Goal: Information Seeking & Learning: Learn about a topic

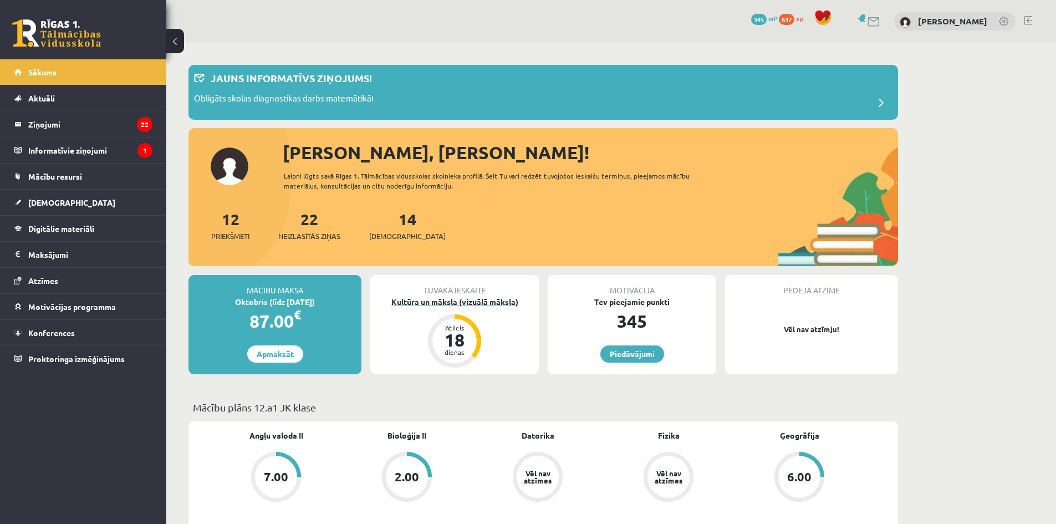
click at [445, 300] on div "Kultūra un māksla (vizuālā māksla)" at bounding box center [454, 302] width 169 height 12
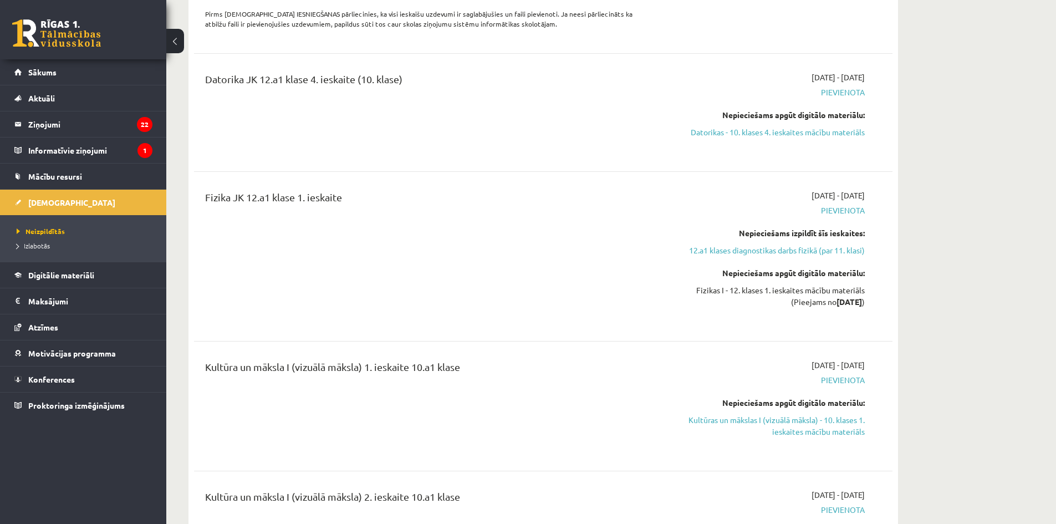
scroll to position [998, 0]
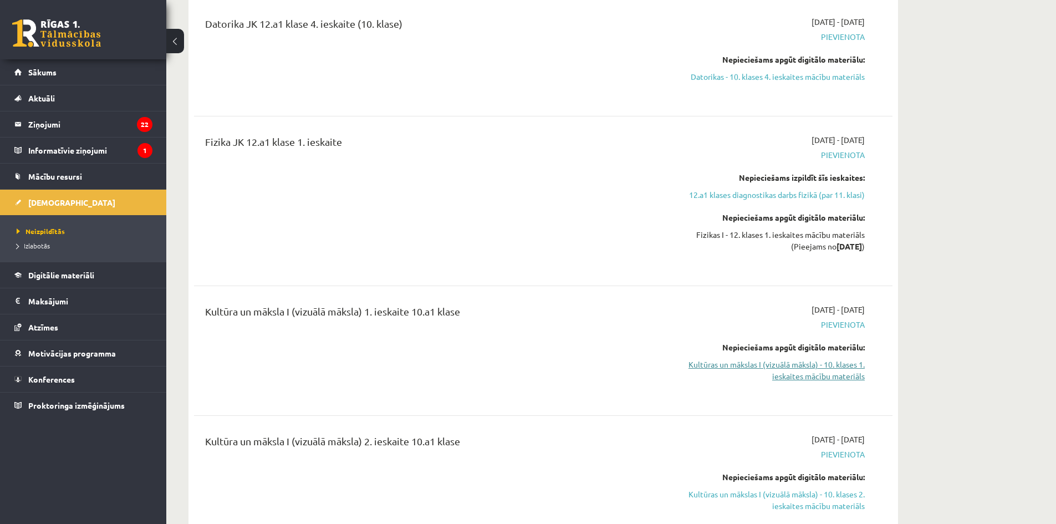
click at [766, 360] on link "Kultūras un mākslas I (vizuālā māksla) - 10. klases 1. ieskaites mācību materiā…" at bounding box center [760, 370] width 209 height 23
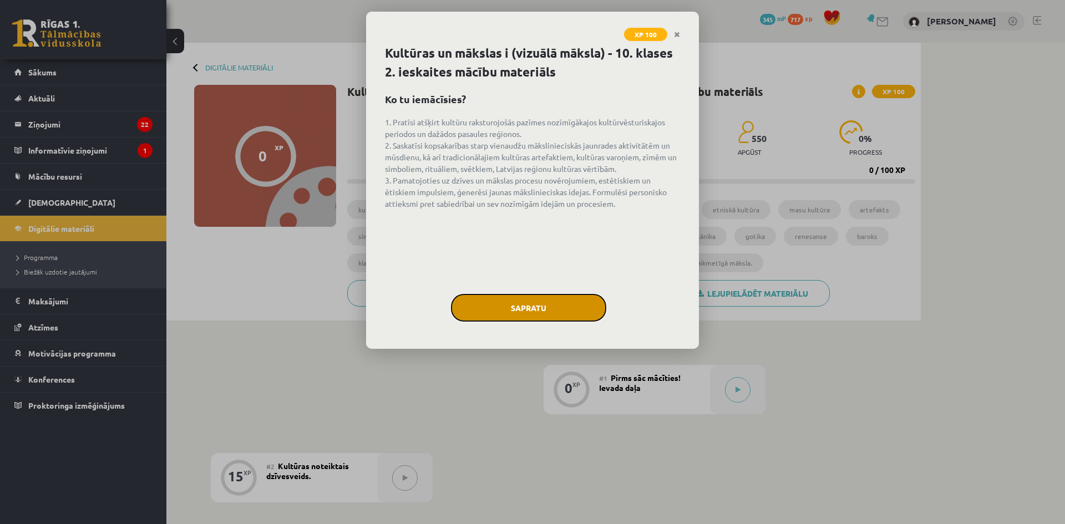
click at [517, 315] on button "Sapratu" at bounding box center [528, 308] width 155 height 28
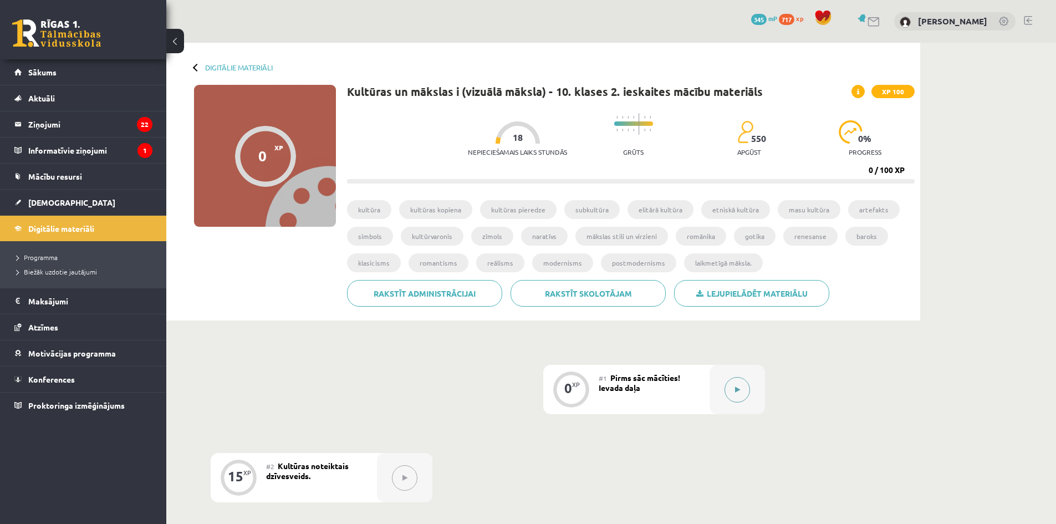
click at [741, 393] on button at bounding box center [738, 390] width 26 height 26
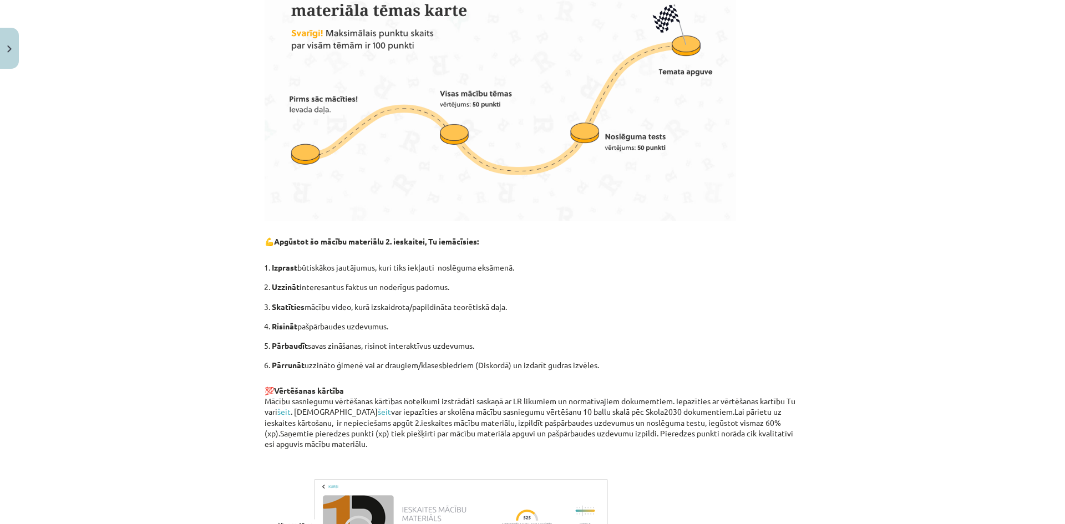
scroll to position [645, 0]
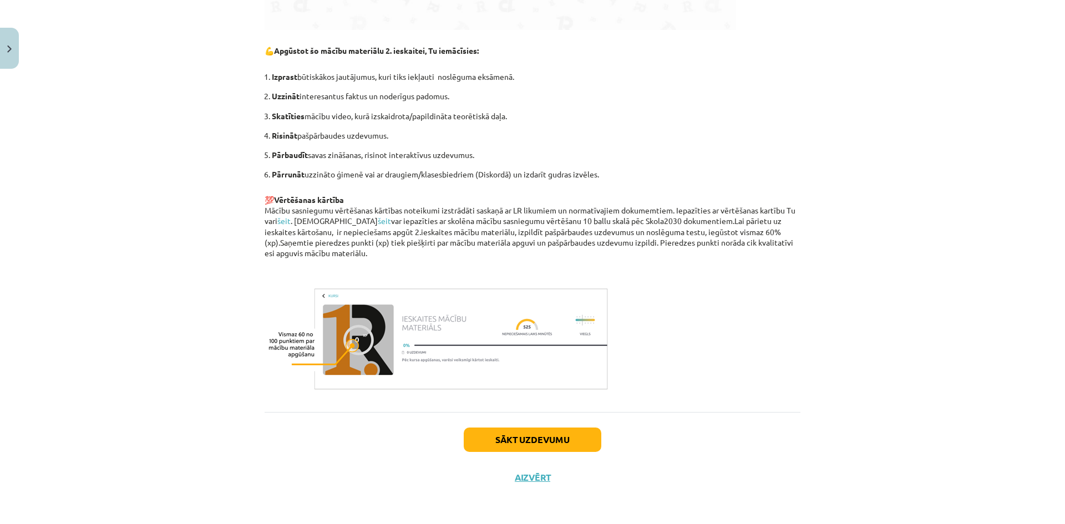
click at [522, 454] on div "Sākt uzdevumu Aizvērt" at bounding box center [532, 451] width 536 height 78
click at [514, 434] on button "Sākt uzdevumu" at bounding box center [533, 439] width 138 height 24
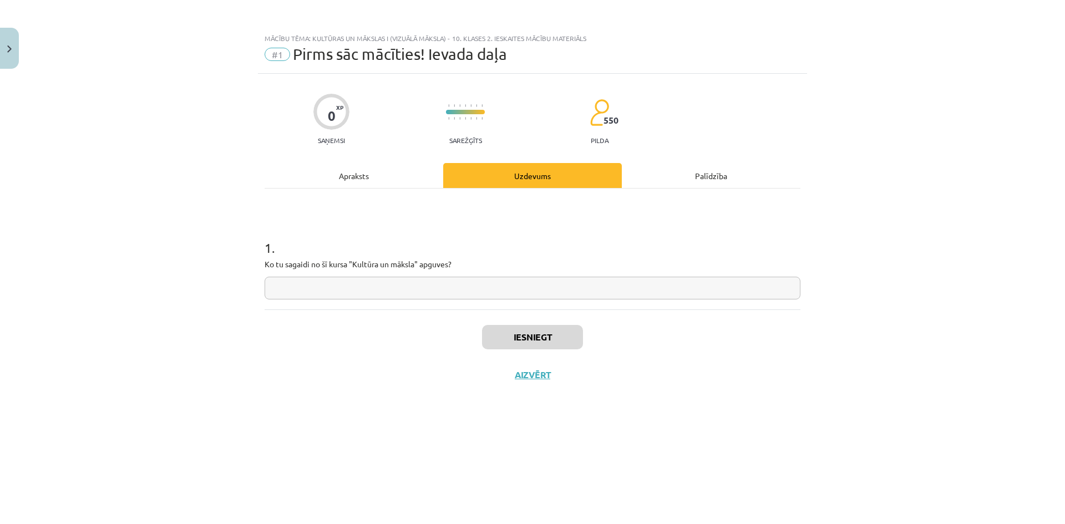
scroll to position [0, 0]
click at [452, 287] on input "text" at bounding box center [532, 288] width 536 height 23
click at [412, 283] on input "text" at bounding box center [532, 288] width 536 height 23
type input "********"
click at [533, 334] on button "Iesniegt" at bounding box center [532, 337] width 101 height 24
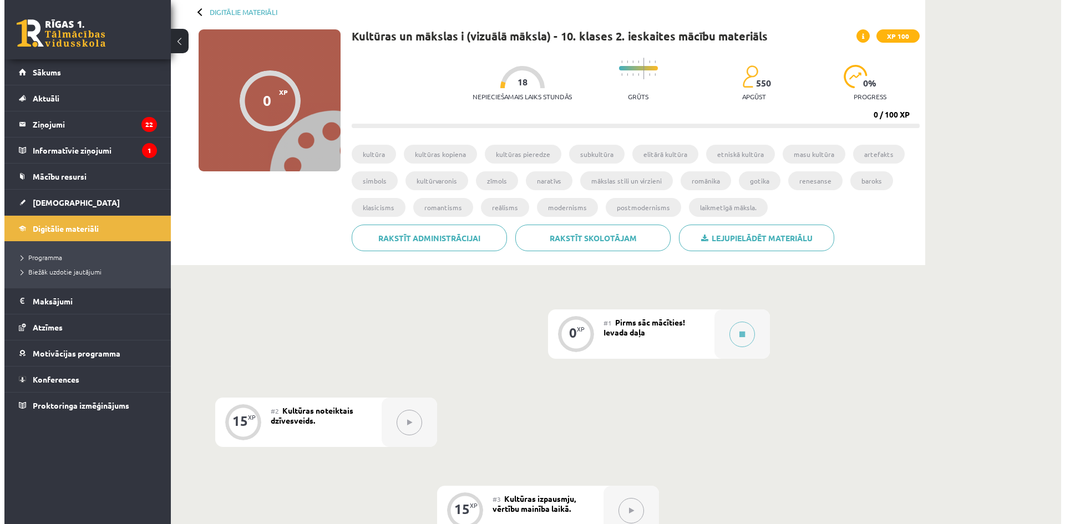
scroll to position [111, 0]
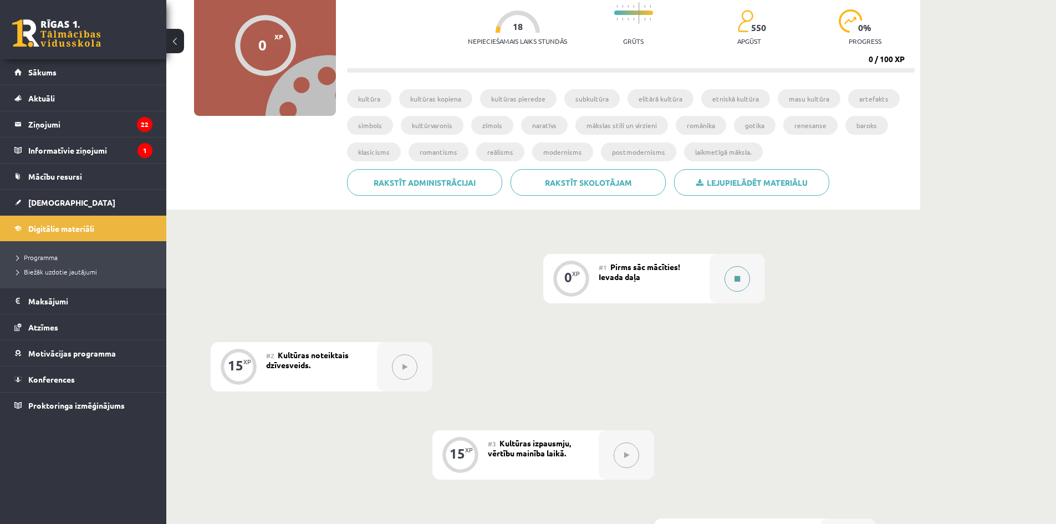
click at [749, 276] on button at bounding box center [738, 279] width 26 height 26
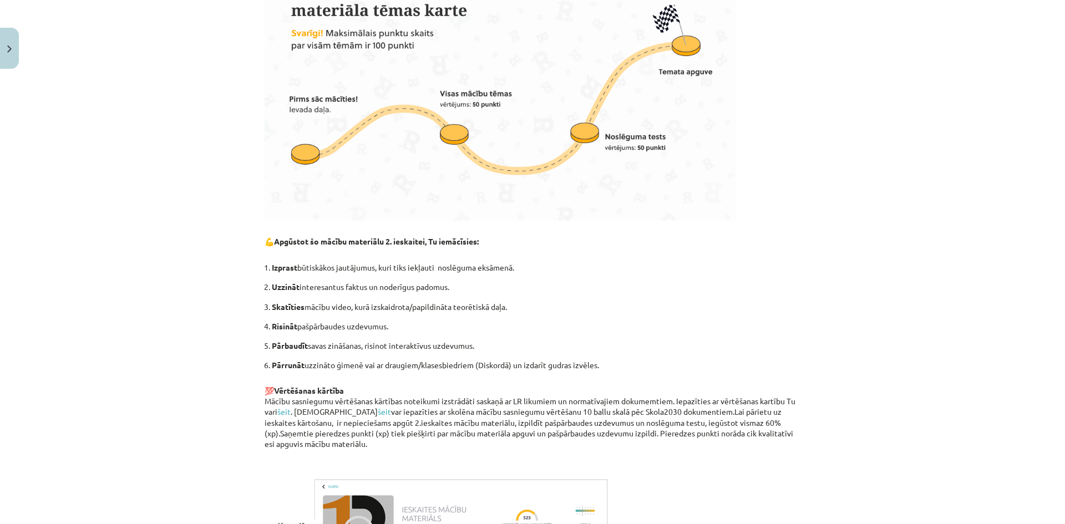
scroll to position [645, 0]
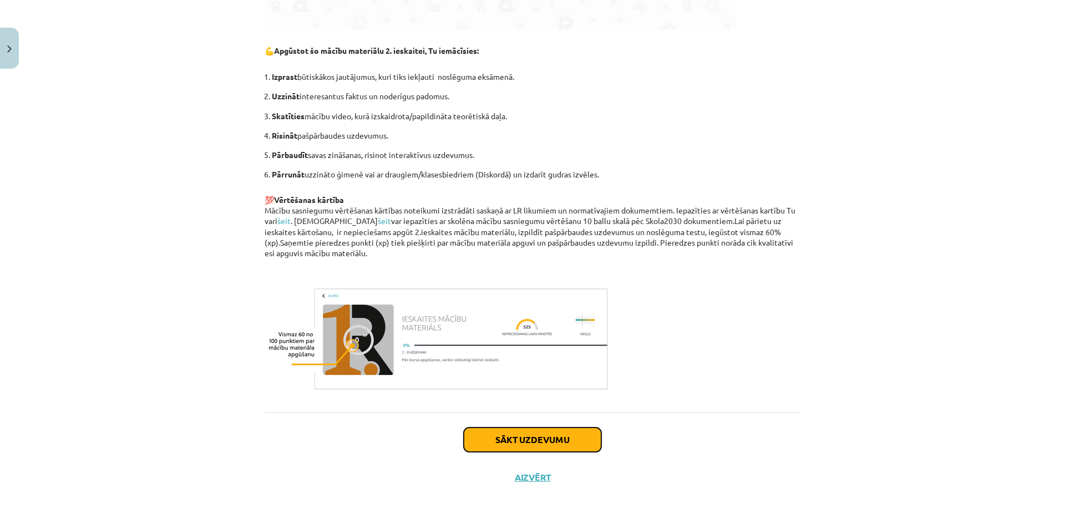
click at [563, 428] on button "Sākt uzdevumu" at bounding box center [533, 439] width 138 height 24
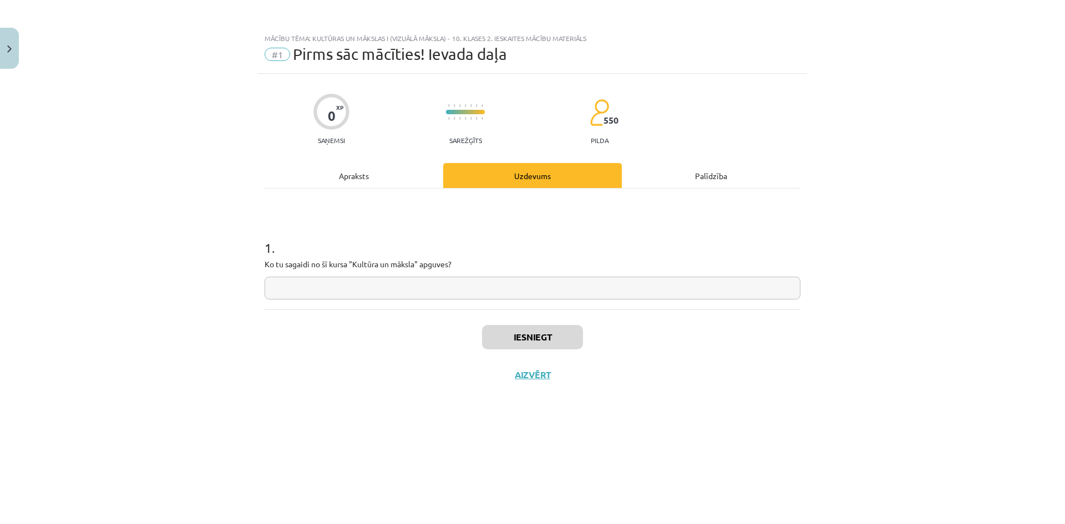
click at [335, 269] on p "Ko tu sagaidi no šī kursa "Kultūra un māksla" apguves?" at bounding box center [532, 264] width 536 height 12
click at [347, 277] on input "text" at bounding box center [532, 288] width 536 height 23
type input "********"
click at [552, 338] on button "Iesniegt" at bounding box center [532, 337] width 101 height 24
click at [532, 382] on button "Nākamā nodarbība" at bounding box center [532, 382] width 109 height 26
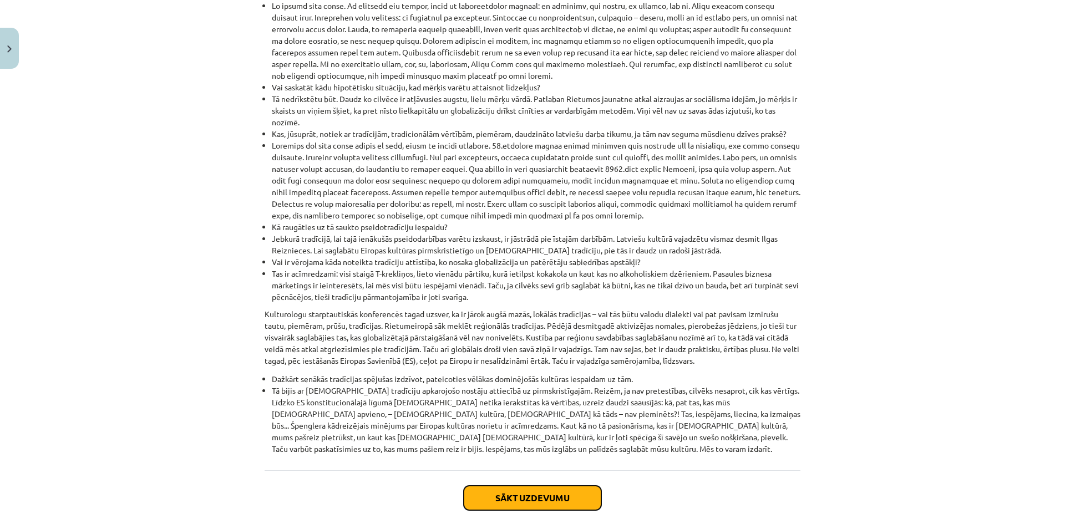
click at [525, 486] on button "Sākt uzdevumu" at bounding box center [533, 498] width 138 height 24
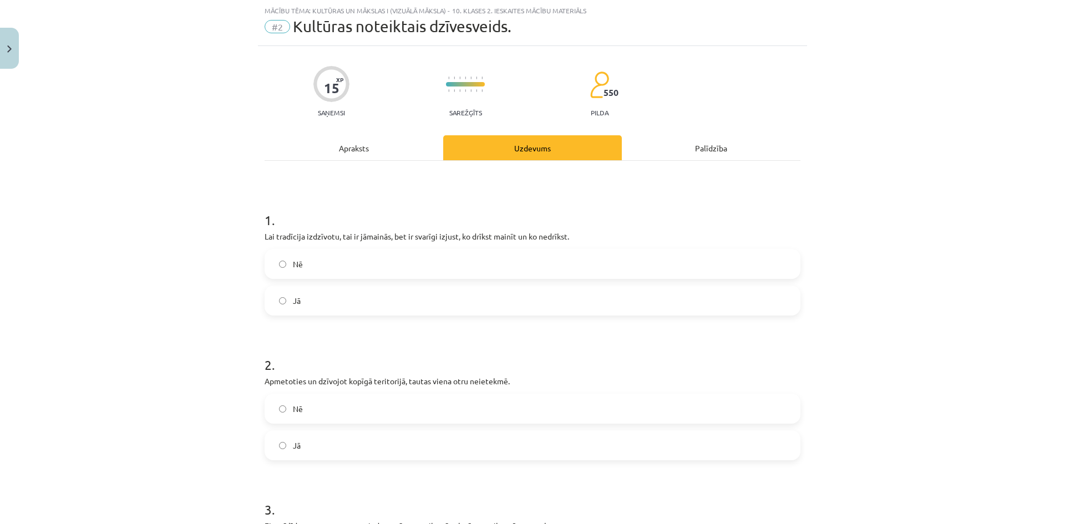
click at [264, 240] on p "Lai tradīcija izdzīvotu, tai ir jāmainās, bet ir svarīgi izjust, ko drīkst main…" at bounding box center [532, 237] width 536 height 12
click at [317, 301] on label "Jā" at bounding box center [532, 301] width 533 height 28
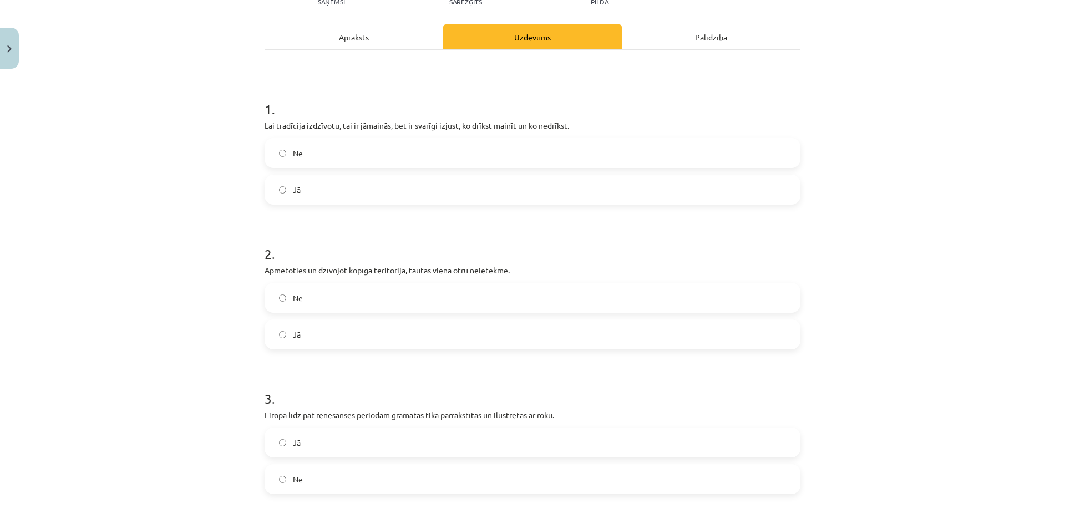
click at [327, 296] on label "Nē" at bounding box center [532, 298] width 533 height 28
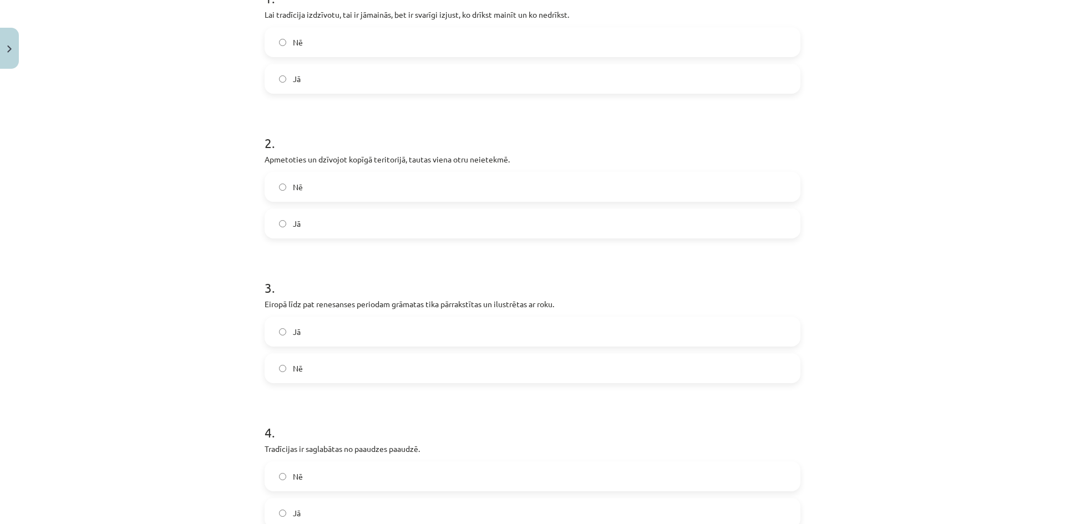
click at [329, 336] on label "Jā" at bounding box center [532, 332] width 533 height 28
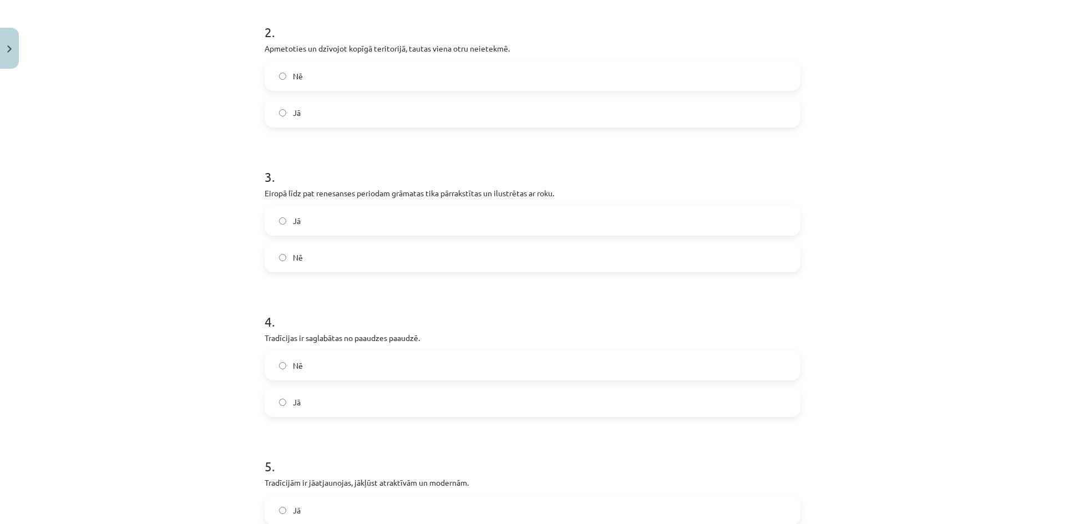
click at [333, 371] on label "Nē" at bounding box center [532, 366] width 533 height 28
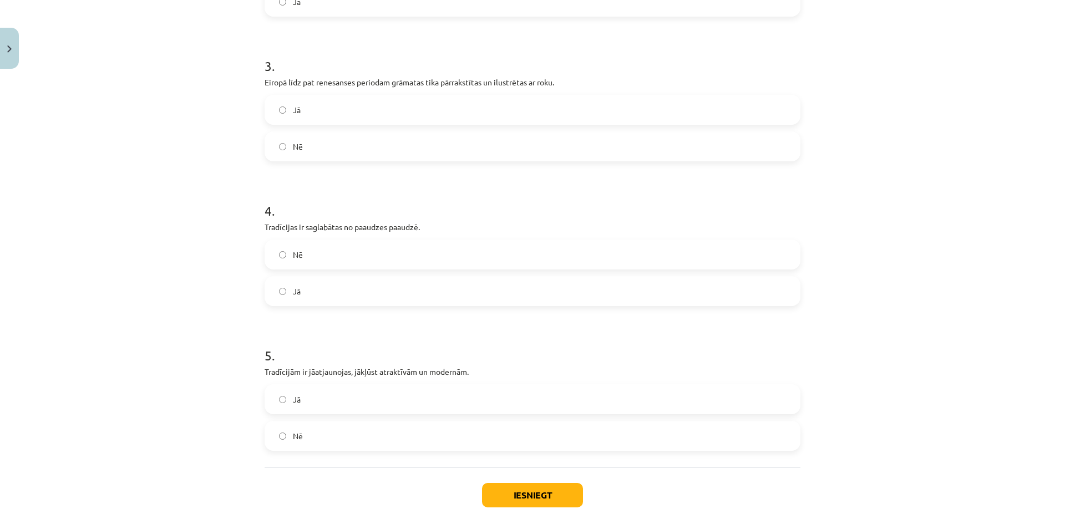
click at [338, 386] on label "Jā" at bounding box center [532, 399] width 533 height 28
click at [541, 482] on div "Iesniegt Aizvērt" at bounding box center [532, 506] width 536 height 78
click at [546, 489] on button "Iesniegt" at bounding box center [532, 495] width 101 height 24
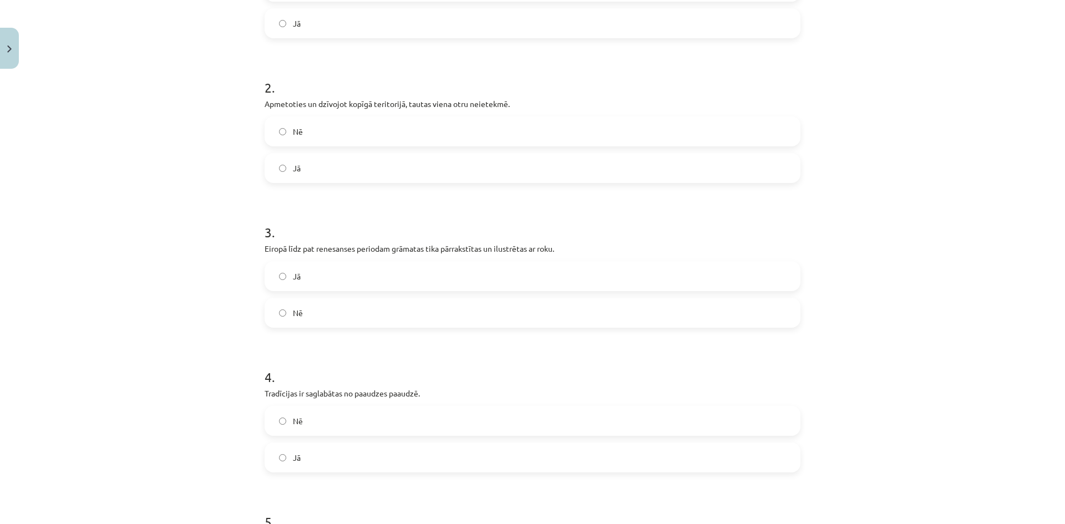
scroll to position [139, 0]
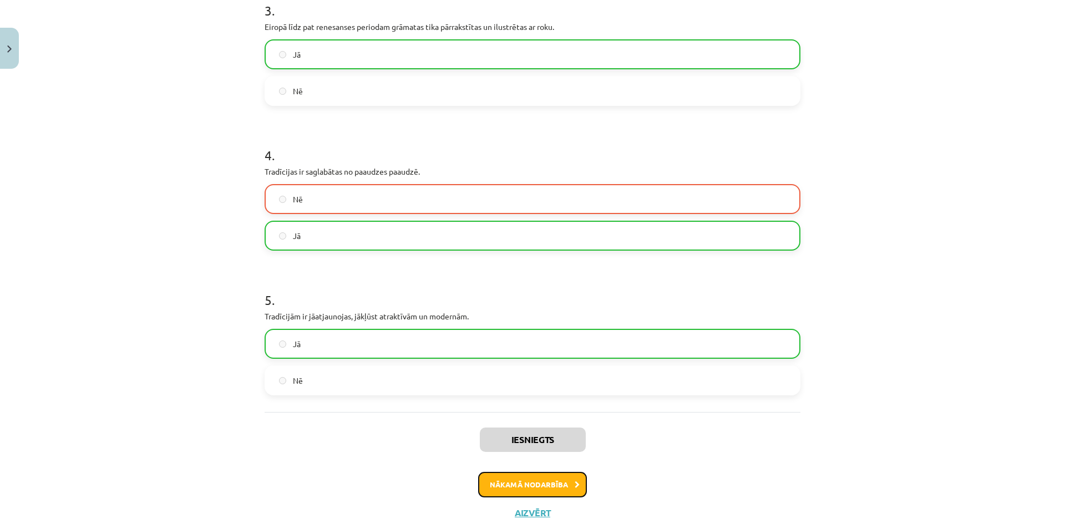
click at [509, 477] on button "Nākamā nodarbība" at bounding box center [532, 485] width 109 height 26
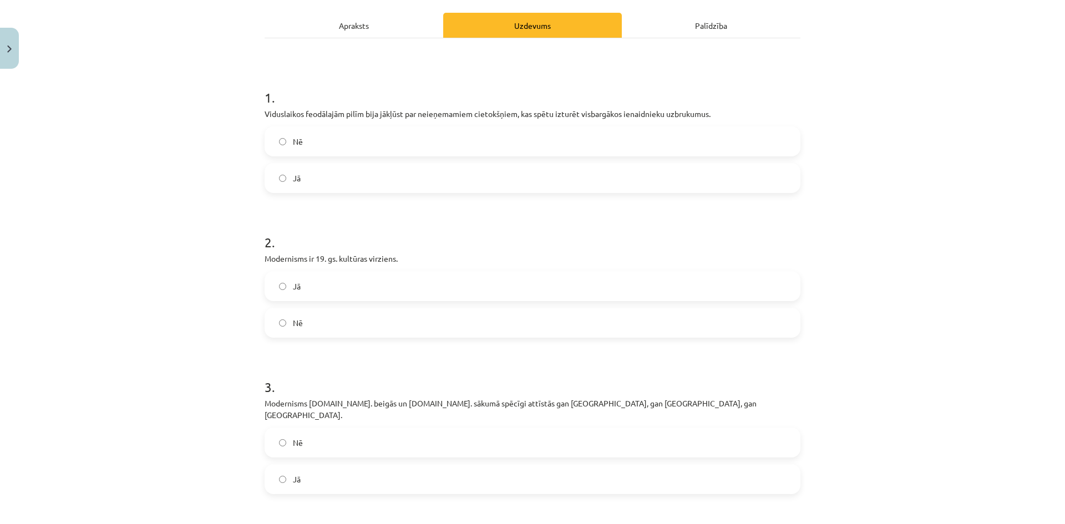
scroll to position [95, 0]
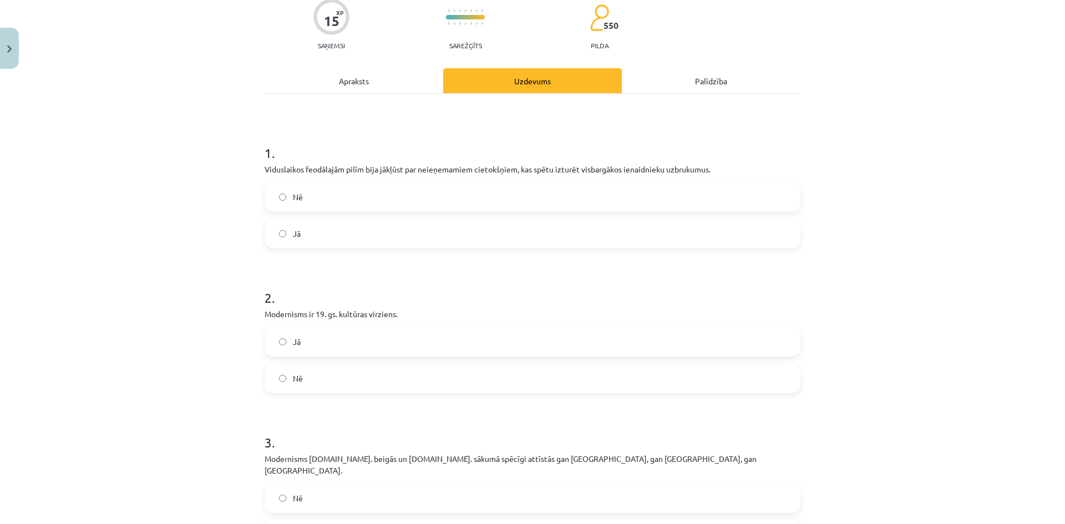
click at [301, 202] on label "Nē" at bounding box center [532, 197] width 533 height 28
click at [328, 349] on label "Jā" at bounding box center [532, 342] width 533 height 28
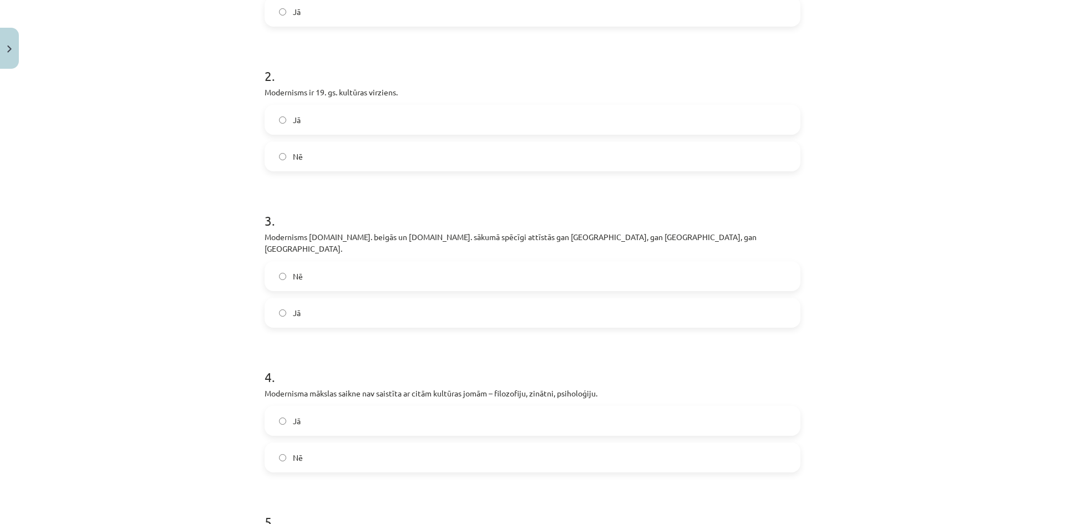
scroll to position [372, 0]
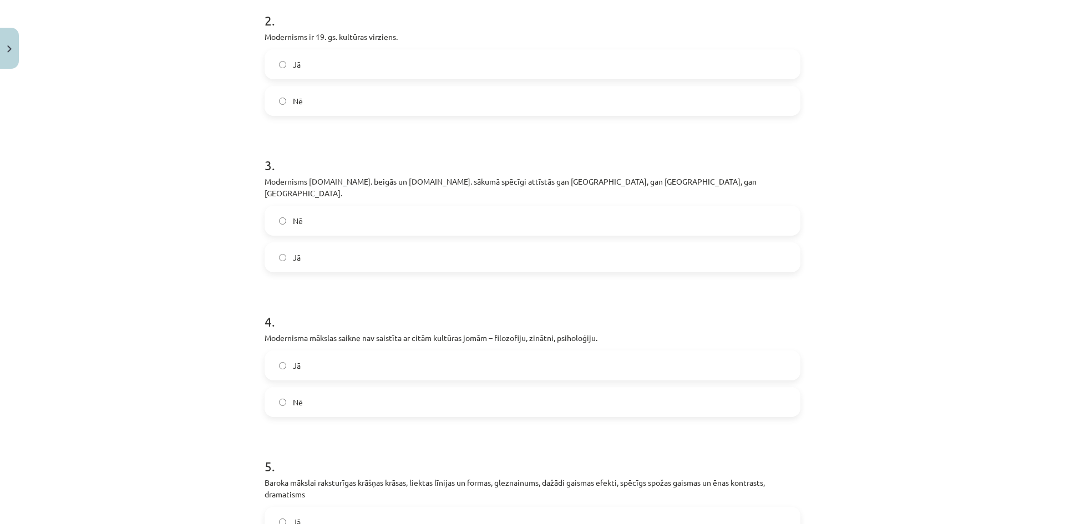
click at [322, 226] on div "Nē Jā" at bounding box center [532, 239] width 536 height 67
click at [318, 211] on label "Nē" at bounding box center [532, 221] width 533 height 28
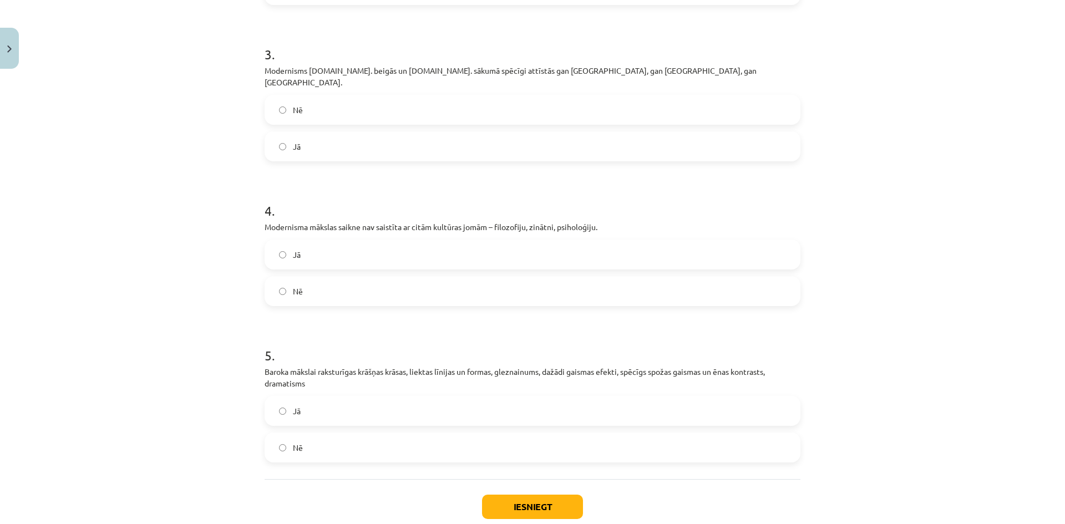
click at [328, 243] on label "Jā" at bounding box center [532, 255] width 533 height 28
drag, startPoint x: 359, startPoint y: 394, endPoint x: 409, endPoint y: 417, distance: 54.6
click at [360, 397] on label "Jā" at bounding box center [532, 411] width 533 height 28
click at [522, 495] on button "Iesniegt" at bounding box center [532, 507] width 101 height 24
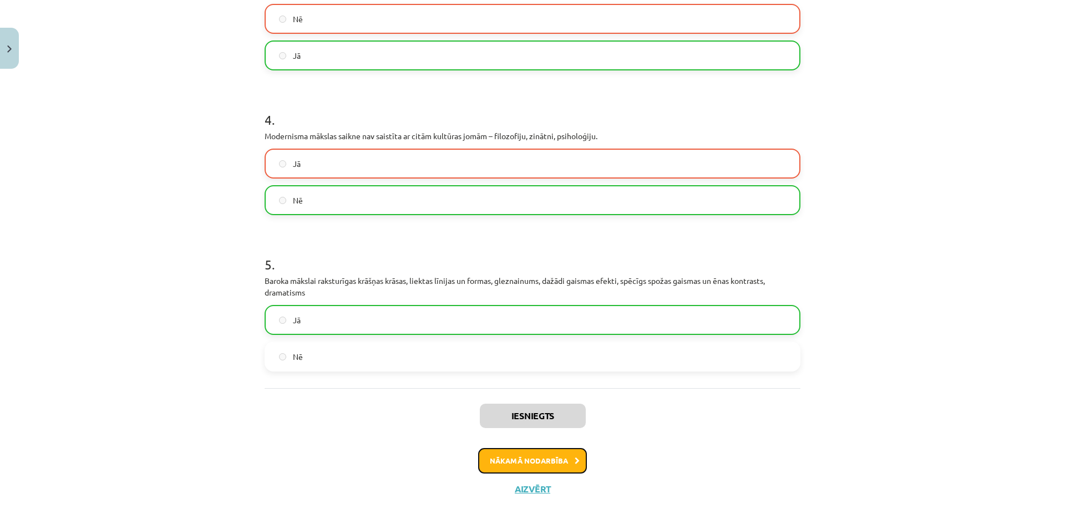
click at [508, 448] on button "Nākamā nodarbība" at bounding box center [532, 461] width 109 height 26
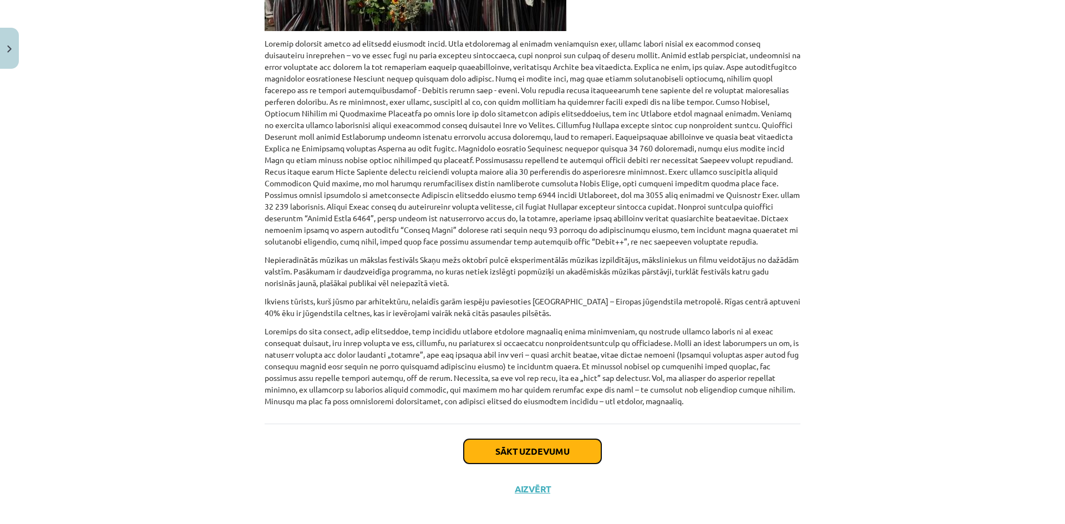
click at [500, 441] on button "Sākt uzdevumu" at bounding box center [533, 451] width 138 height 24
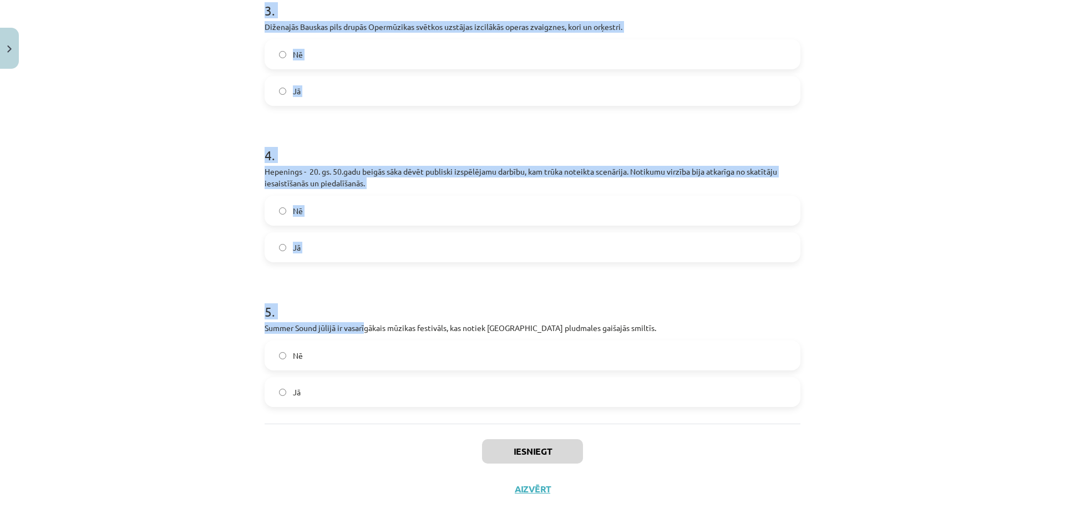
scroll to position [538, 0]
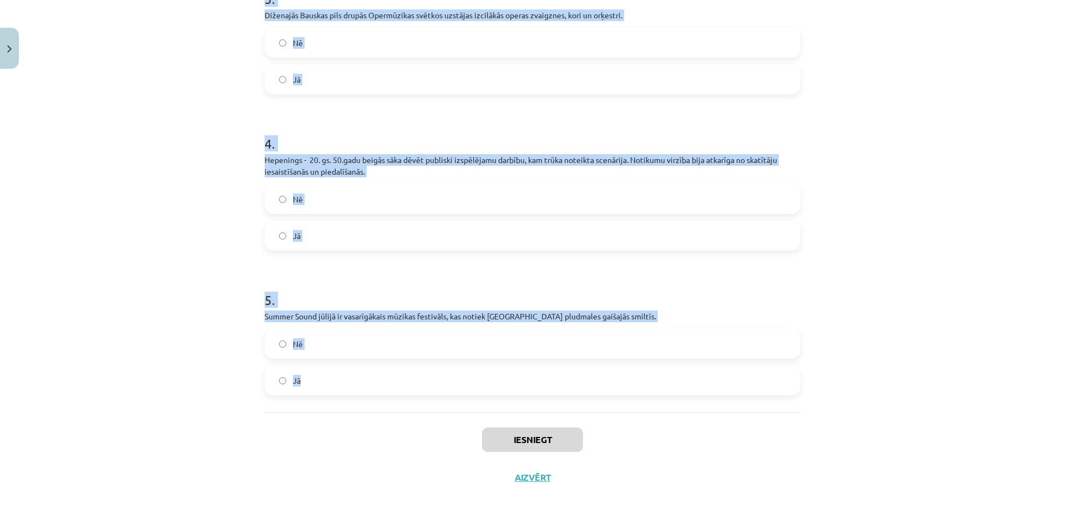
drag, startPoint x: 262, startPoint y: 235, endPoint x: 408, endPoint y: 267, distance: 148.8
click at [432, 400] on div "1 . Baltijas valstu lielākais un populārākais Positivus festivāls jūlijā notiek…" at bounding box center [532, 31] width 536 height 762
copy form "Baltijas valstu lielākais un populārākais Positivus festivāls jūlijā notiek Sal…"
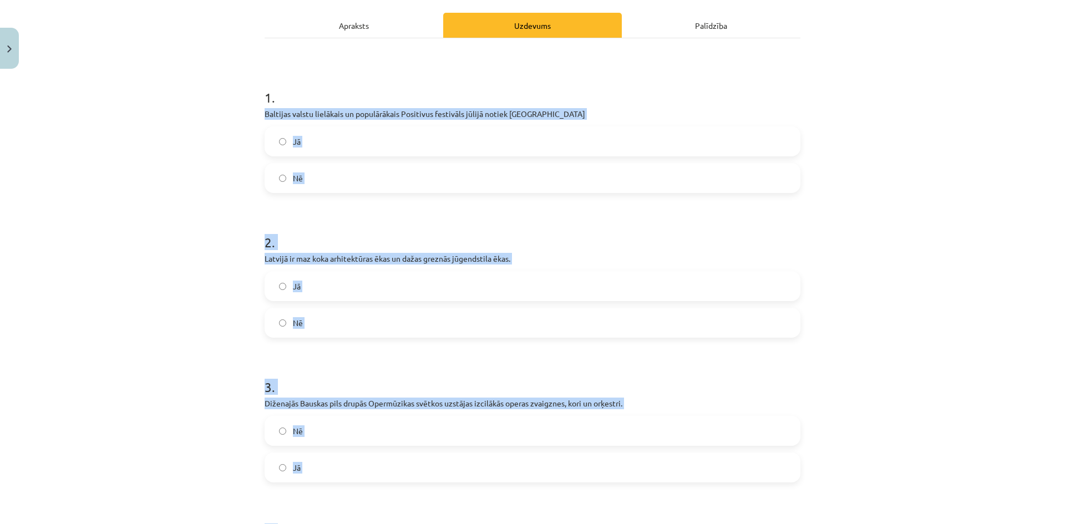
scroll to position [0, 0]
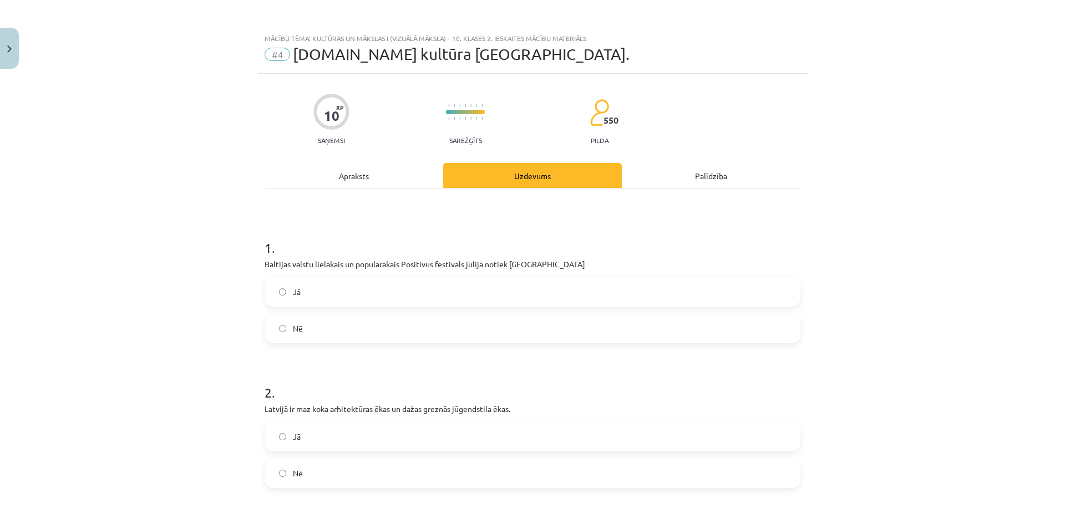
click at [189, 218] on div "Mācību tēma: Kultūras un mākslas i (vizuālā māksla) - 10. klases 2. ieskaites m…" at bounding box center [532, 262] width 1065 height 524
click at [304, 328] on label "Nē" at bounding box center [532, 328] width 533 height 28
click at [299, 462] on label "Nē" at bounding box center [532, 473] width 533 height 28
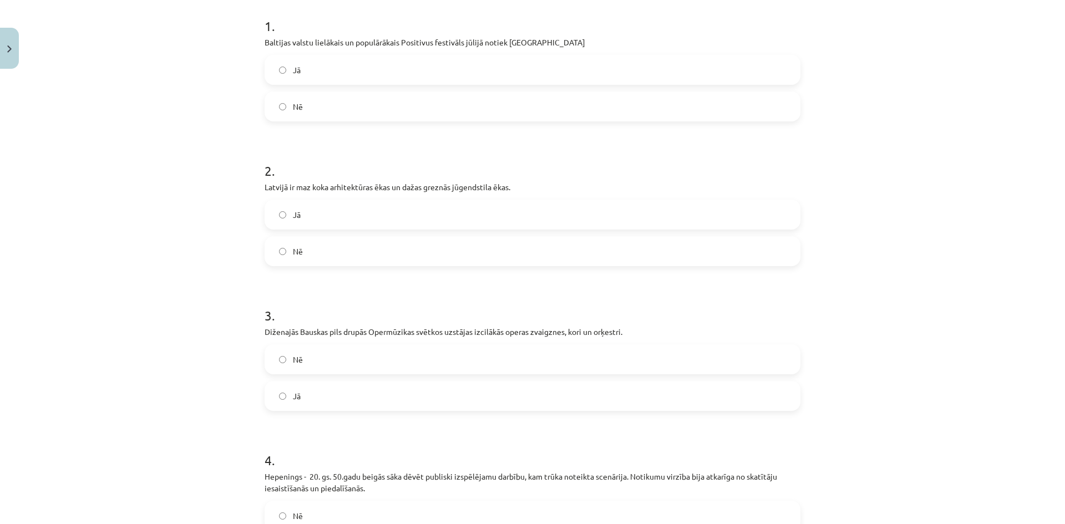
click at [313, 384] on label "Jā" at bounding box center [532, 396] width 533 height 28
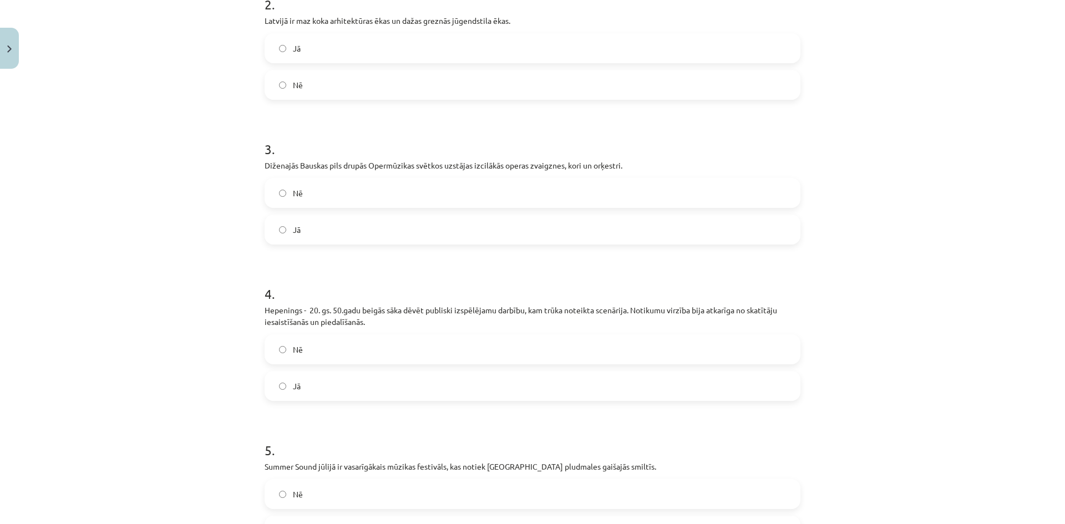
click at [313, 384] on label "Jā" at bounding box center [532, 386] width 533 height 28
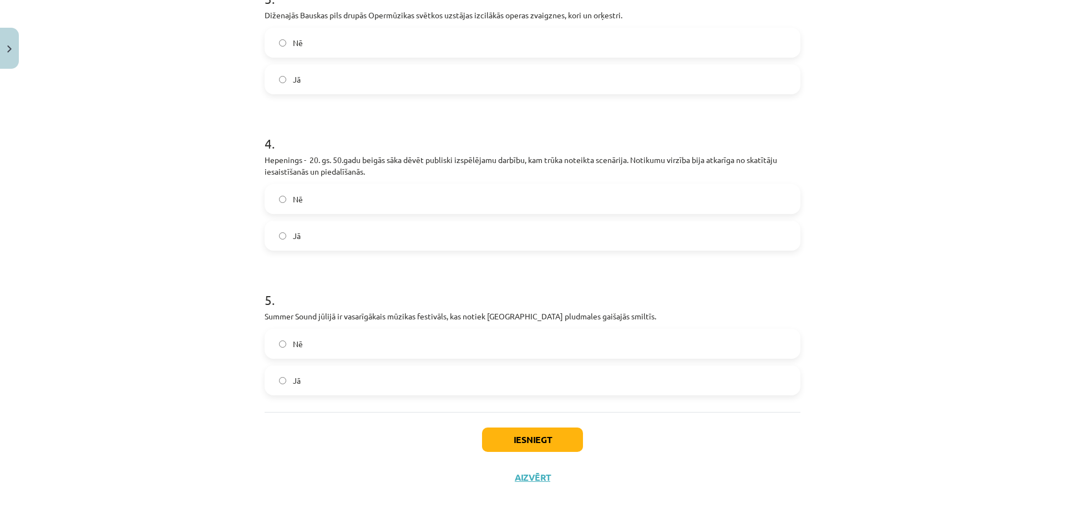
click at [313, 387] on label "Jā" at bounding box center [532, 381] width 533 height 28
click at [490, 421] on div "Iesniegt Aizvērt" at bounding box center [532, 451] width 536 height 78
click at [495, 428] on button "Iesniegt" at bounding box center [532, 439] width 101 height 24
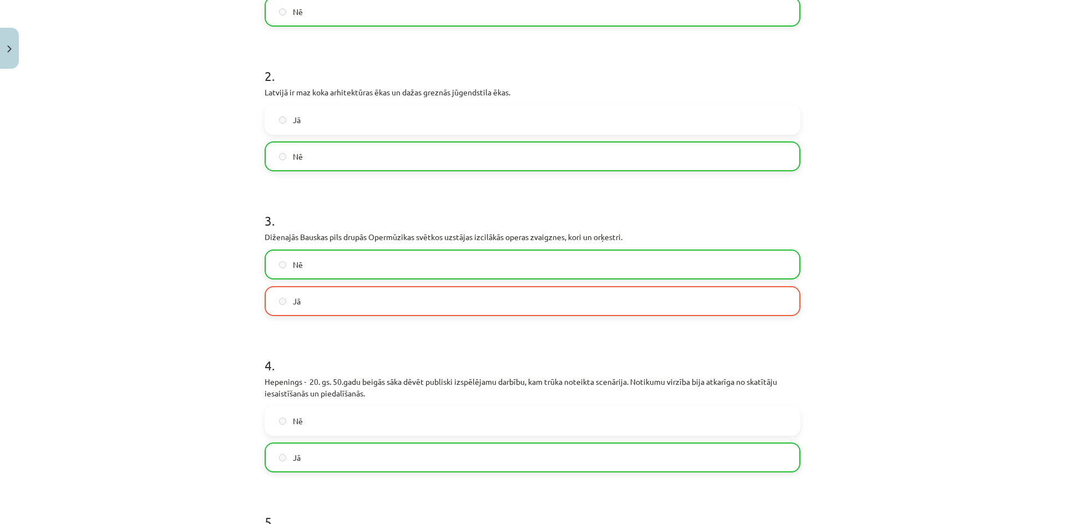
scroll to position [261, 0]
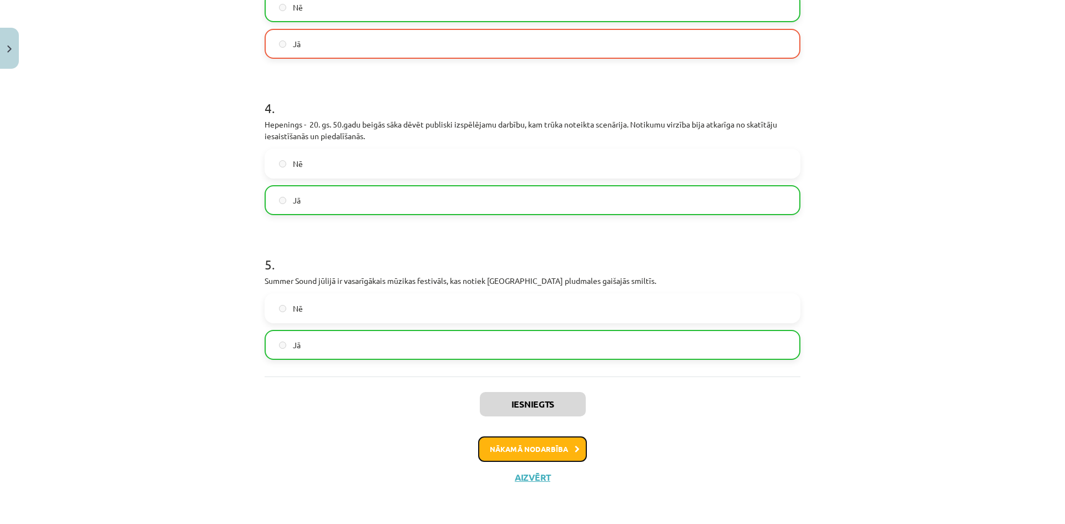
click at [549, 456] on button "Nākamā nodarbība" at bounding box center [532, 449] width 109 height 26
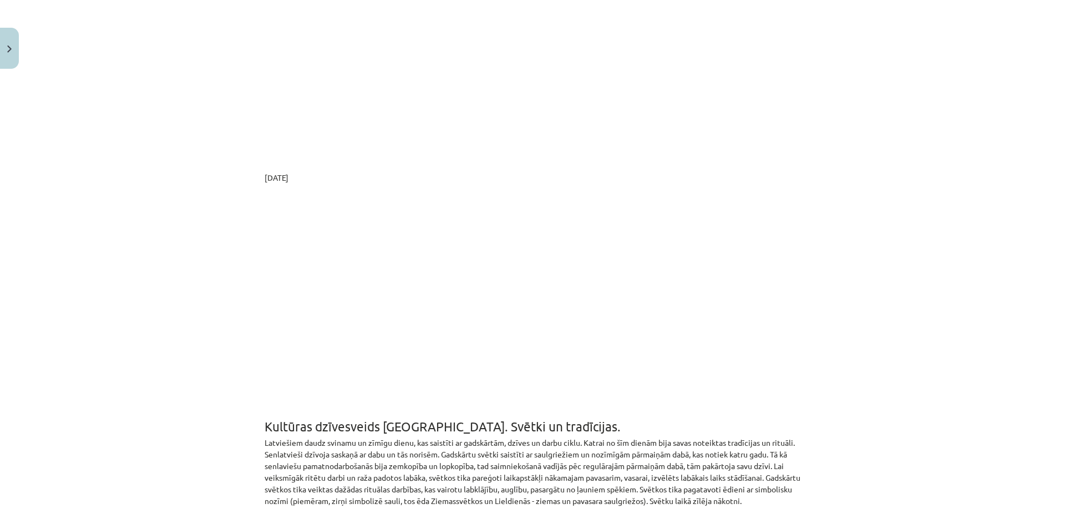
scroll to position [22, 0]
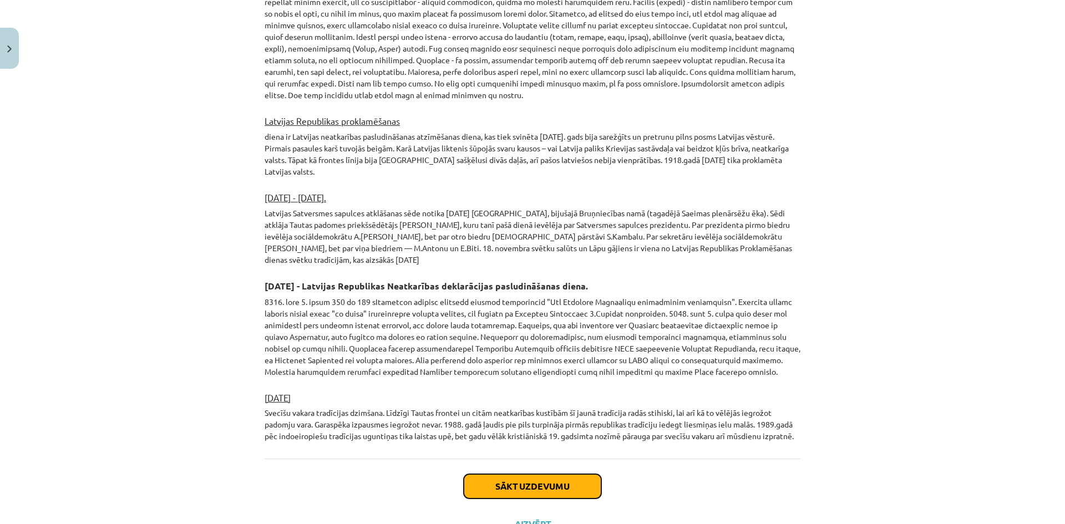
click at [464, 474] on button "Sākt uzdevumu" at bounding box center [533, 486] width 138 height 24
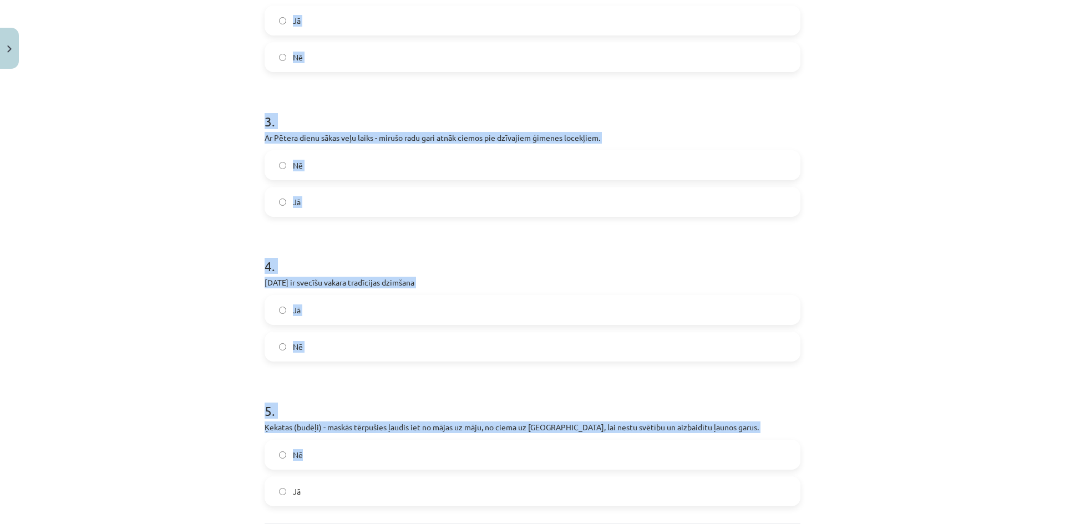
scroll to position [527, 0]
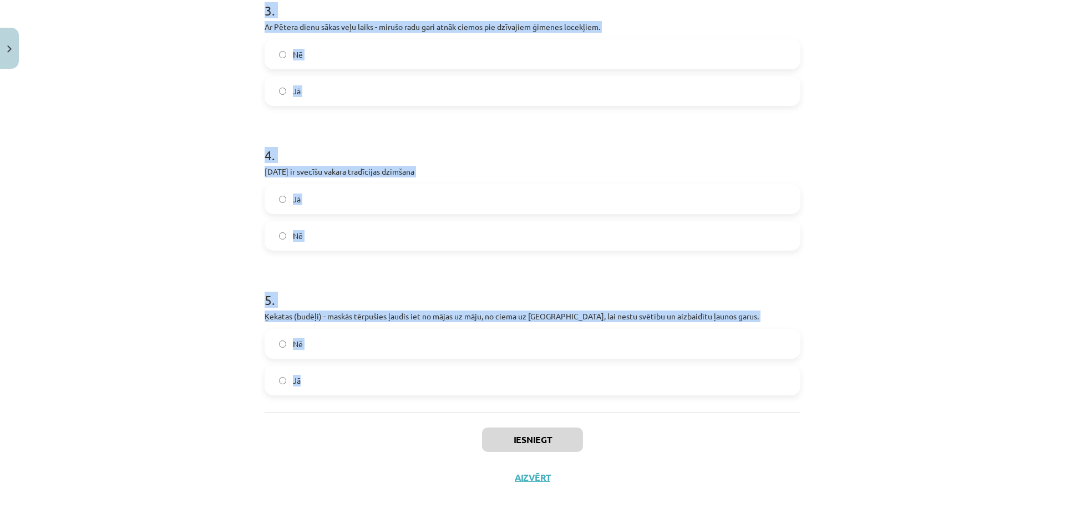
drag, startPoint x: 261, startPoint y: 237, endPoint x: 453, endPoint y: 389, distance: 244.8
click at [453, 389] on form "1 . Pētera diena ir vasaras saulgriežu noslēgums. Jā Nē 2 . Agrāk vasaras saulg…" at bounding box center [532, 44] width 536 height 701
copy form "Pētera diena ir vasaras saulgriežu noslēgums. Jā Nē 2 . Agrāk vasaras saulgriež…"
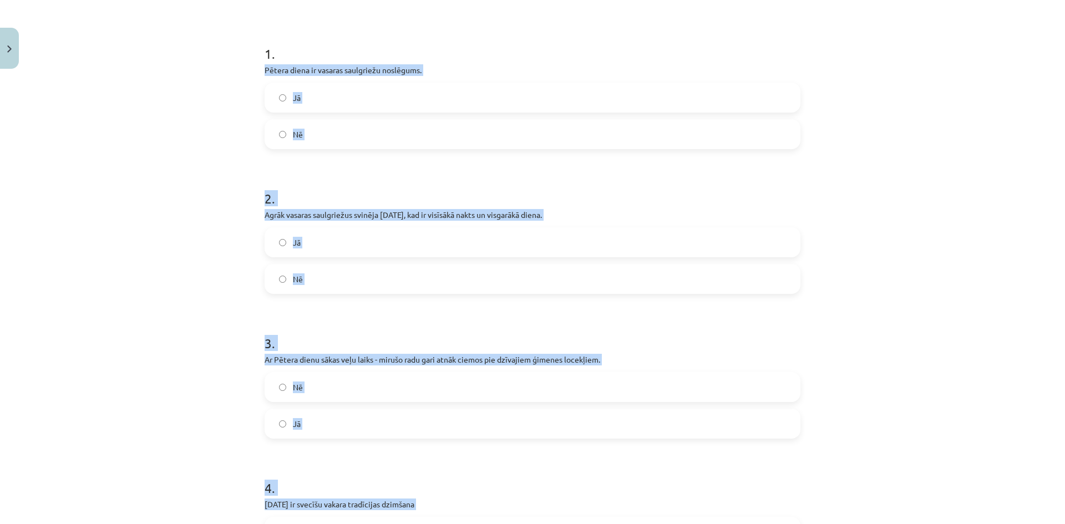
scroll to position [0, 0]
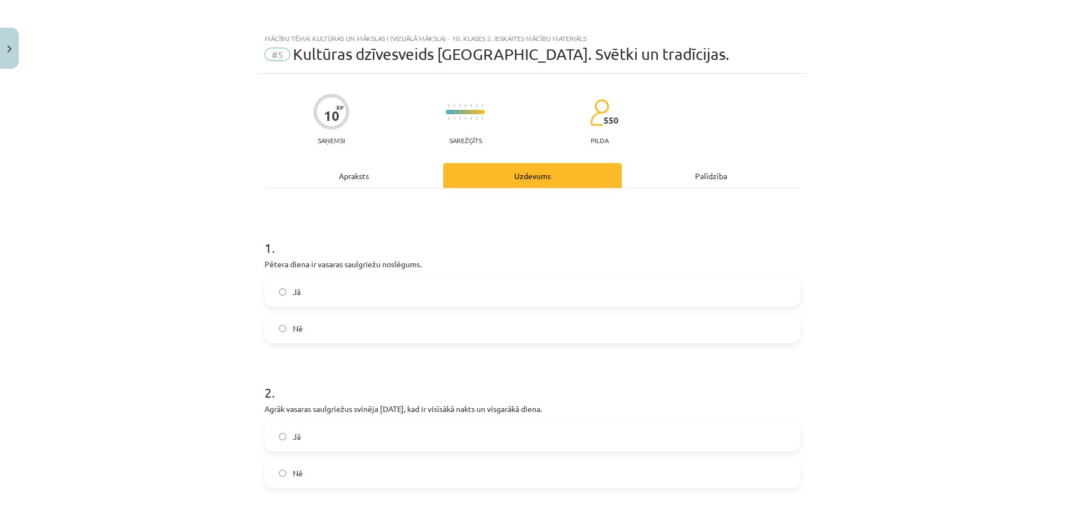
click at [230, 199] on div "Mācību tēma: Kultūras un mākslas i (vizuālā māksla) - 10. klases 2. ieskaites m…" at bounding box center [532, 262] width 1065 height 524
drag, startPoint x: 306, startPoint y: 282, endPoint x: 307, endPoint y: 324, distance: 42.1
click at [306, 287] on label "Jā" at bounding box center [532, 292] width 533 height 28
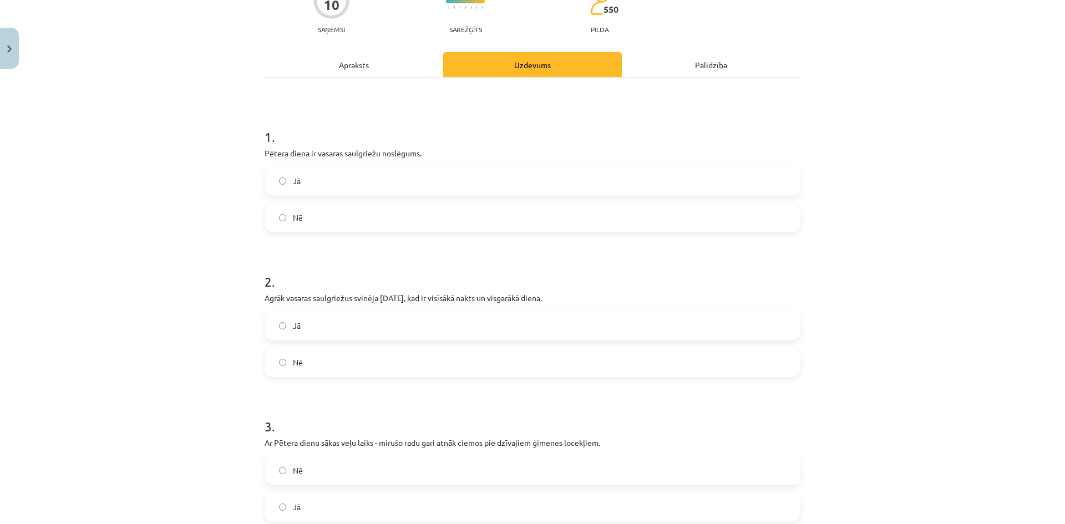
click at [305, 344] on div "Jā Nē" at bounding box center [532, 344] width 536 height 67
click at [303, 333] on label "Jā" at bounding box center [532, 326] width 533 height 28
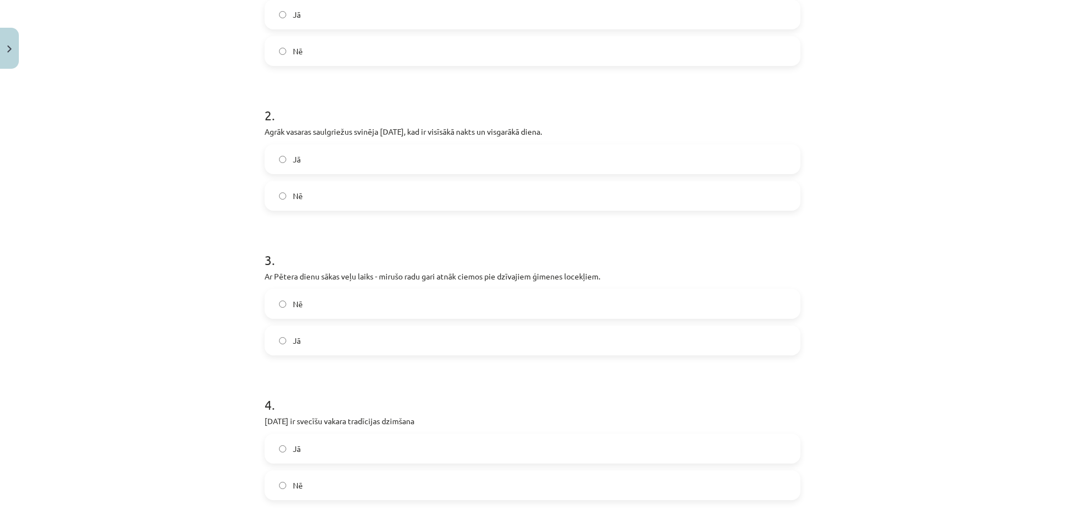
click at [306, 307] on label "Nē" at bounding box center [532, 304] width 533 height 28
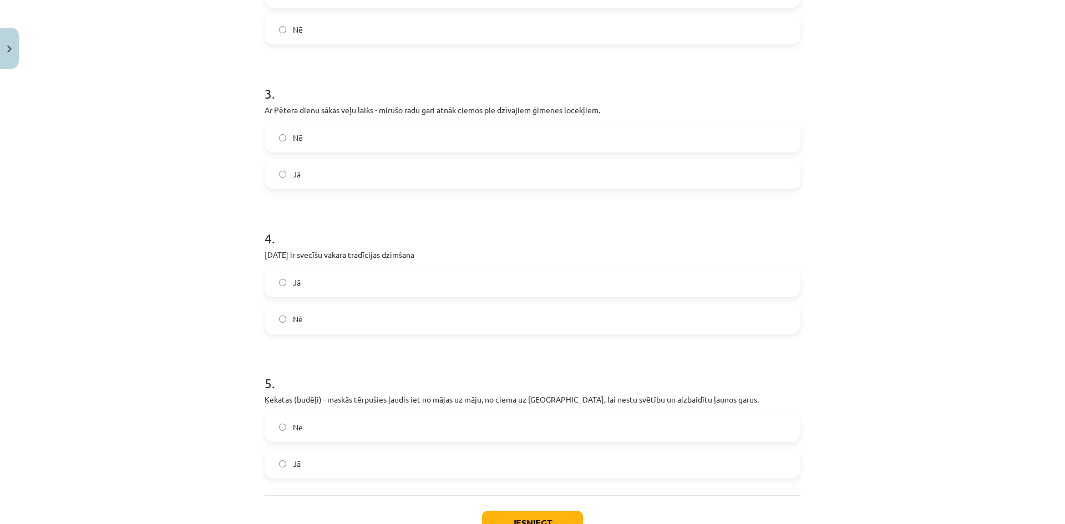
click at [308, 316] on label "Nē" at bounding box center [532, 319] width 533 height 28
click at [331, 437] on label "Nē" at bounding box center [532, 427] width 533 height 28
click at [408, 463] on label "Jā" at bounding box center [532, 464] width 533 height 28
click at [408, 425] on label "Nē" at bounding box center [532, 427] width 533 height 28
click at [528, 510] on div "Iesniegt Aizvērt" at bounding box center [532, 534] width 536 height 78
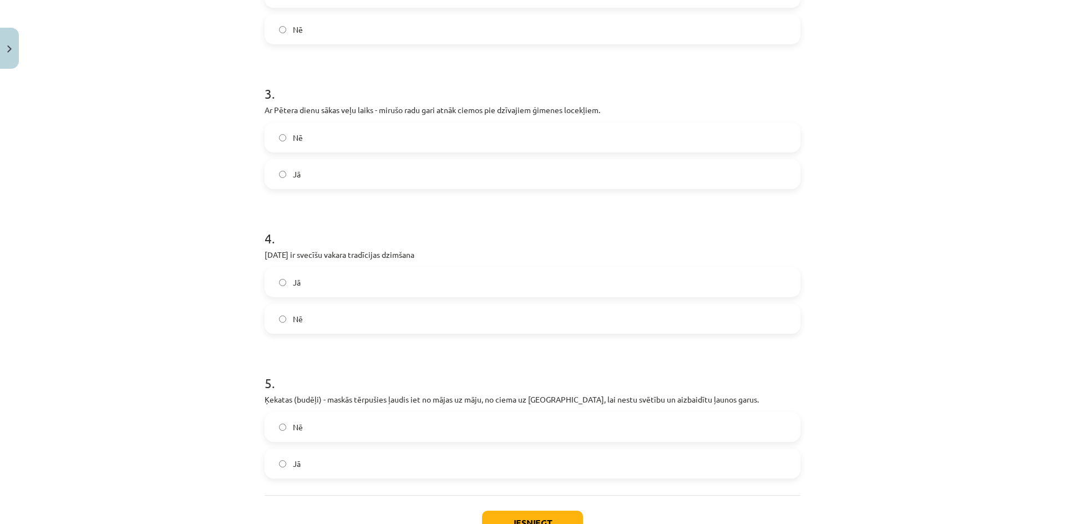
click at [528, 510] on div "Iesniegt Aizvērt" at bounding box center [532, 534] width 536 height 78
click at [528, 512] on button "Iesniegt" at bounding box center [532, 523] width 101 height 24
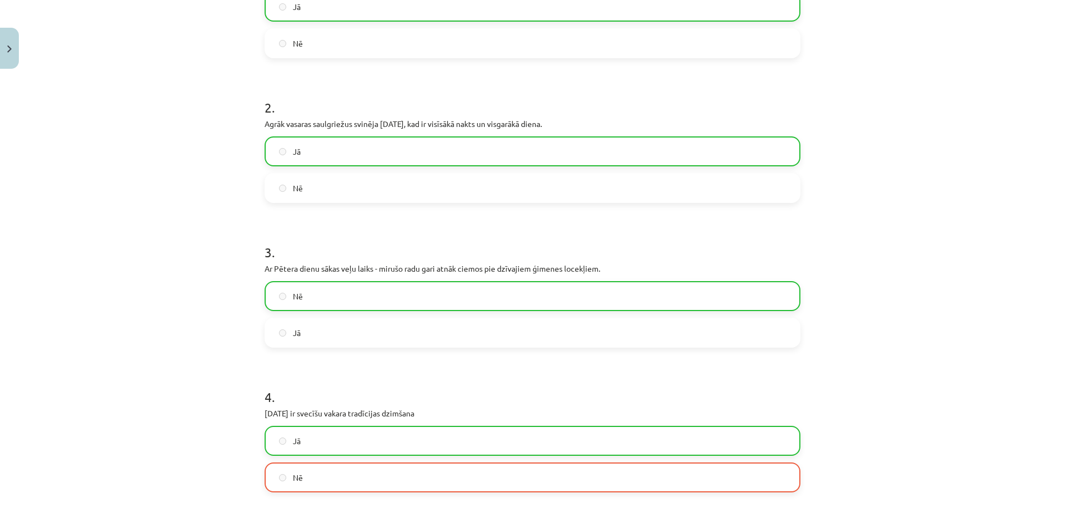
scroll to position [562, 0]
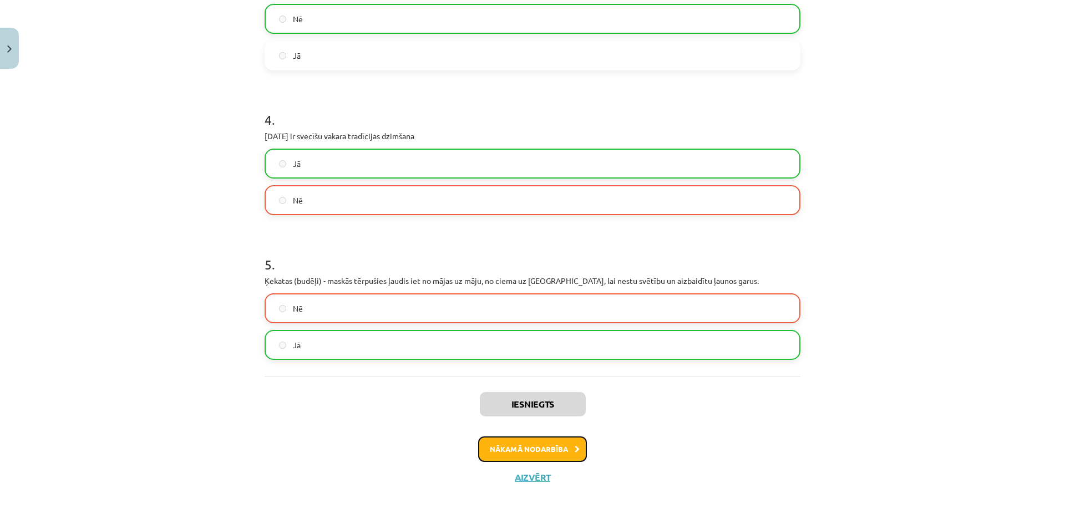
click at [503, 442] on button "Nākamā nodarbība" at bounding box center [532, 449] width 109 height 26
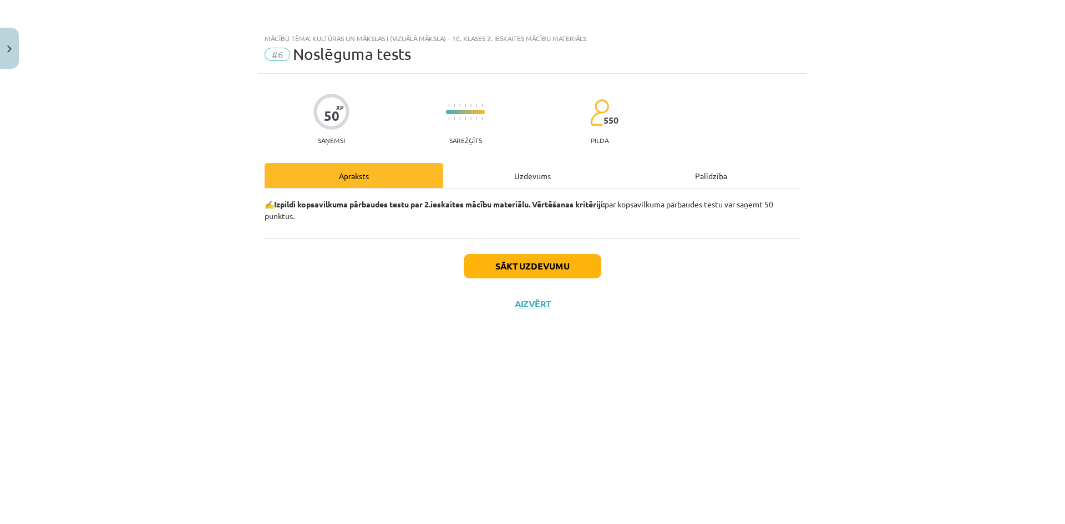
scroll to position [0, 0]
click at [518, 272] on button "Sākt uzdevumu" at bounding box center [533, 266] width 138 height 24
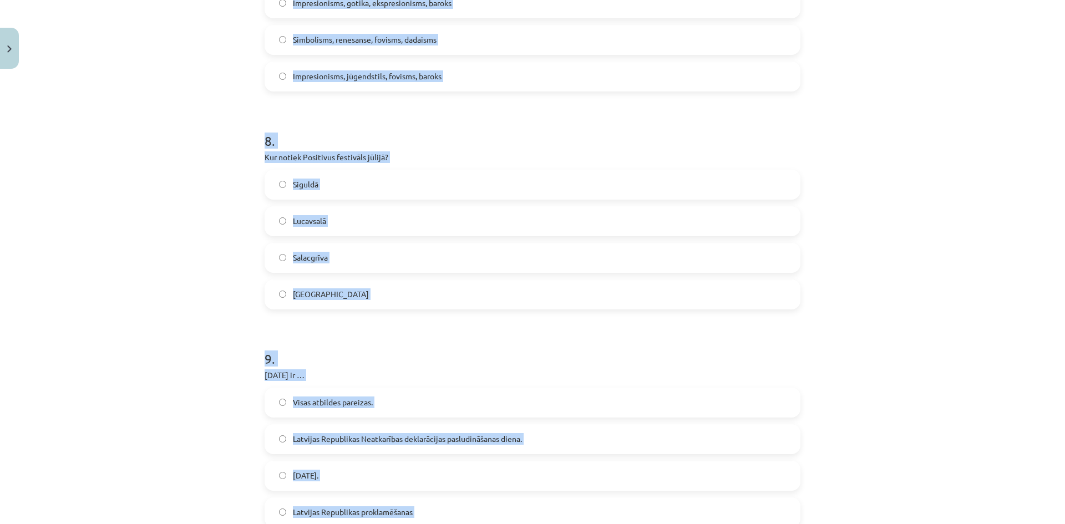
scroll to position [2344, 0]
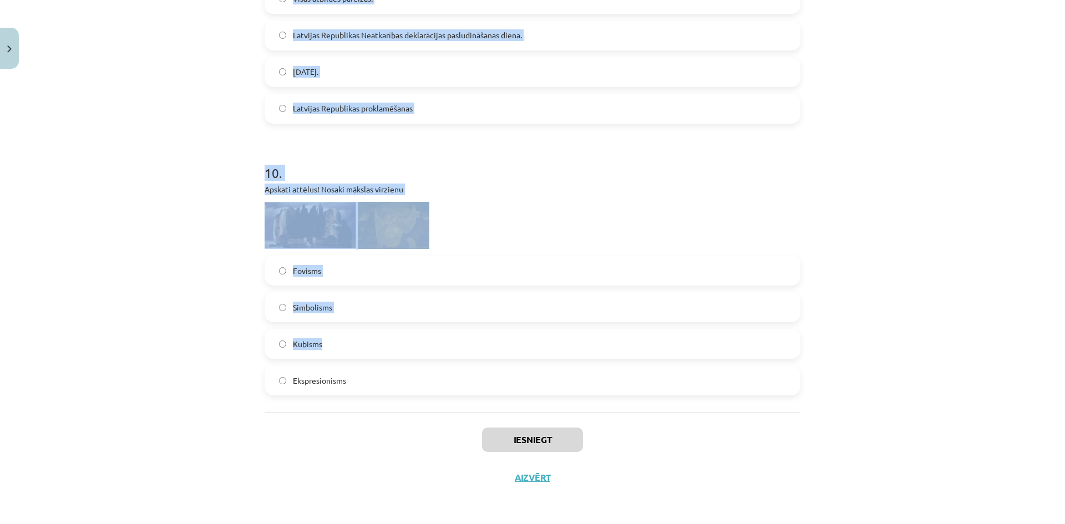
drag, startPoint x: 261, startPoint y: 263, endPoint x: 374, endPoint y: 363, distance: 151.3
copy form "Šajā dienā dienas un nakts garums ir vienāds. Tradīcijas - ēdiens ar simbolisku…"
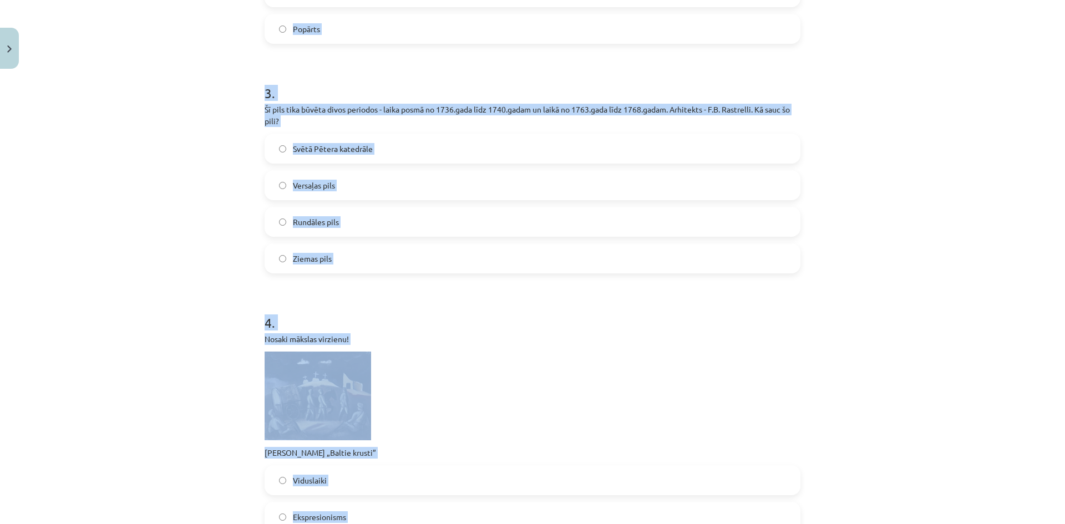
click at [208, 276] on div "Mācību tēma: Kultūras un mākslas i (vizuālā māksla) - 10. klases 2. ieskaites m…" at bounding box center [532, 262] width 1065 height 524
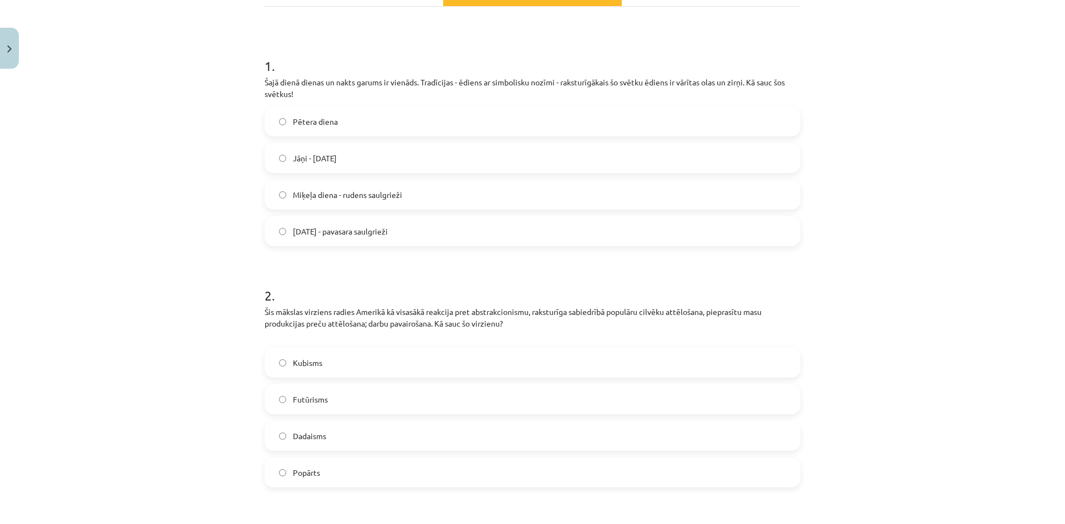
scroll to position [0, 0]
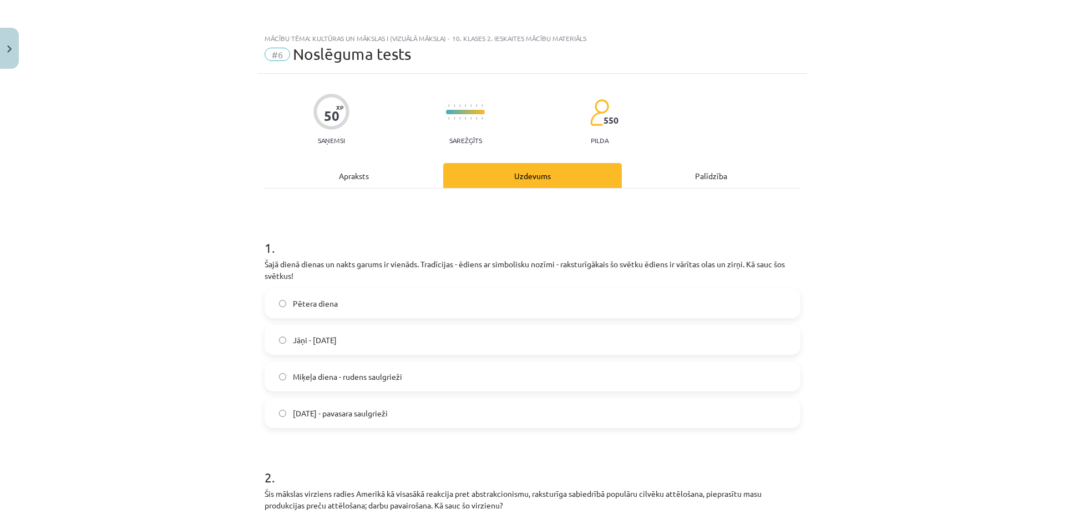
click at [406, 424] on label "[DATE] - pavasara saulgrieži" at bounding box center [532, 413] width 533 height 28
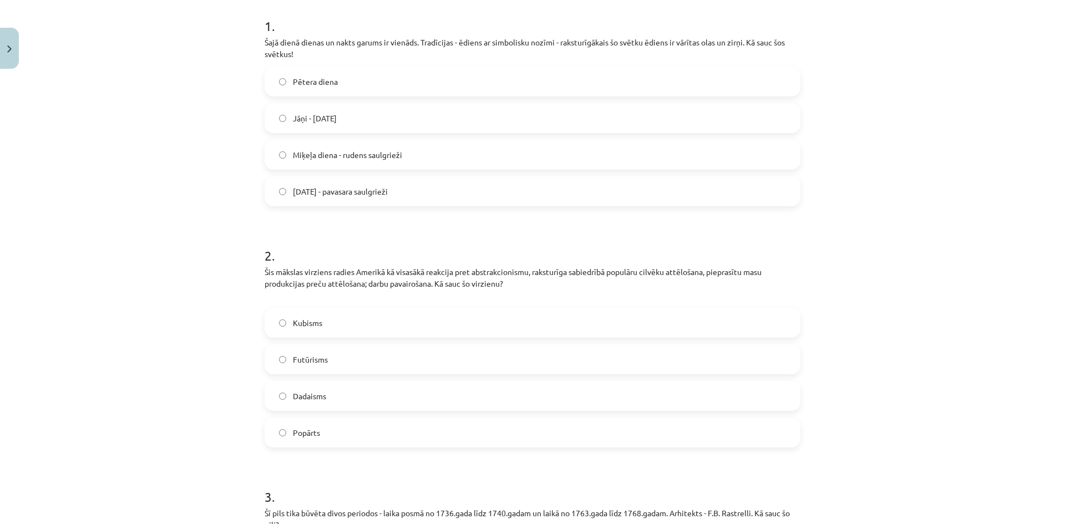
scroll to position [333, 0]
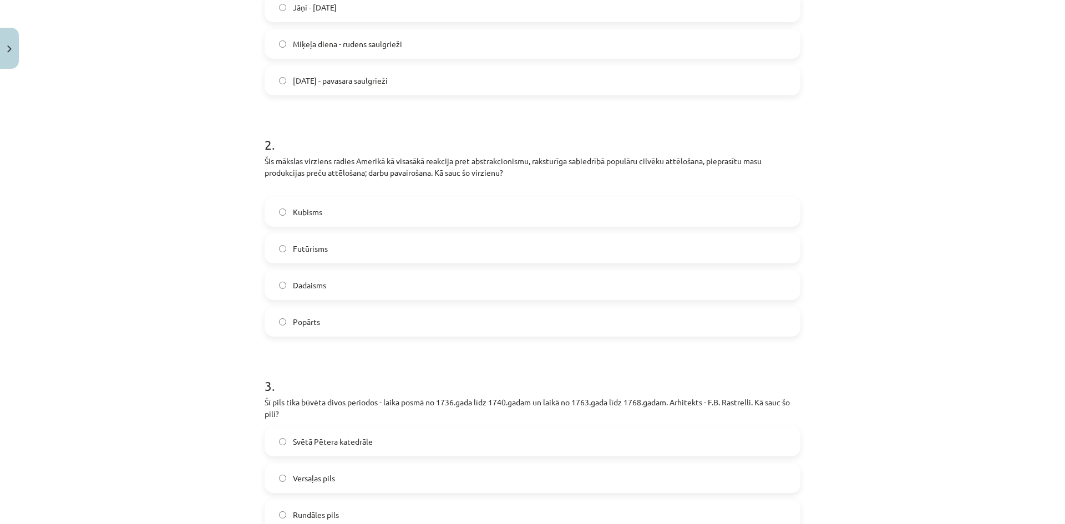
click at [377, 316] on label "Popārts" at bounding box center [532, 322] width 533 height 28
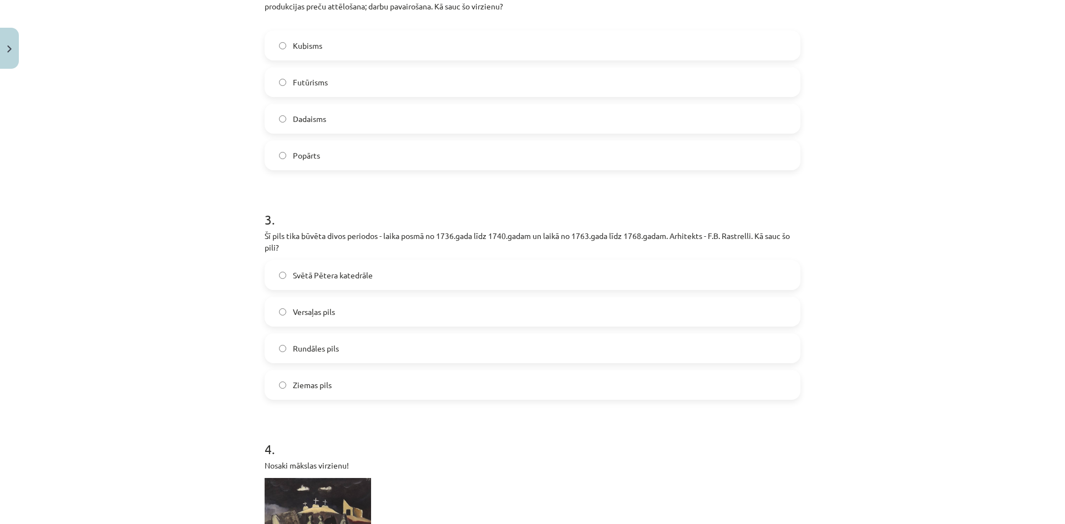
click at [395, 358] on label "Rundāles pils" at bounding box center [532, 348] width 533 height 28
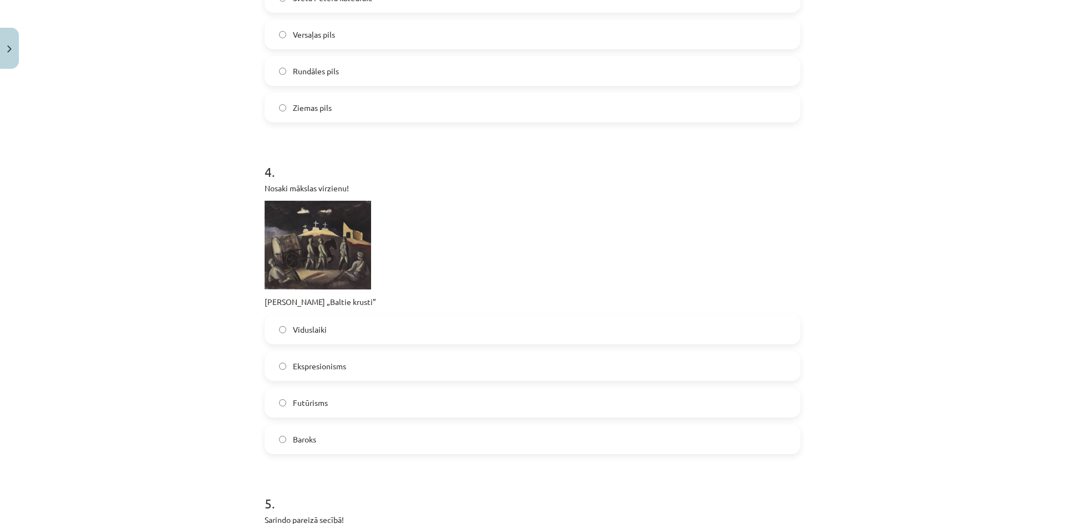
click at [350, 368] on label "Ekspresionisms" at bounding box center [532, 366] width 533 height 28
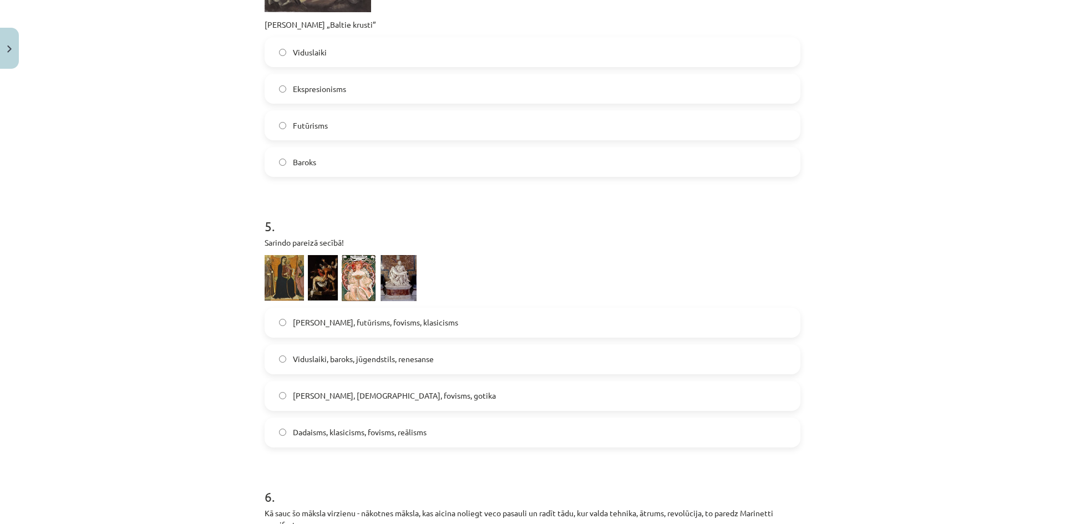
click at [358, 330] on label "[PERSON_NAME], futūrisms, fovisms, klasicisms" at bounding box center [532, 323] width 533 height 28
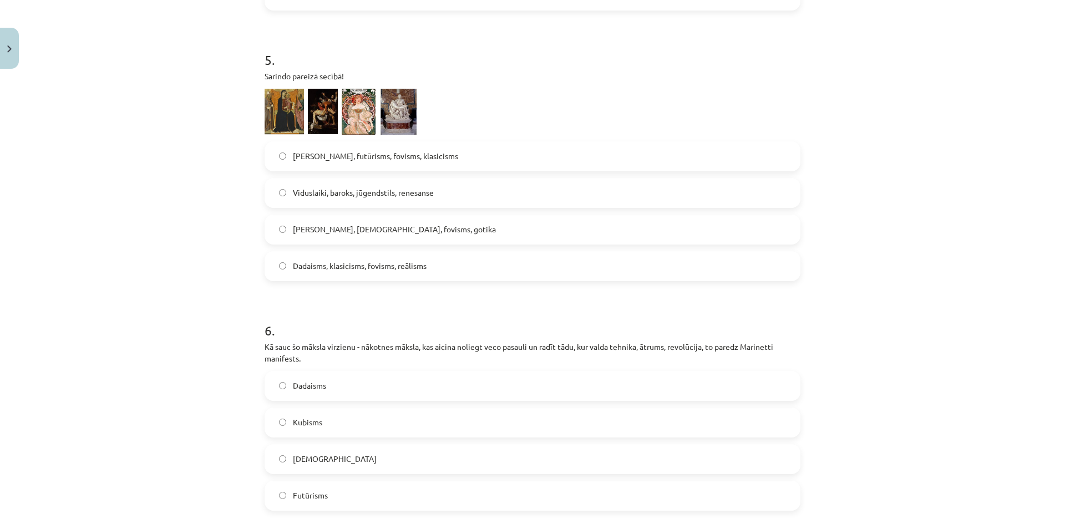
click at [369, 383] on label "Dadaisms" at bounding box center [532, 386] width 533 height 28
click at [343, 497] on label "Futūrisms" at bounding box center [532, 496] width 533 height 28
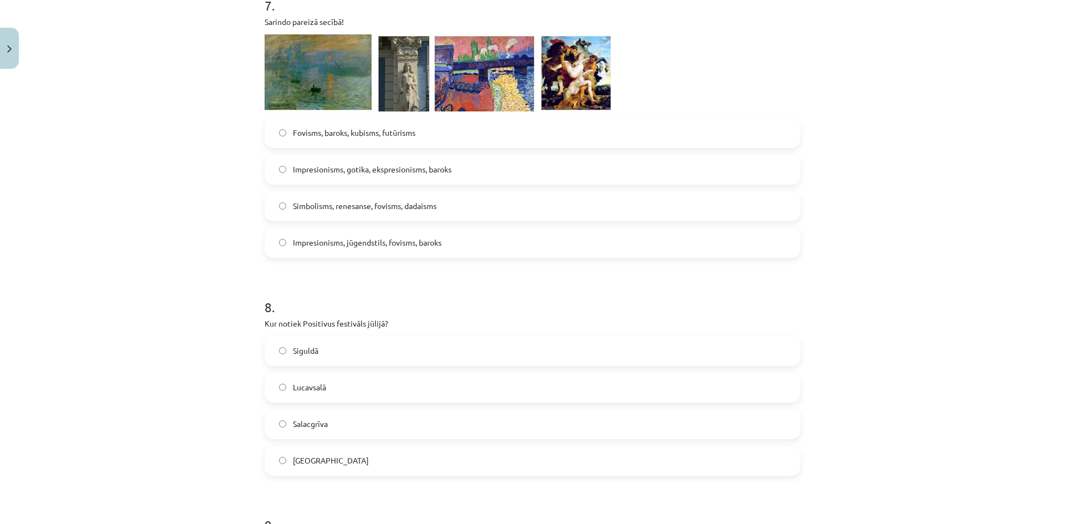
scroll to position [1830, 0]
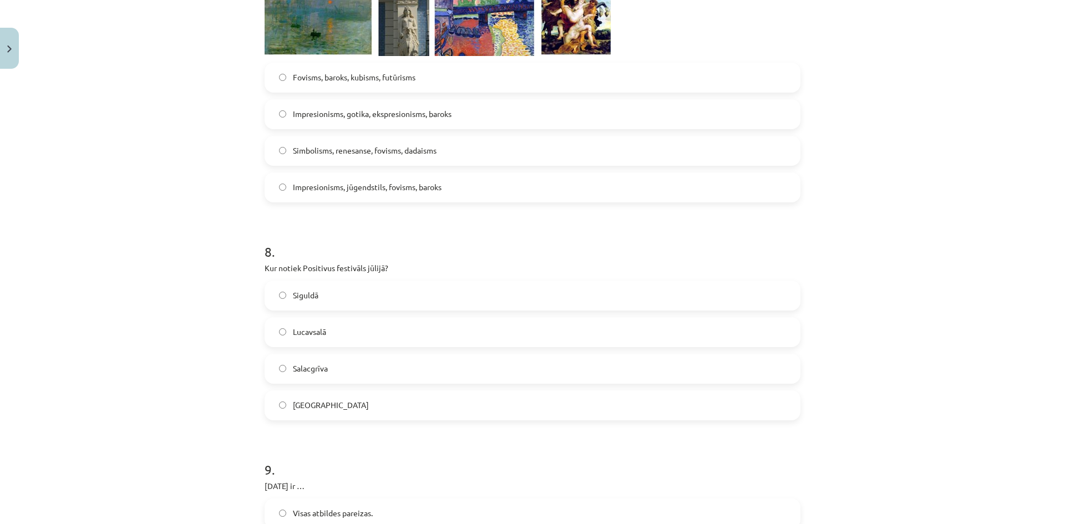
click at [353, 325] on label "Lucavsalā" at bounding box center [532, 332] width 533 height 28
click at [349, 109] on span "Impresionisms, gotika, ekspresionisms, baroks" at bounding box center [372, 114] width 159 height 12
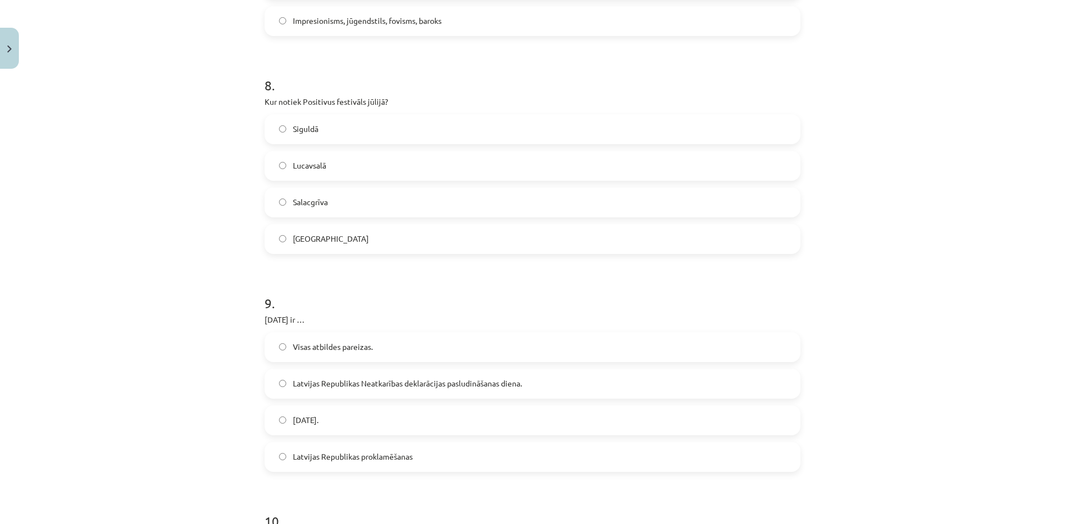
click at [378, 349] on label "Visas atbildes pareizas." at bounding box center [532, 347] width 533 height 28
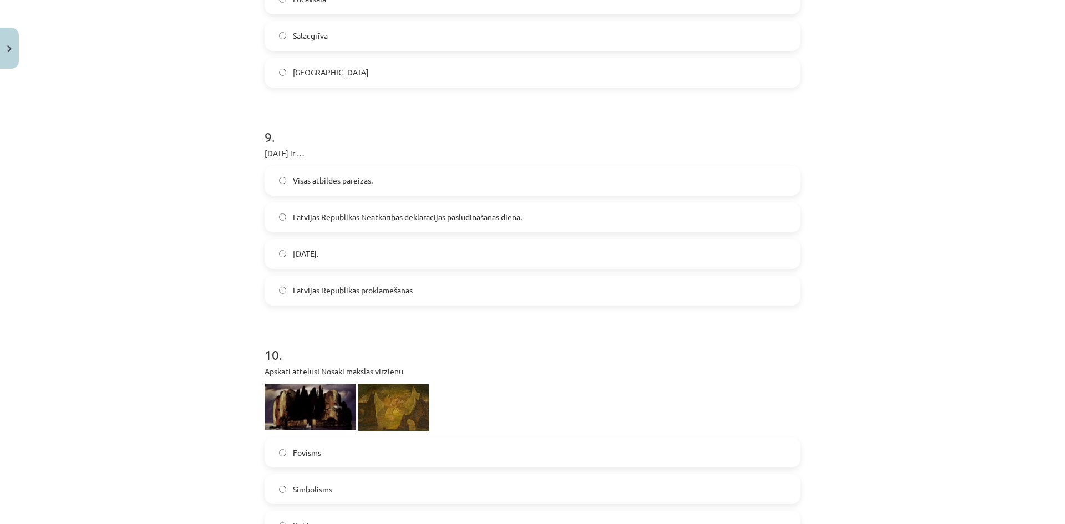
scroll to position [2344, 0]
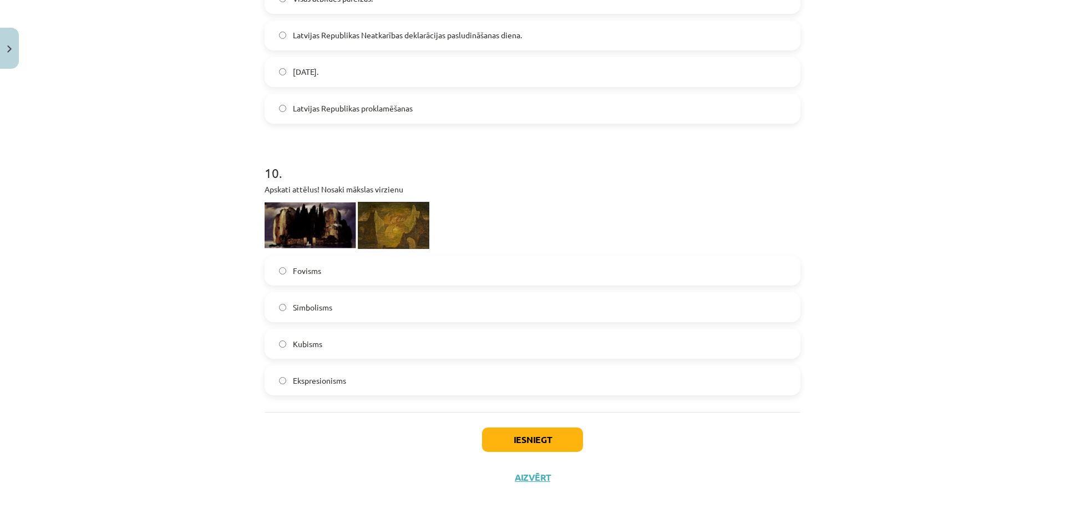
click at [371, 262] on label "Fovisms" at bounding box center [532, 271] width 533 height 28
click at [527, 449] on button "Iesniegt" at bounding box center [532, 439] width 101 height 24
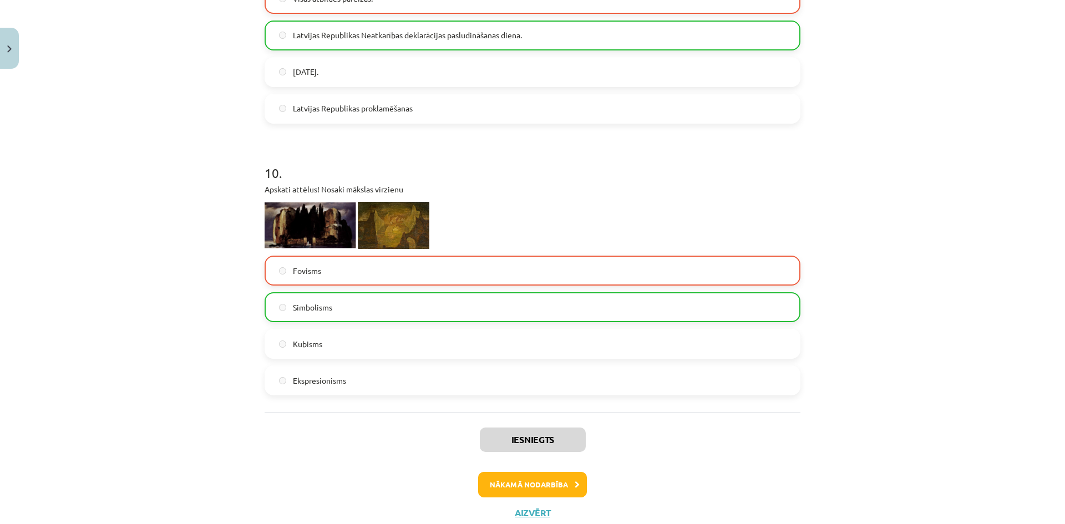
scroll to position [2380, 0]
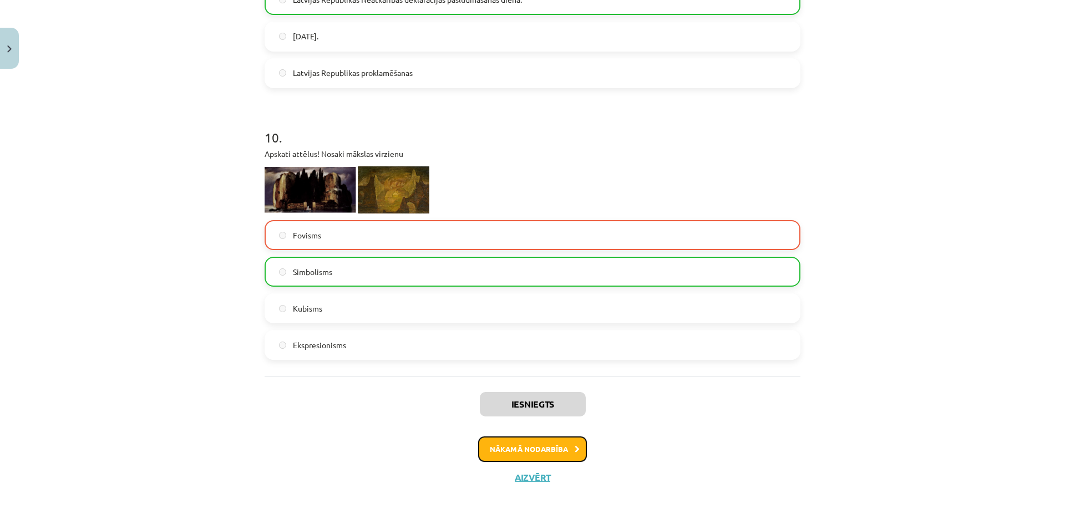
click at [517, 439] on button "Nākamā nodarbība" at bounding box center [532, 449] width 109 height 26
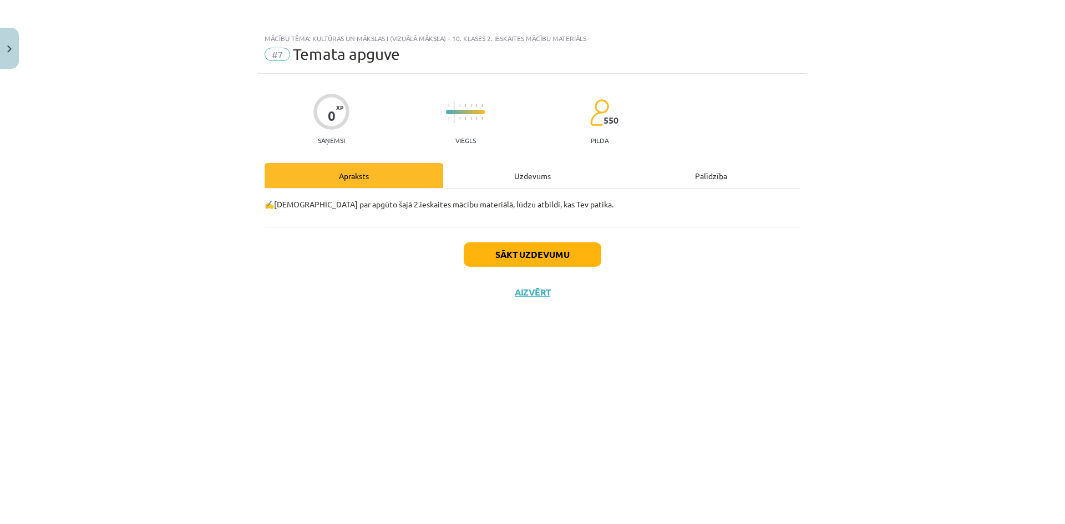
scroll to position [0, 0]
click at [505, 252] on button "Sākt uzdevumu" at bounding box center [533, 254] width 138 height 24
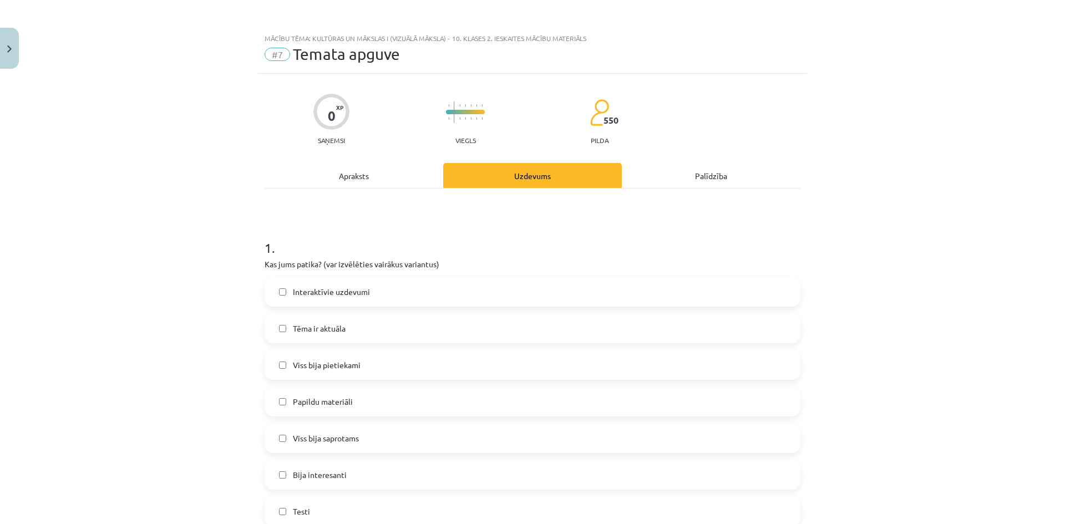
click at [438, 299] on label "Interaktīvie uzdevumi" at bounding box center [532, 292] width 533 height 28
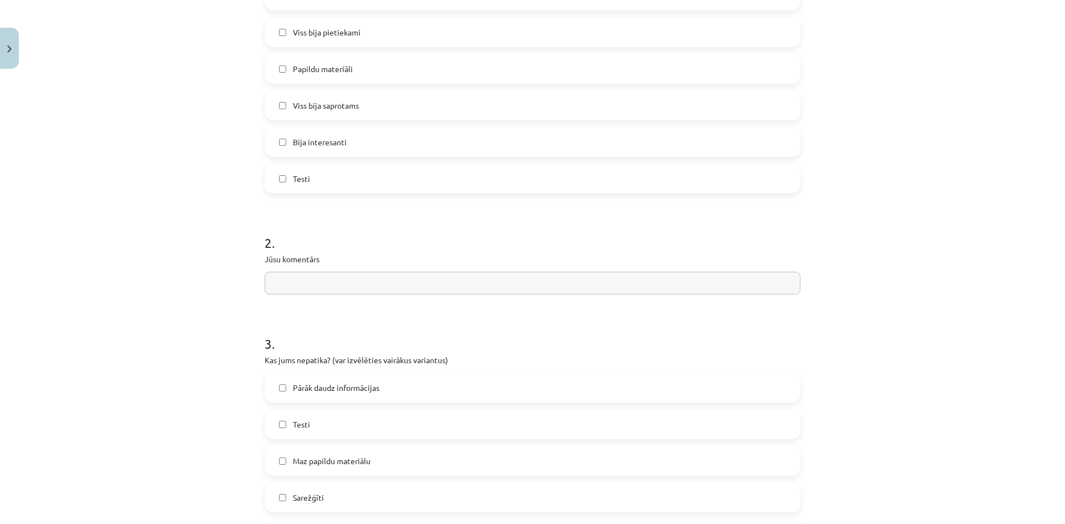
click at [438, 299] on form "1 . Kas jums patika? (var izvēlēties vairākus variantus) Interaktīvie uzdevumi …" at bounding box center [532, 387] width 536 height 999
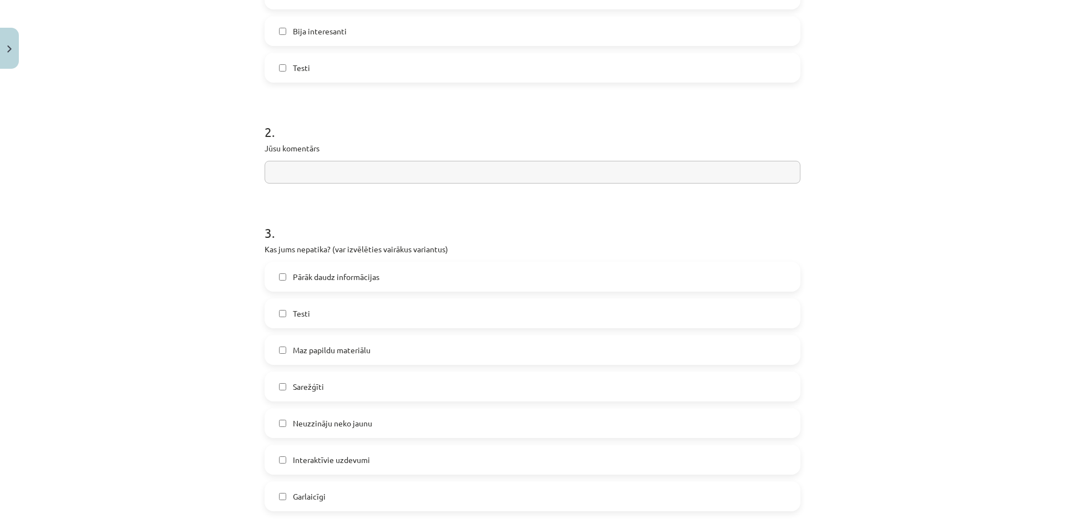
click at [410, 314] on label "Testi" at bounding box center [532, 313] width 533 height 28
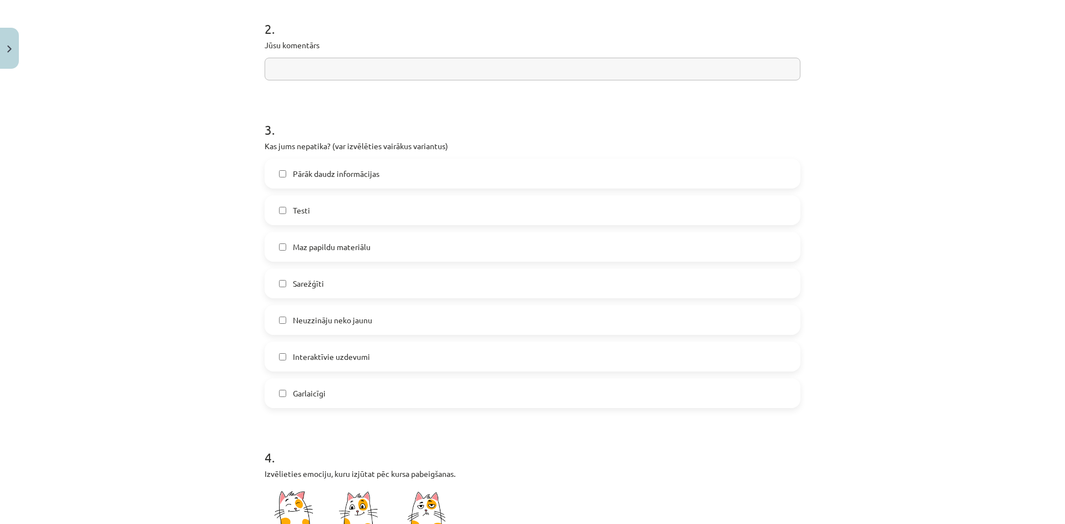
scroll to position [491, 0]
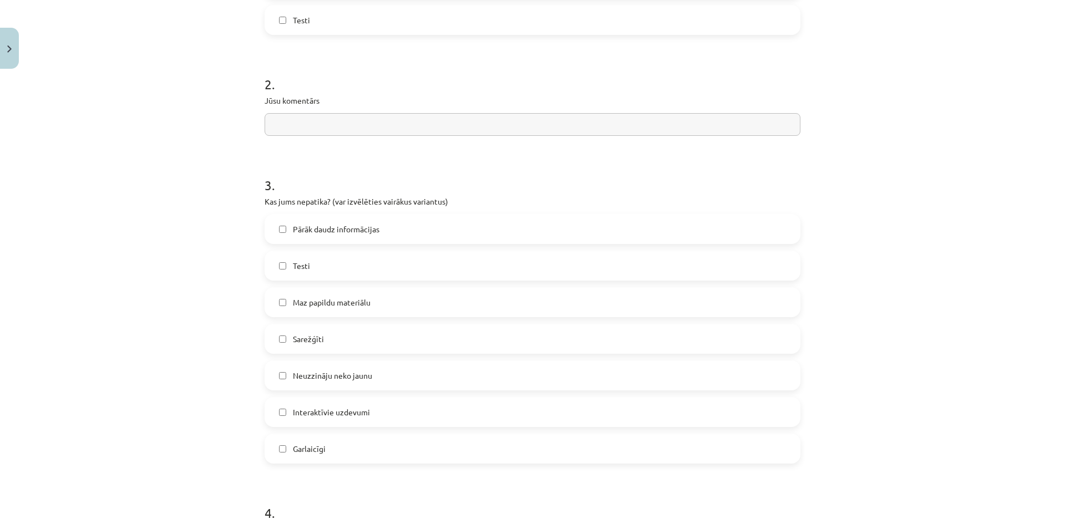
click at [379, 267] on label "Testi" at bounding box center [532, 266] width 533 height 28
click at [399, 333] on label "Sarežģīti" at bounding box center [532, 339] width 533 height 28
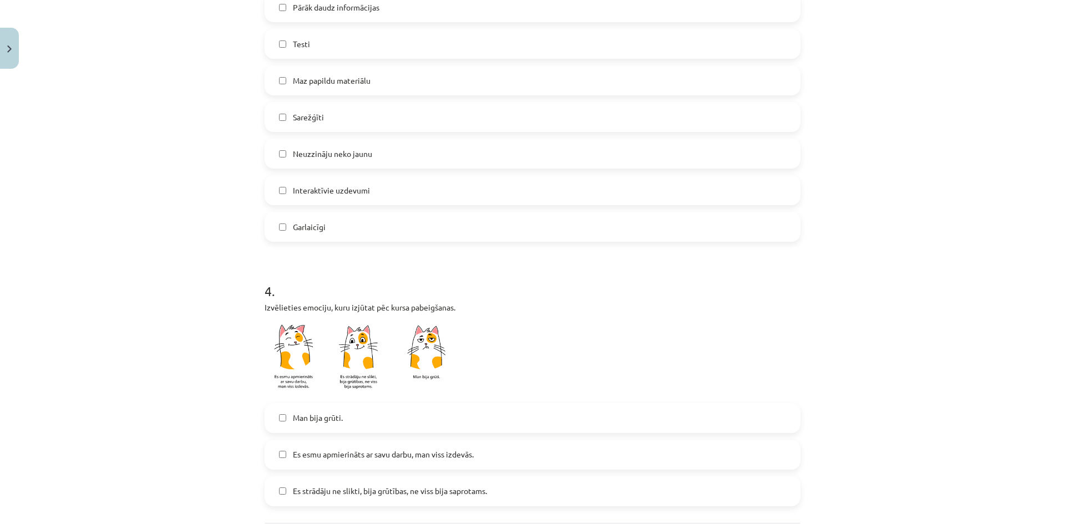
click at [408, 427] on label "Man bija grūti." at bounding box center [532, 418] width 533 height 28
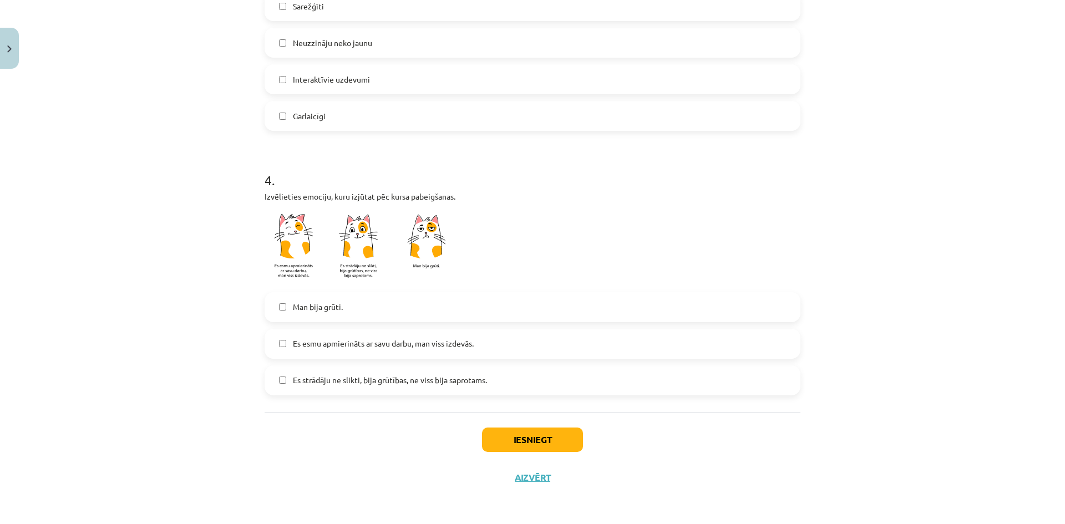
click at [412, 358] on div "Es esmu apmierināts ar savu darbu, man viss izdevās." at bounding box center [532, 344] width 536 height 30
click at [433, 332] on label "Es esmu apmierināts ar savu darbu, man viss izdevās." at bounding box center [532, 344] width 533 height 28
drag, startPoint x: 433, startPoint y: 292, endPoint x: 430, endPoint y: 312, distance: 20.7
click at [432, 292] on div "Man bija grūti." at bounding box center [532, 307] width 536 height 30
click at [430, 314] on label "Man bija grūti." at bounding box center [532, 307] width 533 height 28
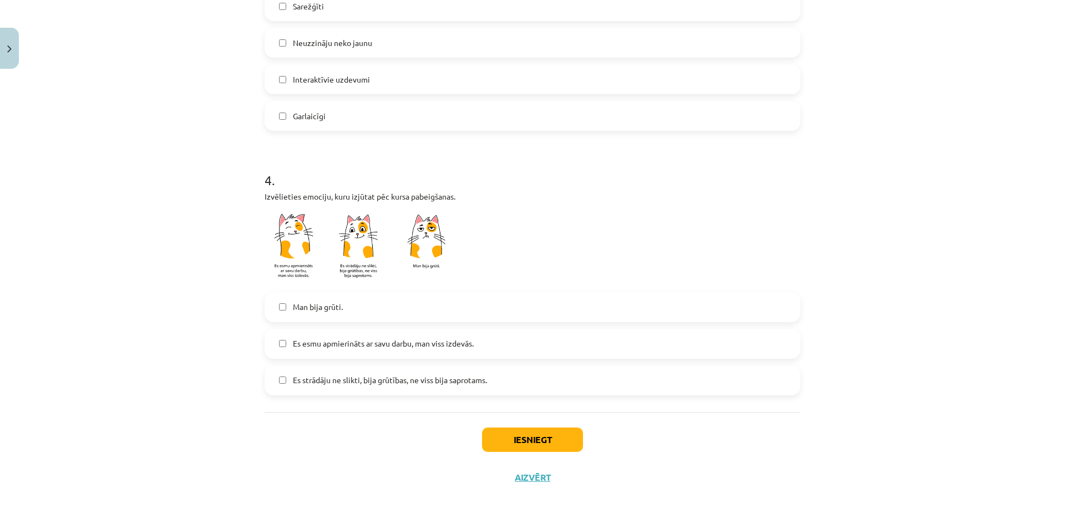
click at [436, 379] on span "Es strādāju ne slikti, bija grūtības, ne viss bija saprotams." at bounding box center [390, 380] width 194 height 12
click at [435, 333] on label "Es esmu apmierināts ar savu darbu, man viss izdevās." at bounding box center [532, 344] width 533 height 28
click at [503, 426] on div "Iesniegt Aizvērt" at bounding box center [532, 451] width 536 height 78
click at [508, 434] on button "Iesniegt" at bounding box center [532, 439] width 101 height 24
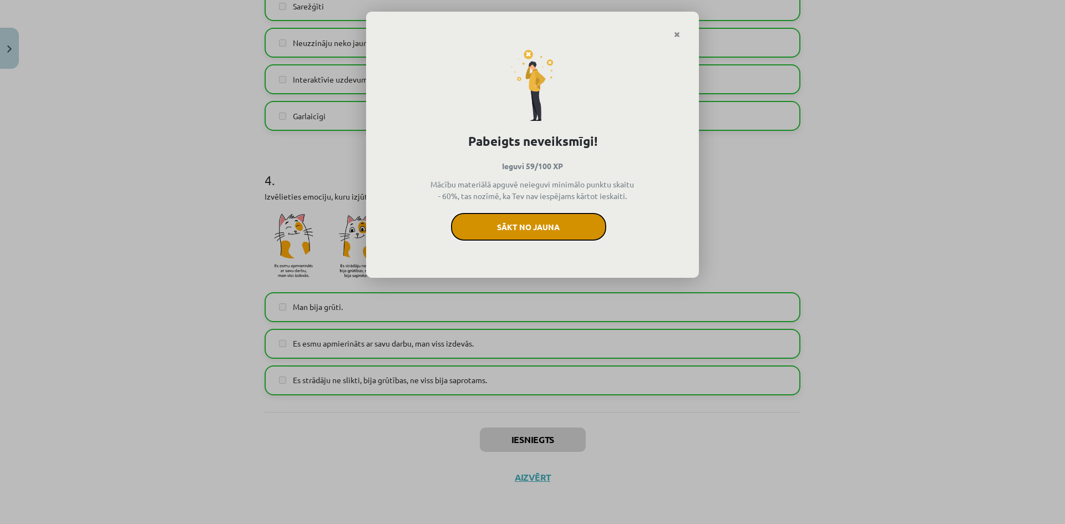
click at [527, 222] on button "Sākt no jauna" at bounding box center [528, 227] width 155 height 28
click at [572, 232] on button "Sākt no jauna" at bounding box center [528, 227] width 155 height 28
drag, startPoint x: 526, startPoint y: 164, endPoint x: 535, endPoint y: 165, distance: 8.9
click at [535, 165] on p "Ieguvi 59/100 XP" at bounding box center [532, 166] width 295 height 12
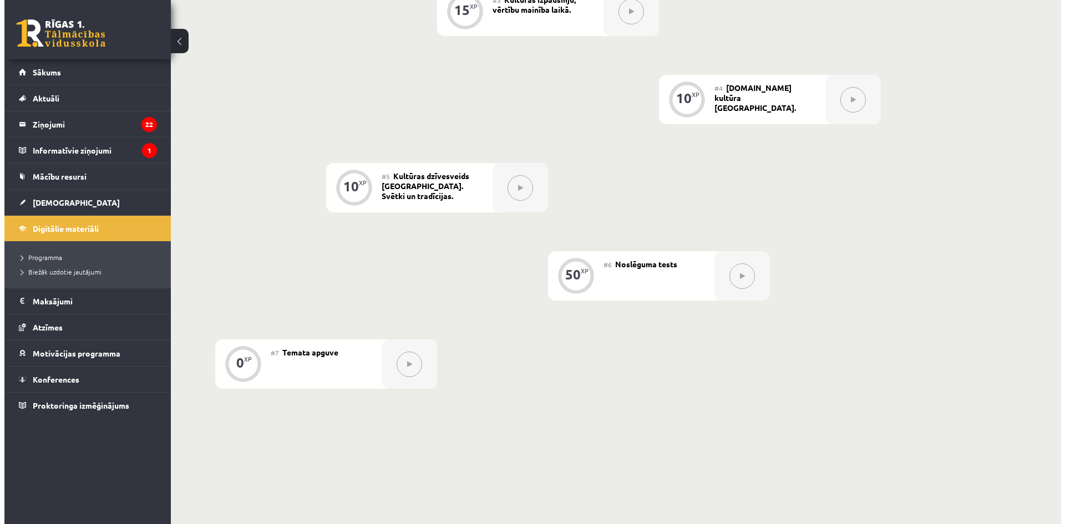
scroll to position [277, 0]
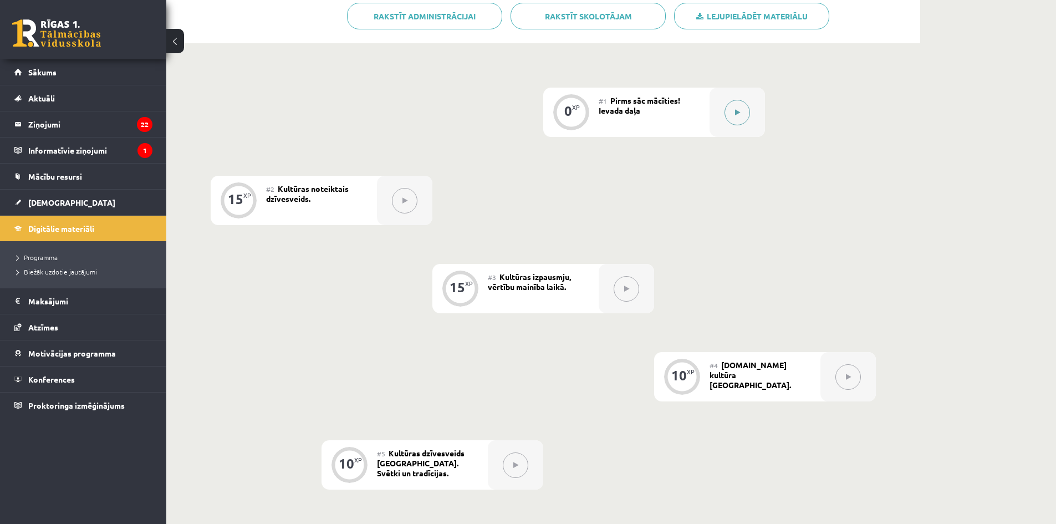
click at [735, 125] on button at bounding box center [738, 113] width 26 height 26
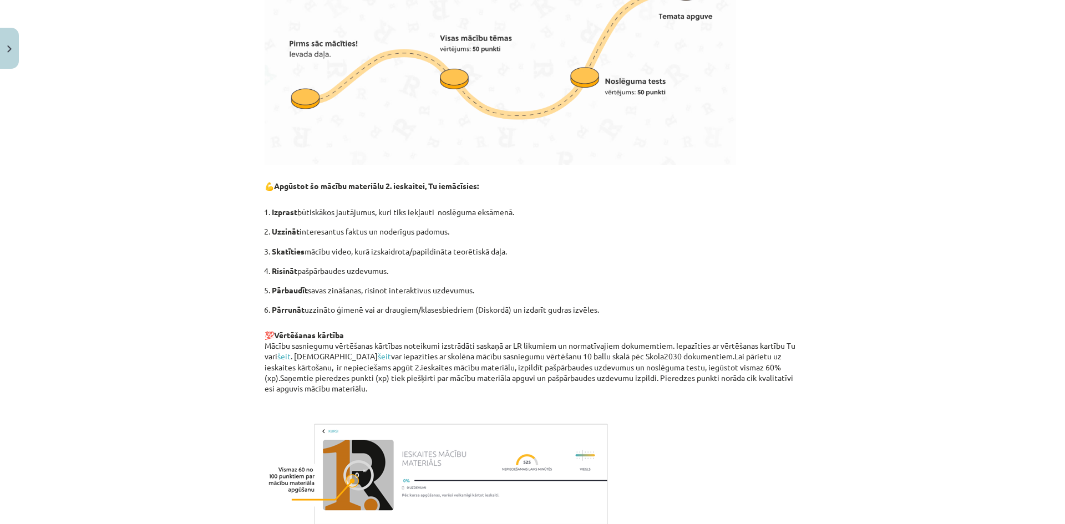
scroll to position [645, 0]
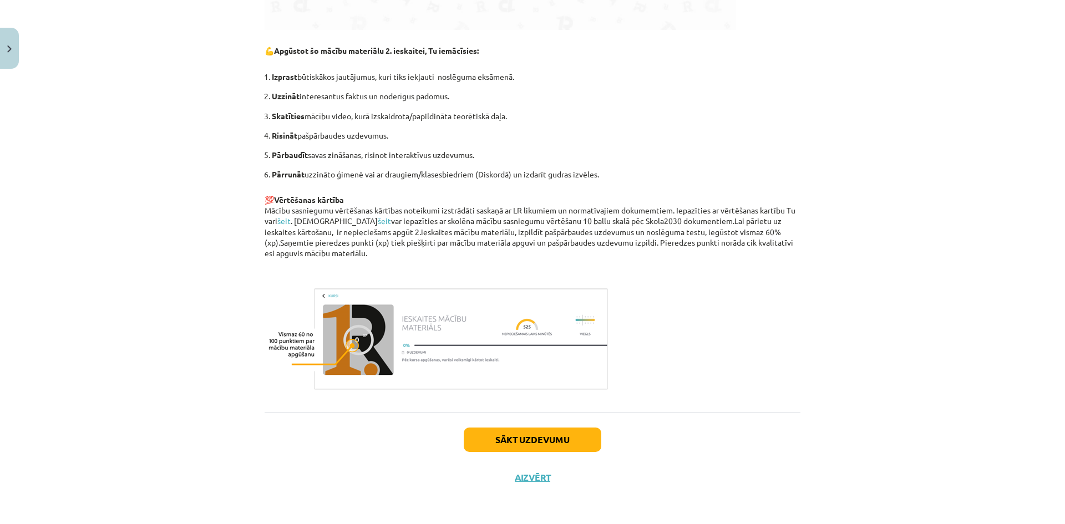
click at [546, 426] on div "Sākt uzdevumu Aizvērt" at bounding box center [532, 451] width 536 height 78
click at [546, 427] on button "Sākt uzdevumu" at bounding box center [533, 439] width 138 height 24
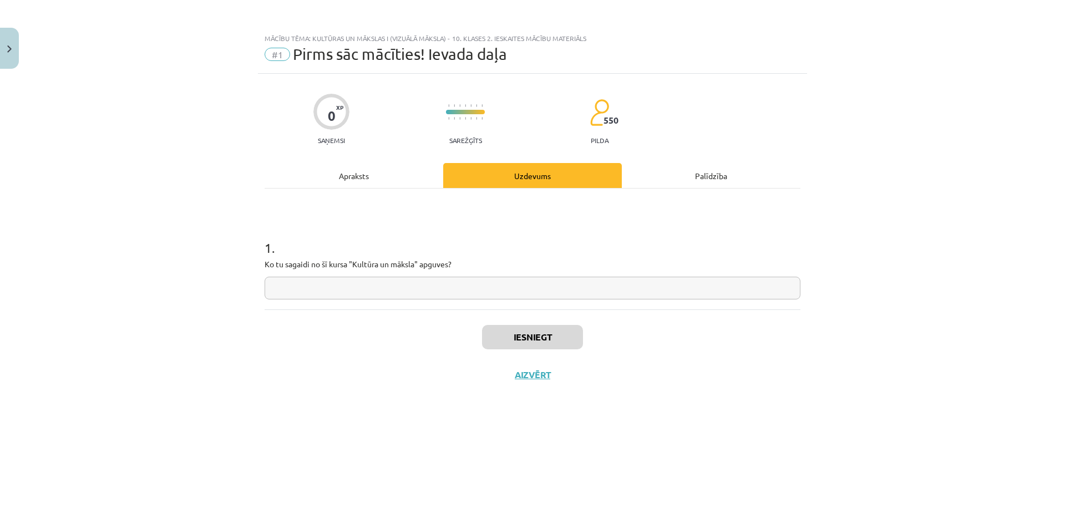
click at [515, 270] on div "1 . Ko tu sagaidi no šī kursa "Kultūra un māksla" apguves?" at bounding box center [532, 260] width 536 height 79
click at [518, 284] on input "text" at bounding box center [532, 288] width 536 height 23
drag, startPoint x: 388, startPoint y: 288, endPoint x: 99, endPoint y: 279, distance: 288.4
click at [183, 304] on div "Mācību tēma: Kultūras un mākslas i (vizuālā māksla) - 10. klases 2. ieskaites m…" at bounding box center [532, 262] width 1065 height 524
type input "*****"
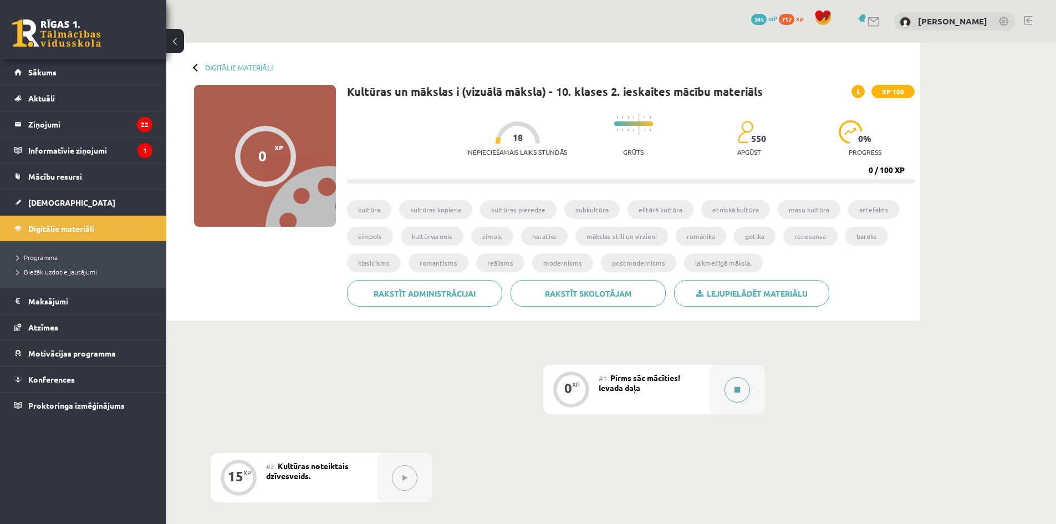
click at [741, 391] on button at bounding box center [738, 390] width 26 height 26
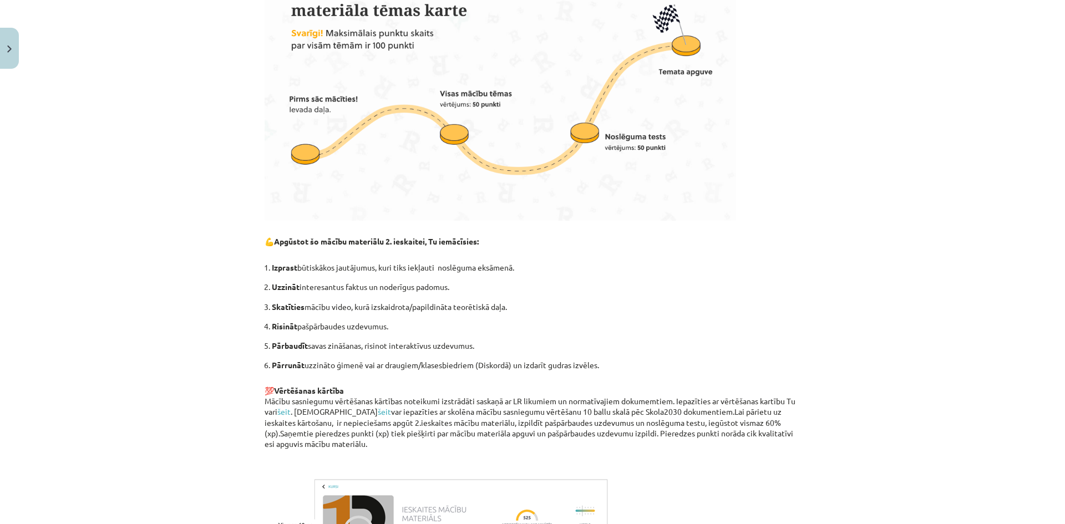
scroll to position [645, 0]
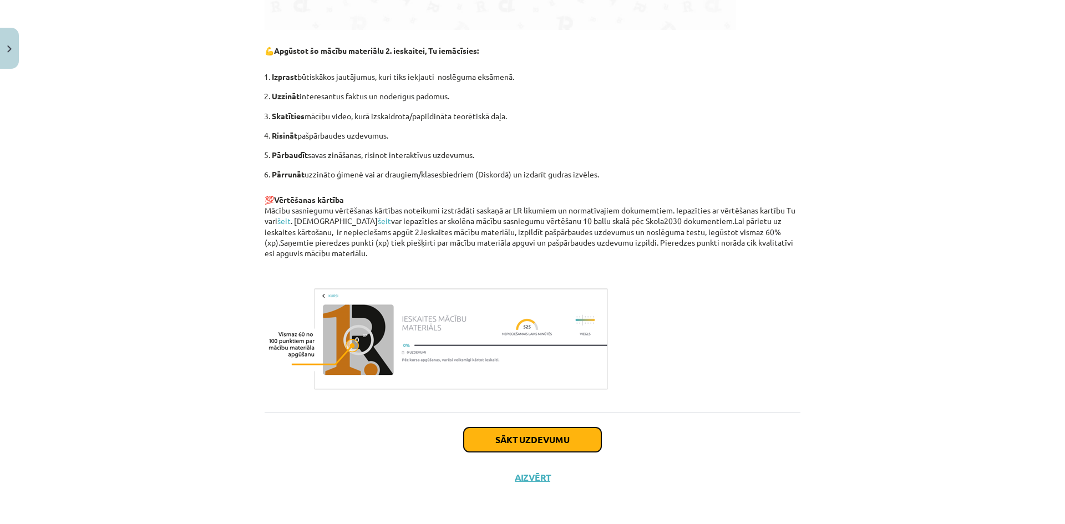
click at [557, 446] on button "Sākt uzdevumu" at bounding box center [533, 439] width 138 height 24
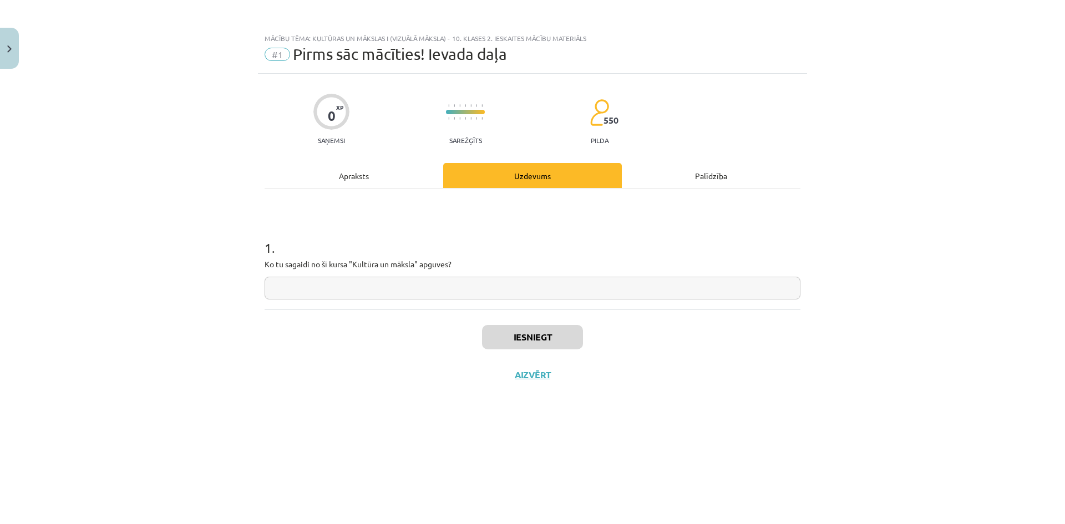
click at [454, 283] on input "text" at bounding box center [532, 288] width 536 height 23
type input "*"
type input "********"
click at [542, 338] on button "Iesniegt" at bounding box center [532, 337] width 101 height 24
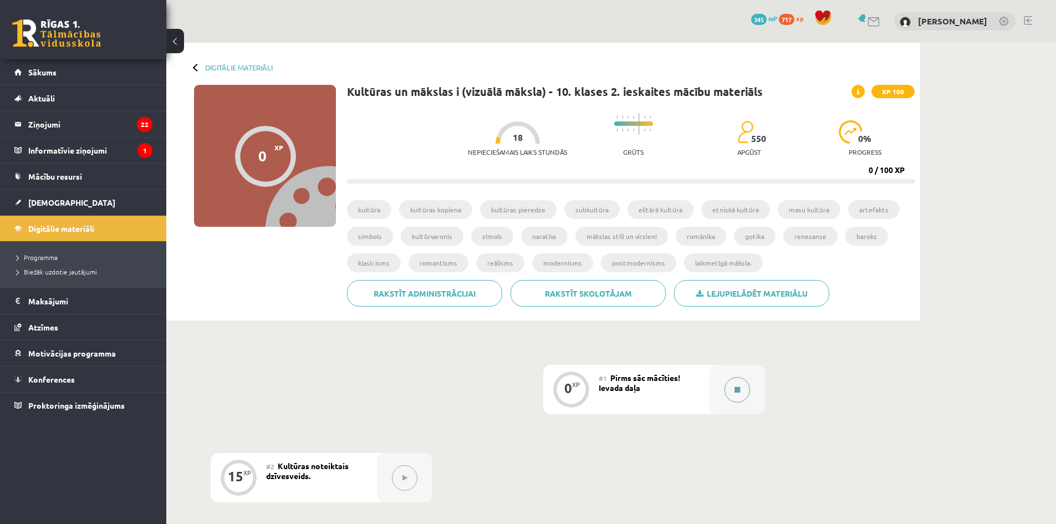
click at [736, 376] on div at bounding box center [737, 389] width 55 height 49
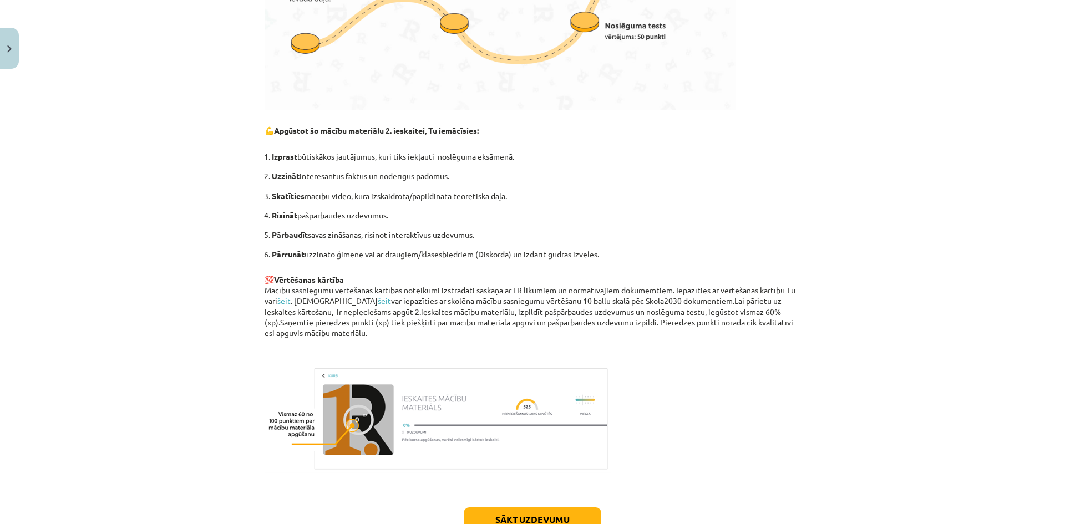
scroll to position [645, 0]
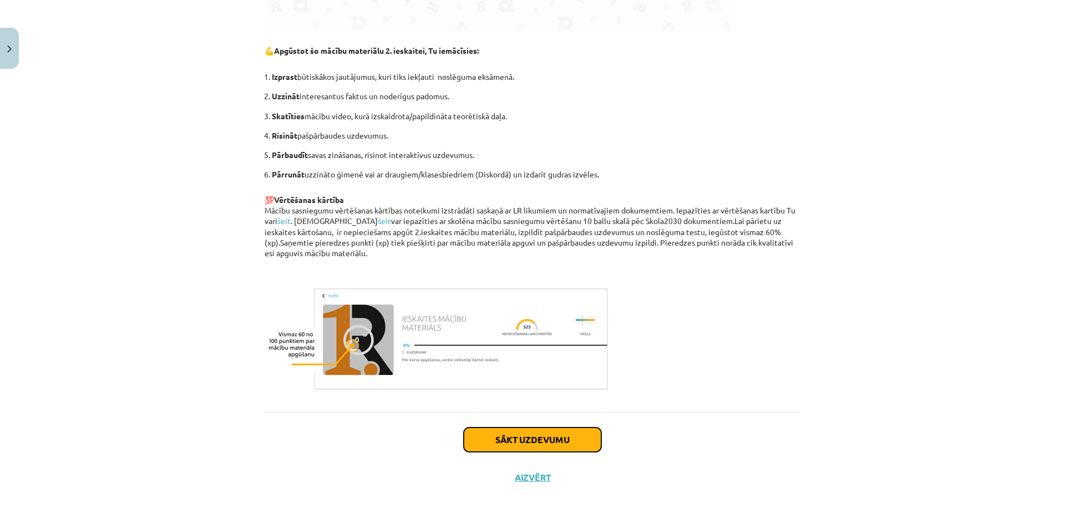
click at [539, 437] on button "Sākt uzdevumu" at bounding box center [533, 439] width 138 height 24
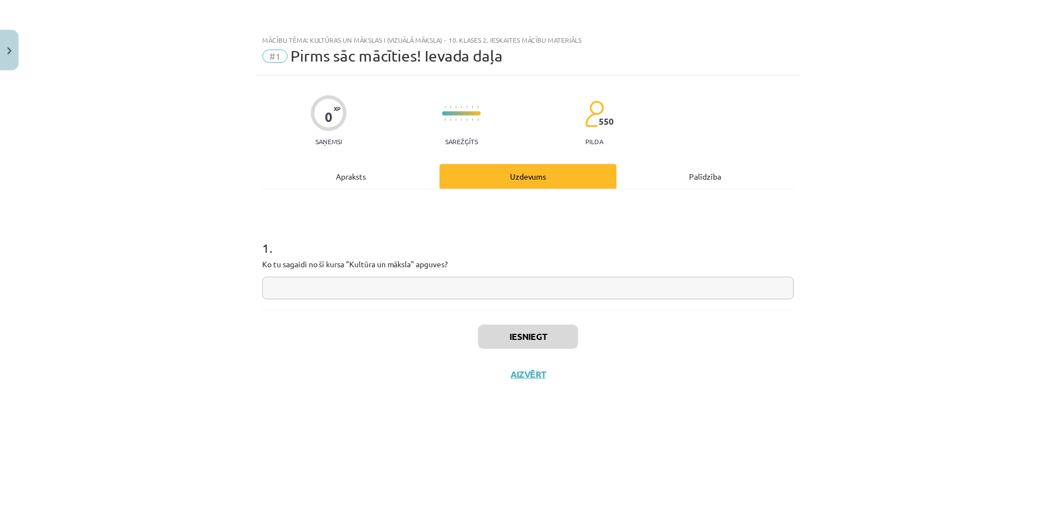
scroll to position [0, 0]
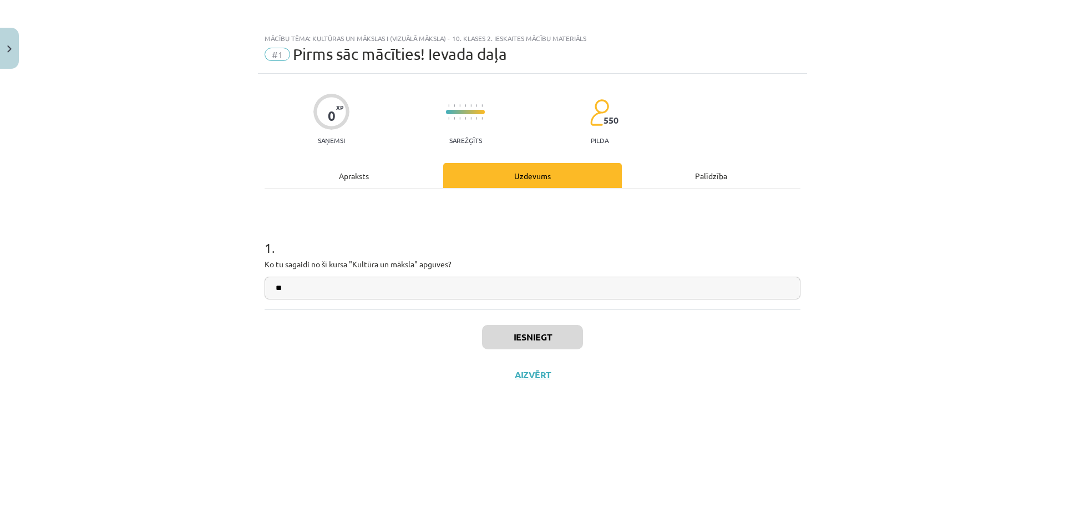
click at [423, 284] on input "**" at bounding box center [532, 288] width 536 height 23
type input "****"
click at [551, 351] on div "Iesniegt Aizvērt" at bounding box center [532, 348] width 536 height 78
click at [534, 340] on button "Iesniegt" at bounding box center [532, 337] width 101 height 24
click at [262, 287] on div "0 XP Saņemsi Sarežģīts 550 pilda Apraksts Uzdevums Palīdzība 1 . Ko tu sagaidi …" at bounding box center [532, 285] width 549 height 423
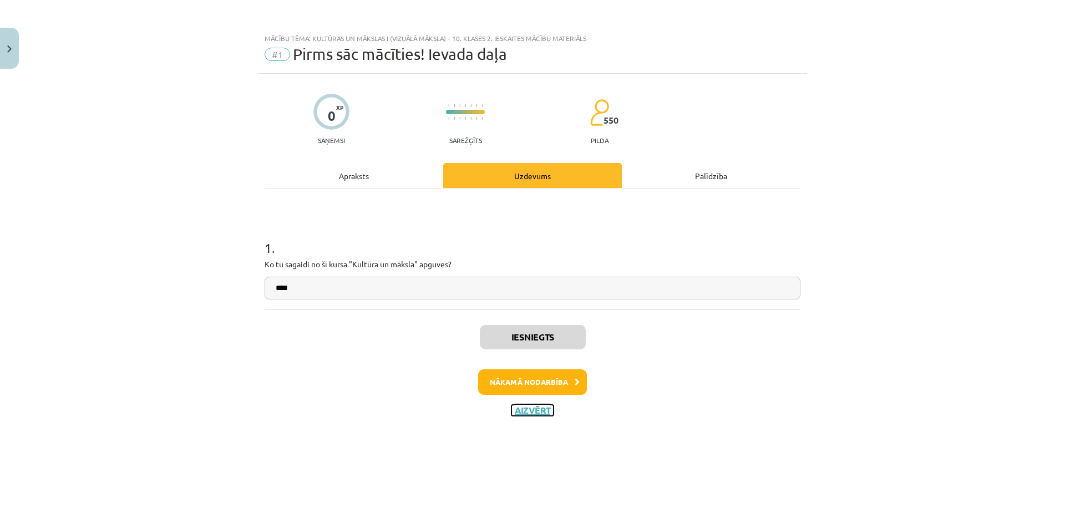
click at [537, 414] on button "Aizvērt" at bounding box center [532, 410] width 42 height 11
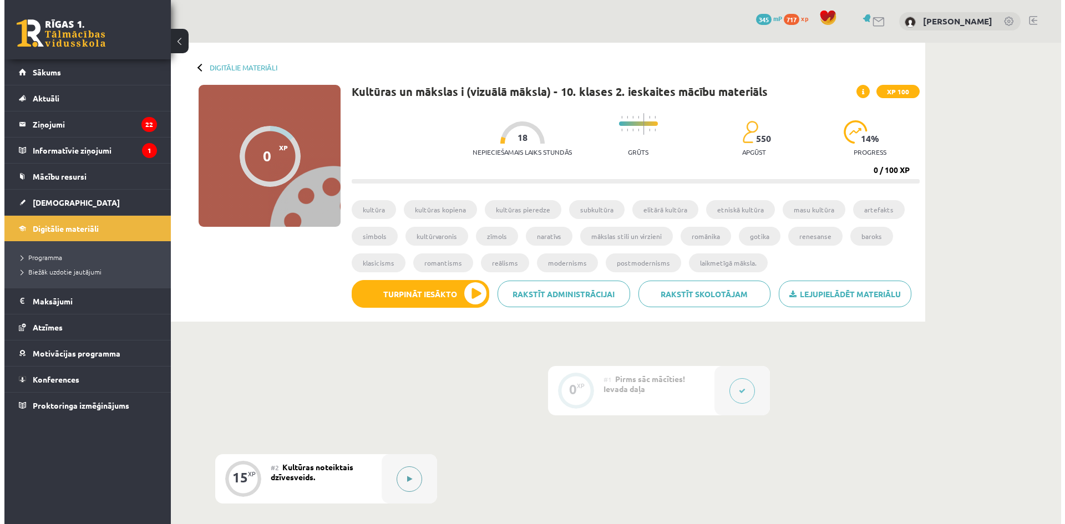
scroll to position [111, 0]
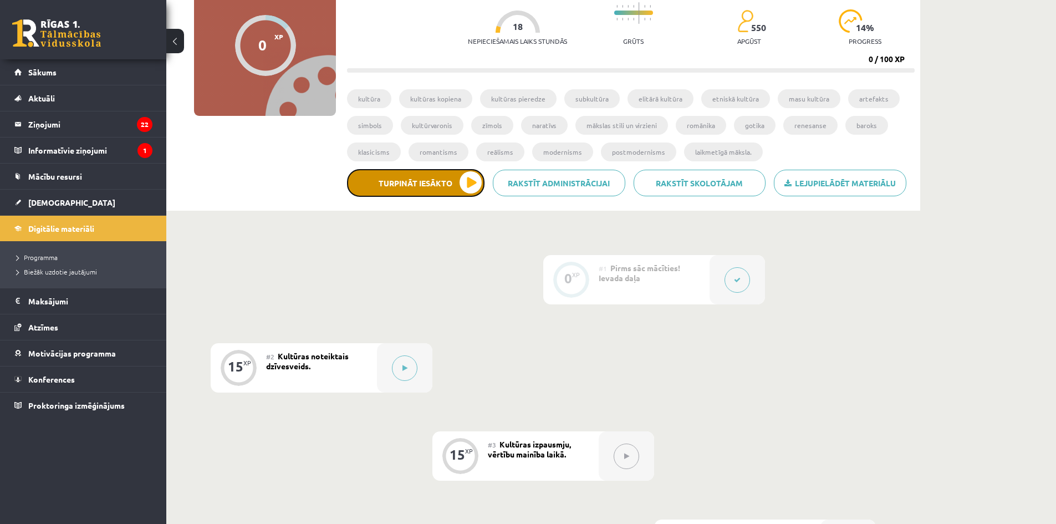
click at [462, 186] on button "Turpināt iesākto" at bounding box center [416, 183] width 138 height 28
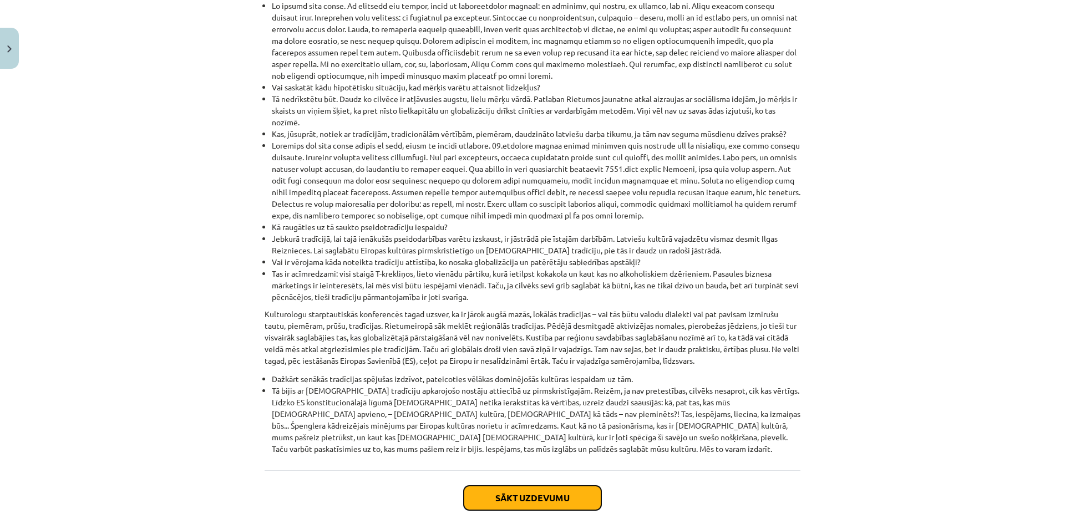
click at [510, 486] on button "Sākt uzdevumu" at bounding box center [533, 498] width 138 height 24
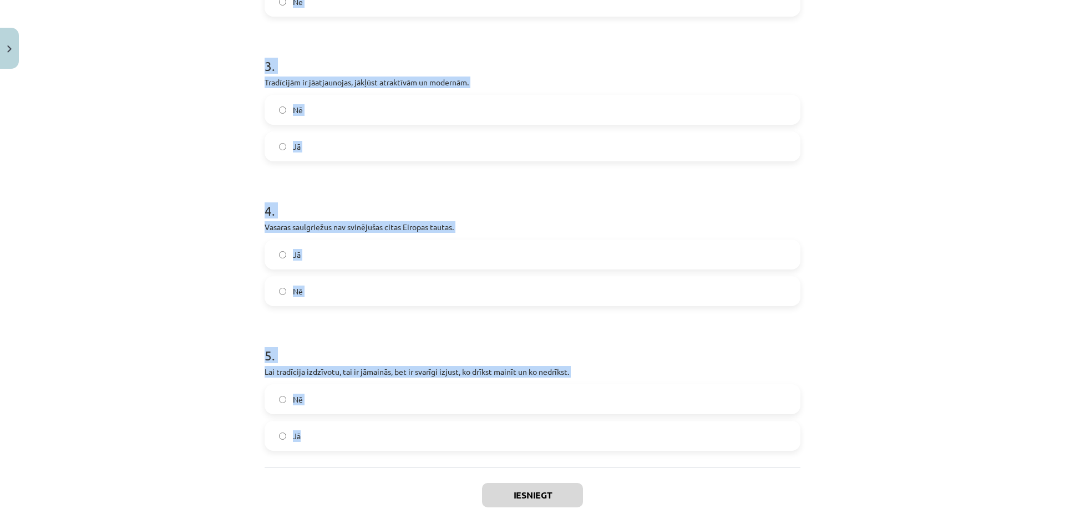
scroll to position [527, 0]
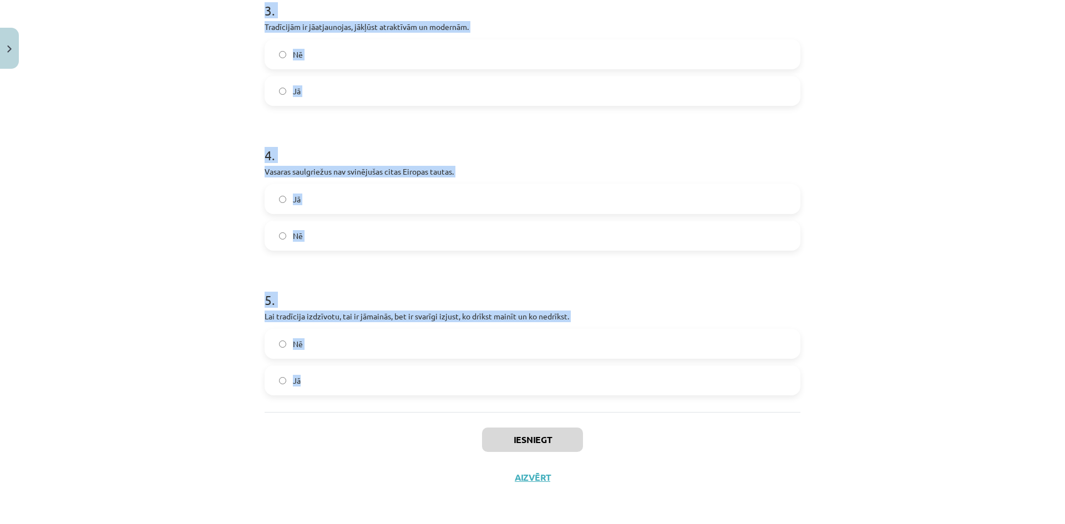
drag, startPoint x: 261, startPoint y: 236, endPoint x: 452, endPoint y: 369, distance: 233.0
click at [452, 390] on form "1 . Tradīcijas ir saglabātas no paaudzes paaudzē. Jā Nē 2 . Apmetoties un dzīvo…" at bounding box center [532, 44] width 536 height 701
copy form "Tradīcijas ir saglabātas no paaudzes paaudzē. Jā Nē 2 . Apmetoties un dzīvojot …"
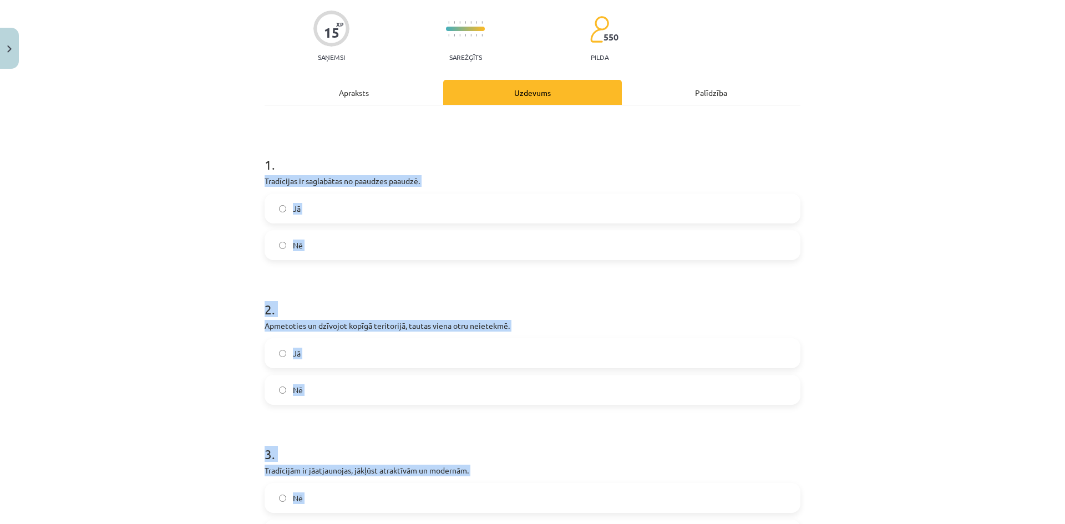
scroll to position [0, 0]
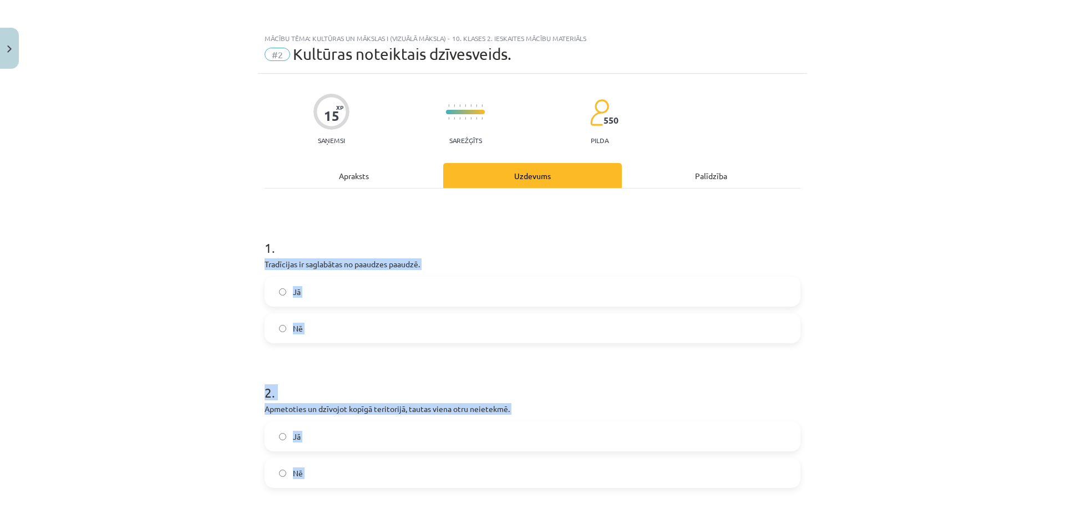
click at [207, 257] on div "Mācību tēma: Kultūras un mākslas i (vizuālā māksla) - 10. klases 2. ieskaites m…" at bounding box center [532, 262] width 1065 height 524
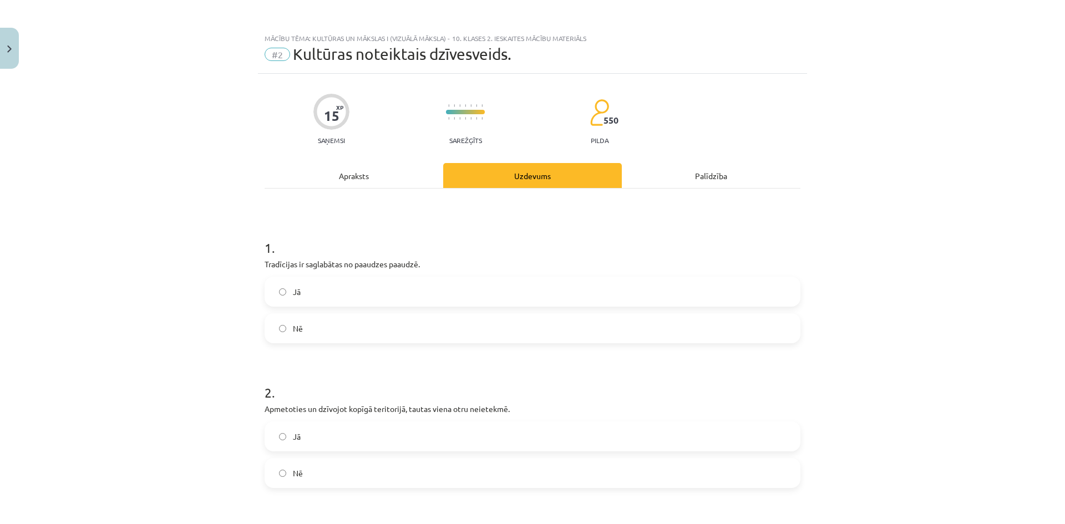
click at [306, 286] on label "Jā" at bounding box center [532, 292] width 533 height 28
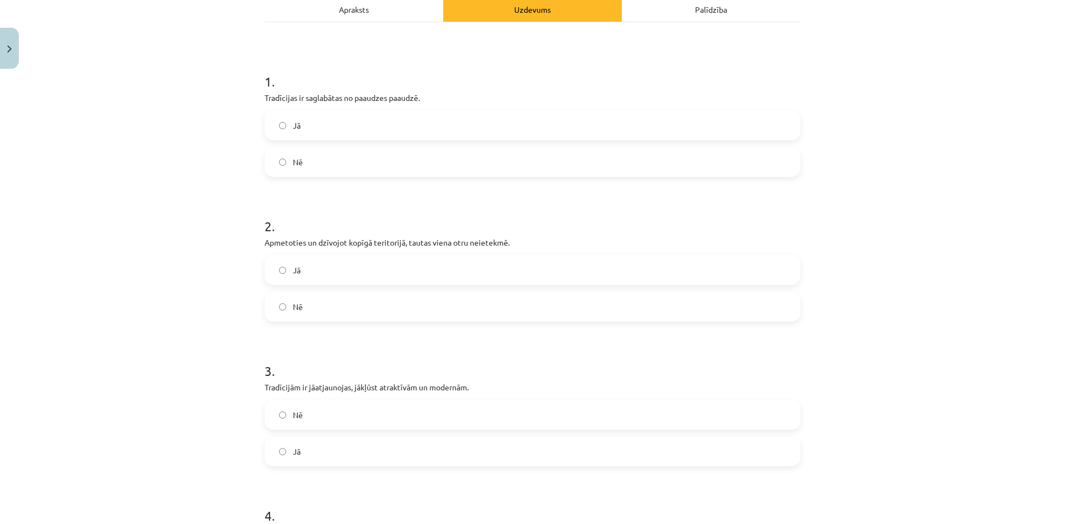
scroll to position [222, 0]
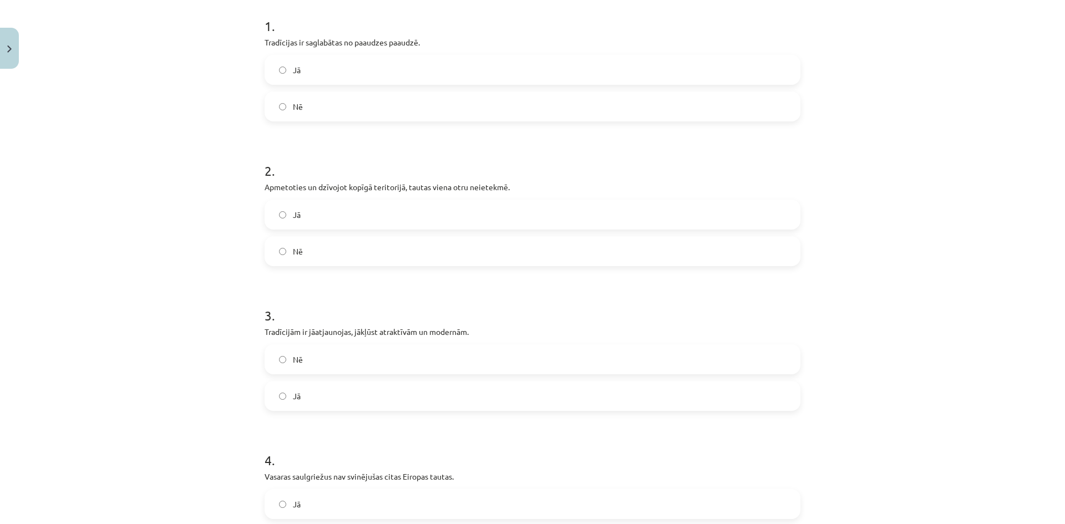
click at [302, 245] on label "Nē" at bounding box center [532, 251] width 533 height 28
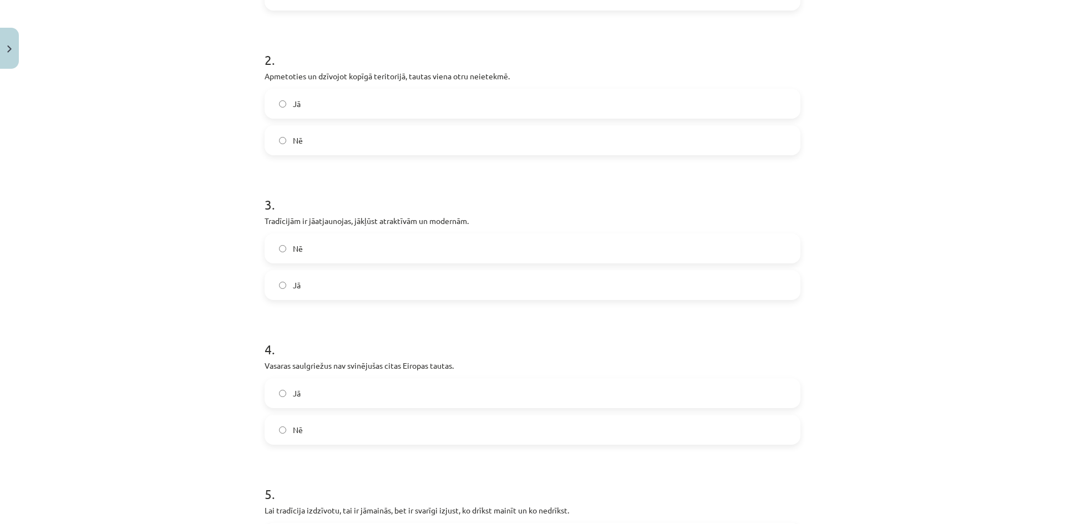
click at [311, 287] on label "Jā" at bounding box center [532, 285] width 533 height 28
click at [317, 259] on label "Nē" at bounding box center [532, 249] width 533 height 28
drag, startPoint x: 317, startPoint y: 270, endPoint x: 318, endPoint y: 283, distance: 13.4
click at [317, 271] on div "Jā" at bounding box center [532, 285] width 536 height 30
click at [313, 302] on form "1 . Tradīcijas ir saglabātas no paaudzes paaudzē. Jā Nē 2 . Apmetoties un dzīvo…" at bounding box center [532, 238] width 536 height 701
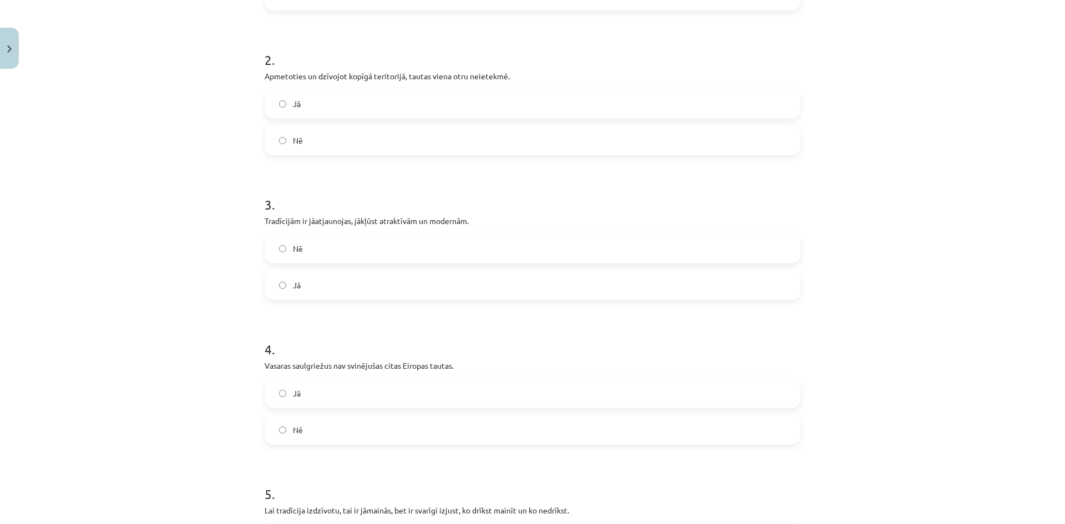
click at [309, 288] on label "Jā" at bounding box center [532, 285] width 533 height 28
click at [347, 434] on label "Nē" at bounding box center [532, 430] width 533 height 28
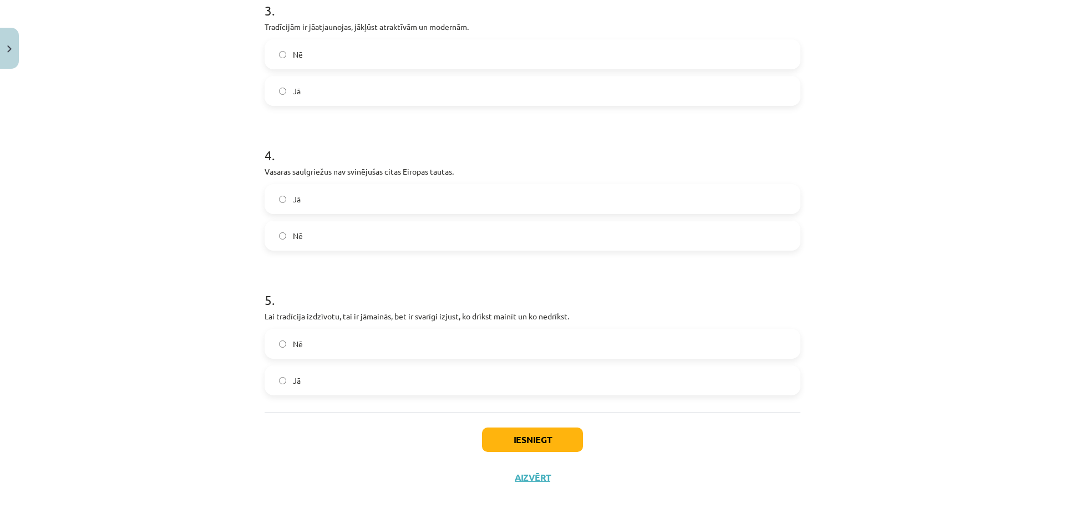
click at [359, 381] on label "Jā" at bounding box center [532, 381] width 533 height 28
click at [535, 429] on button "Iesniegt" at bounding box center [532, 439] width 101 height 24
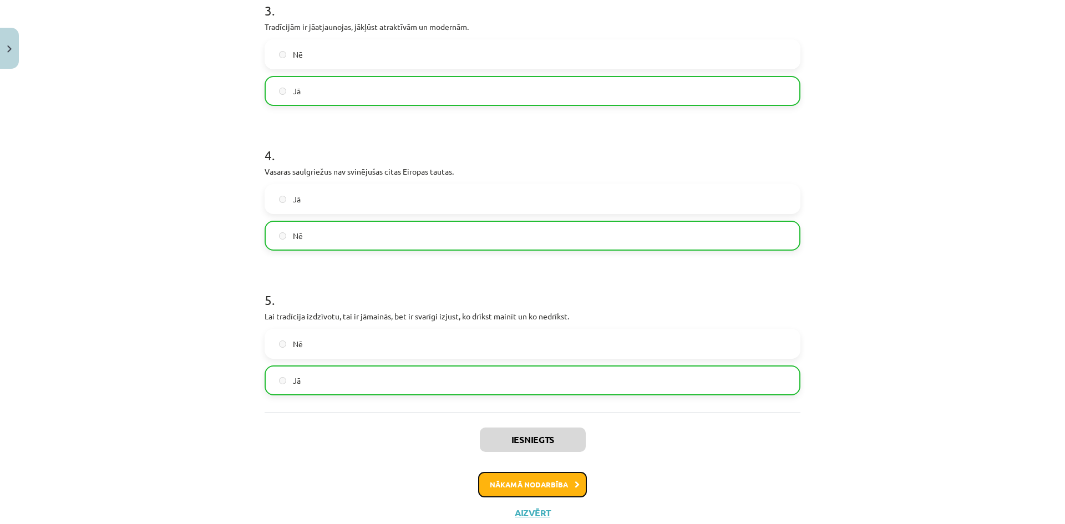
click at [525, 481] on button "Nākamā nodarbība" at bounding box center [532, 485] width 109 height 26
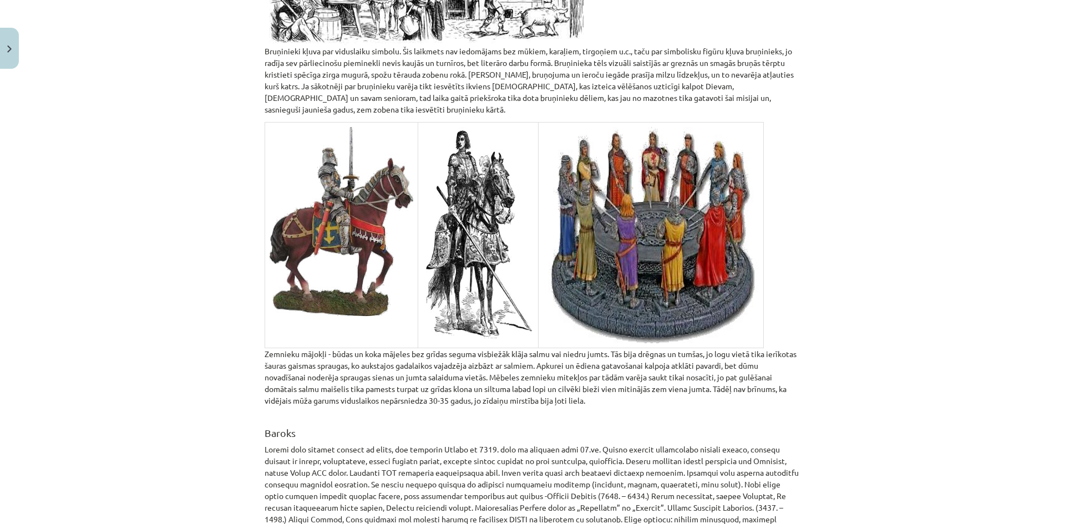
drag, startPoint x: 1056, startPoint y: 169, endPoint x: 1061, endPoint y: 176, distance: 8.5
click at [1056, 177] on div "Mācību tēma: Kultūras un mākslas i (vizuālā māksla) - 10. klases 2. ieskaites m…" at bounding box center [532, 262] width 1065 height 524
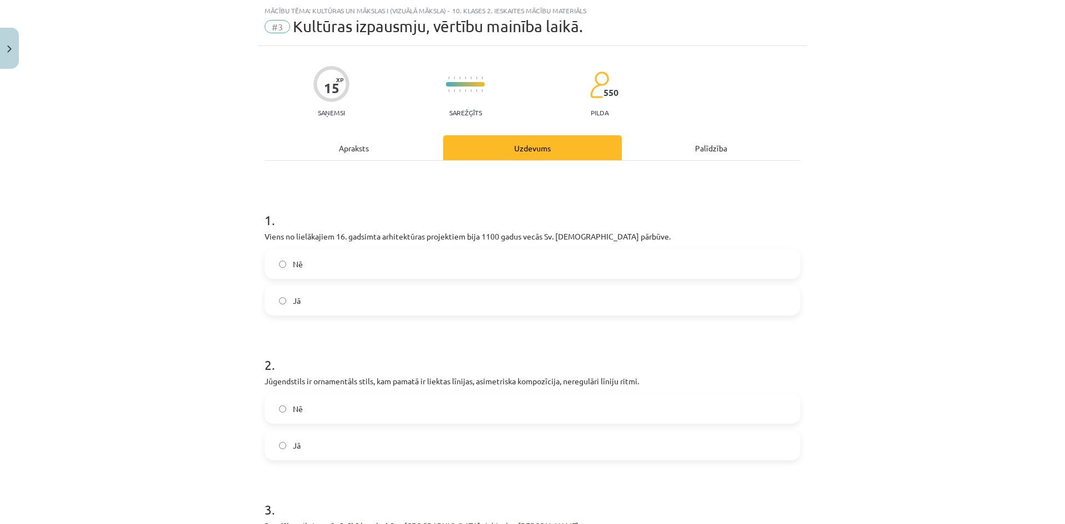
click at [316, 294] on label "Jā" at bounding box center [532, 301] width 533 height 28
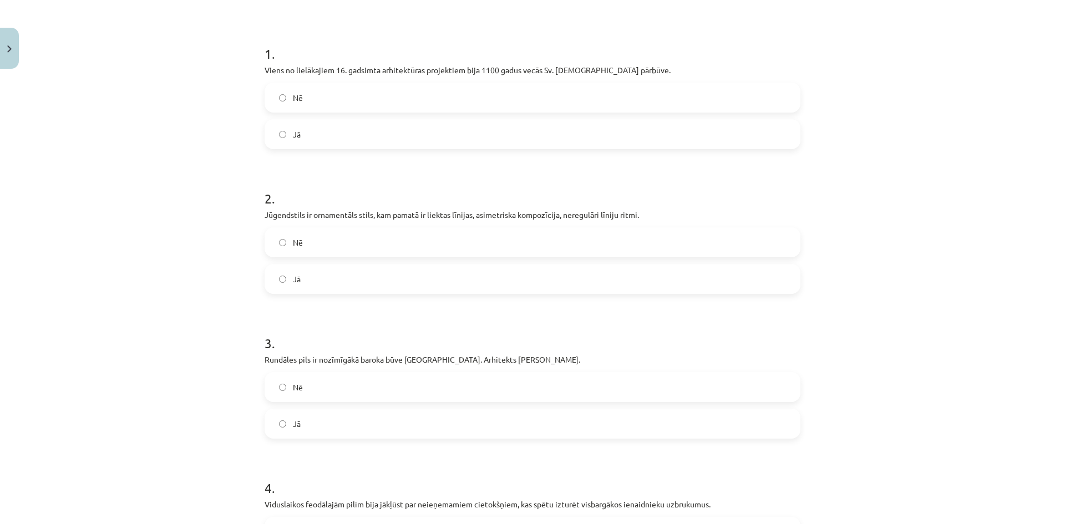
click at [326, 287] on label "Jā" at bounding box center [532, 279] width 533 height 28
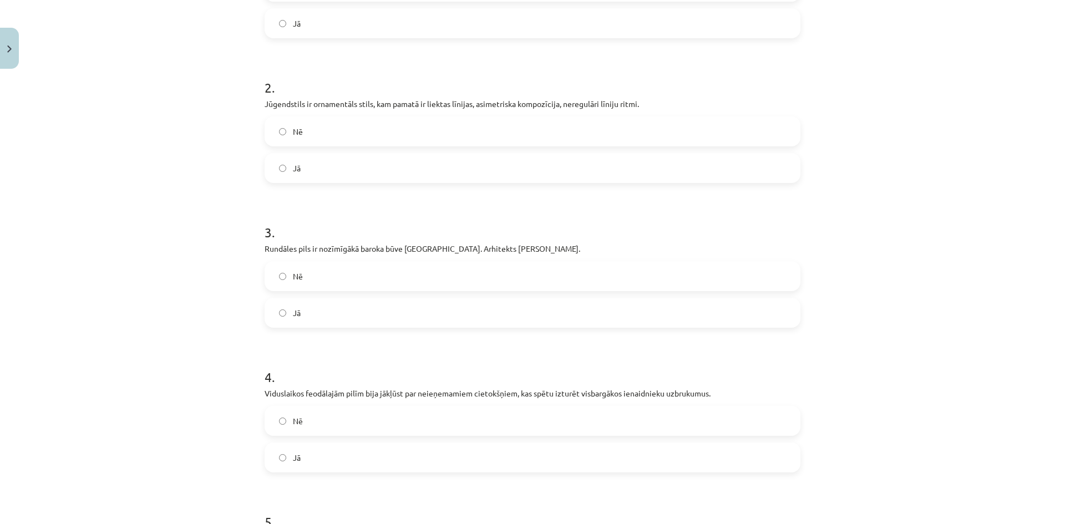
click at [335, 284] on label "Nē" at bounding box center [532, 276] width 533 height 28
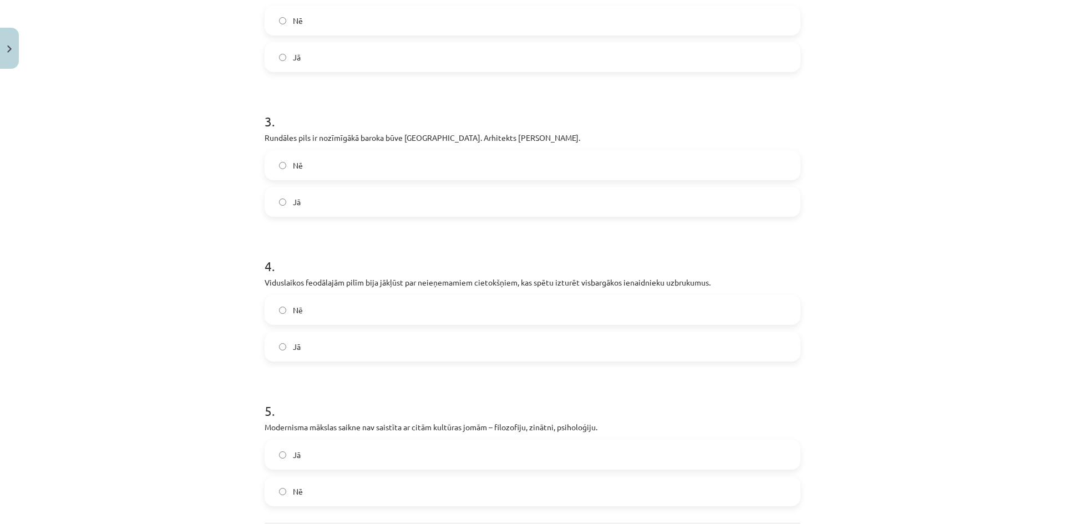
scroll to position [471, 0]
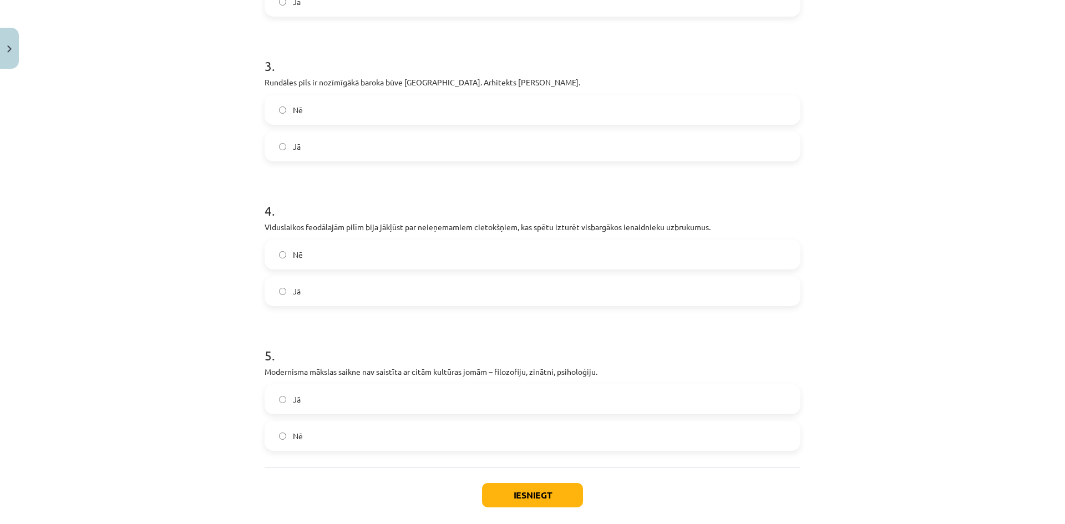
click at [329, 289] on label "Jā" at bounding box center [532, 291] width 533 height 28
click at [343, 400] on label "Jā" at bounding box center [532, 399] width 533 height 28
click at [483, 497] on button "Iesniegt" at bounding box center [532, 495] width 101 height 24
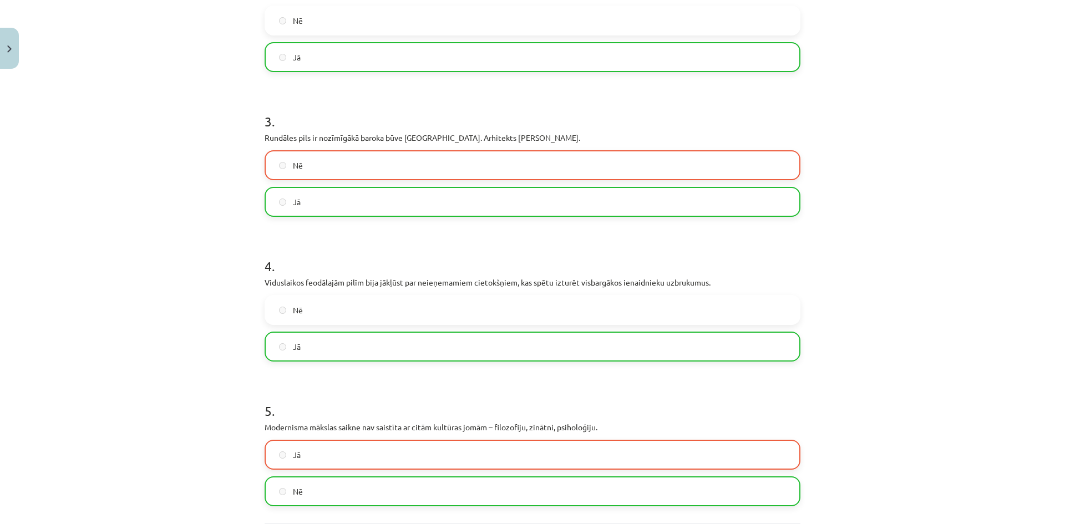
scroll to position [562, 0]
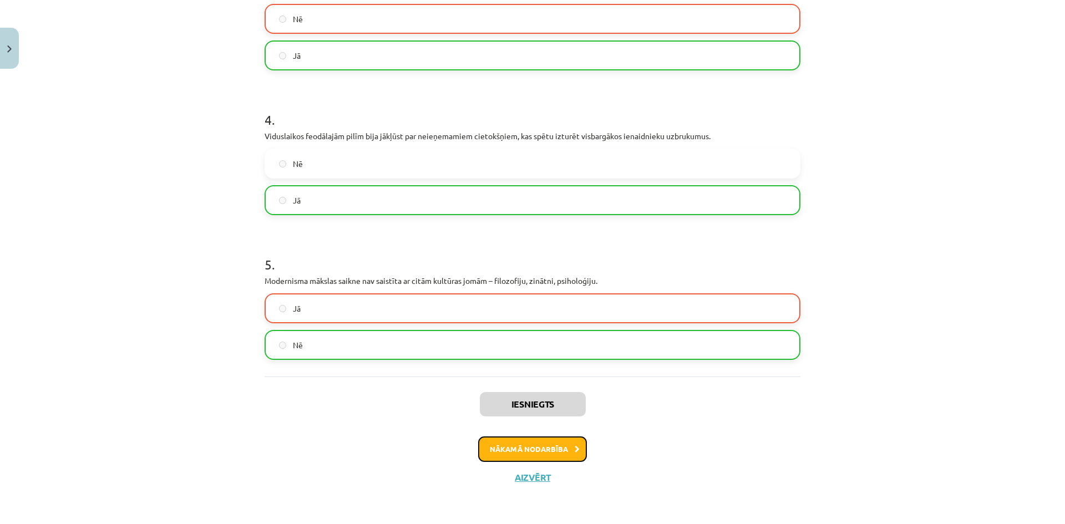
click at [542, 447] on button "Nākamā nodarbība" at bounding box center [532, 449] width 109 height 26
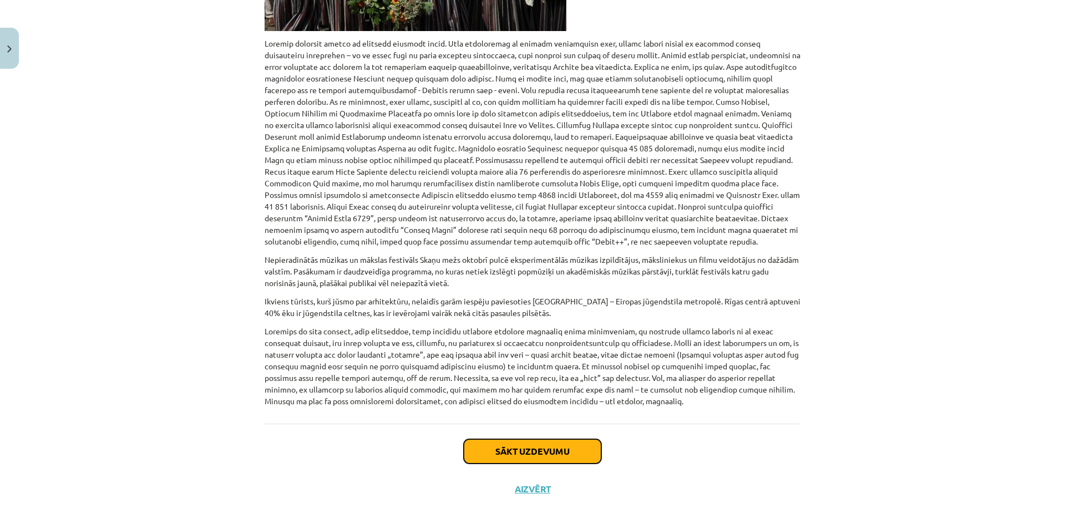
click at [547, 445] on button "Sākt uzdevumu" at bounding box center [533, 451] width 138 height 24
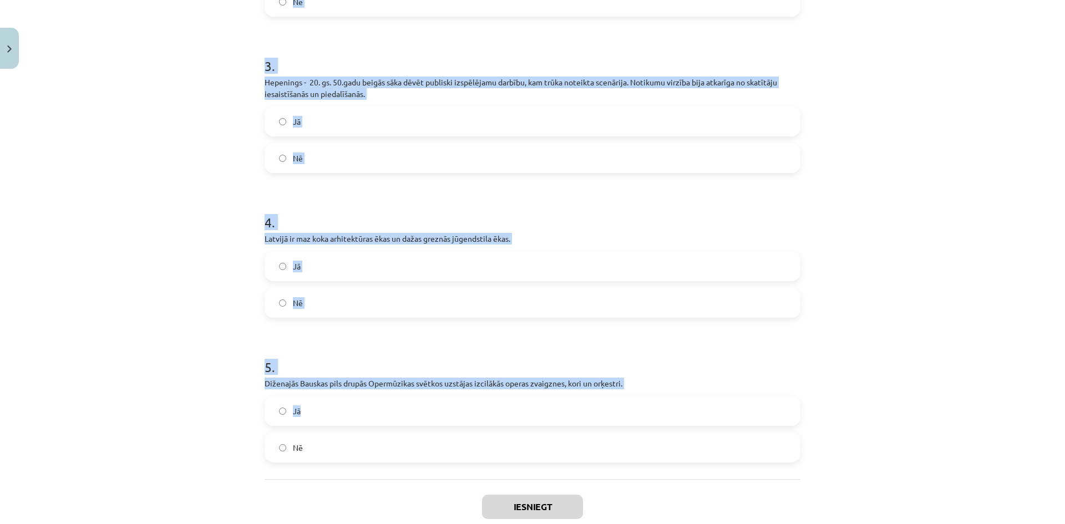
scroll to position [538, 0]
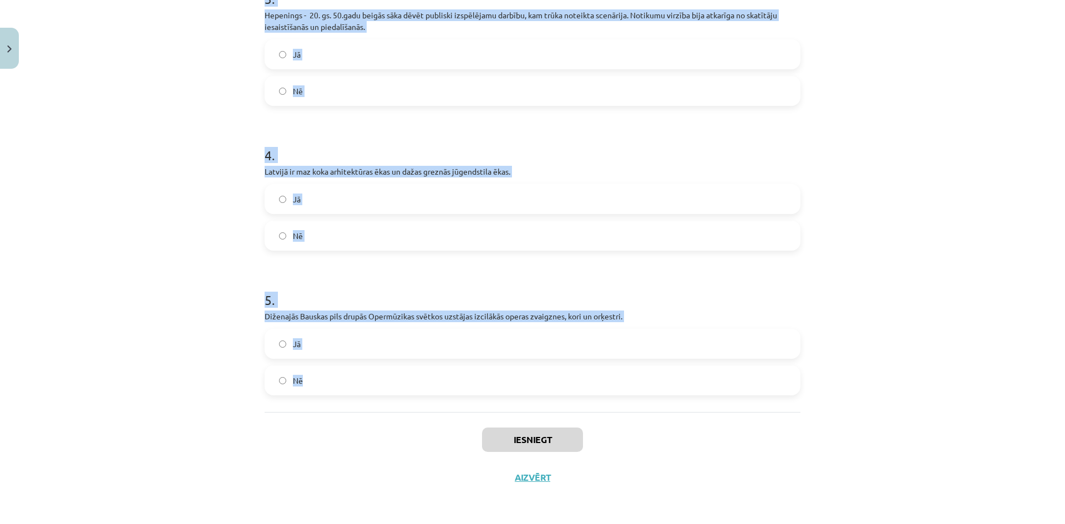
drag, startPoint x: 261, startPoint y: 235, endPoint x: 471, endPoint y: 410, distance: 273.6
click at [471, 410] on div "1 . Baltijas valstu lielākais un populārākais Positivus festivāls jūlijā notiek…" at bounding box center [532, 31] width 536 height 762
copy form "Baltijas valstu lielākais un populārākais Positivus festivāls jūlijā notiek Sal…"
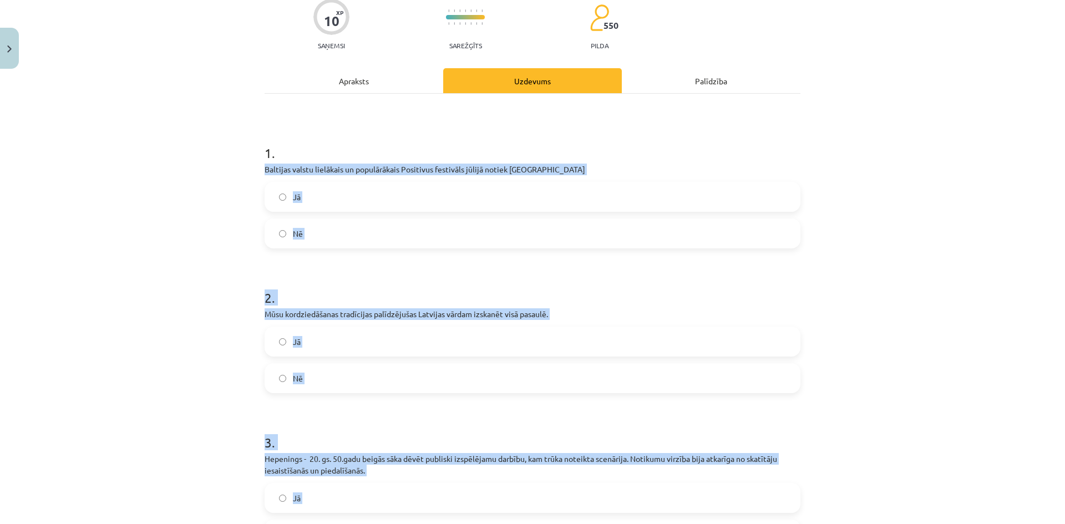
scroll to position [0, 0]
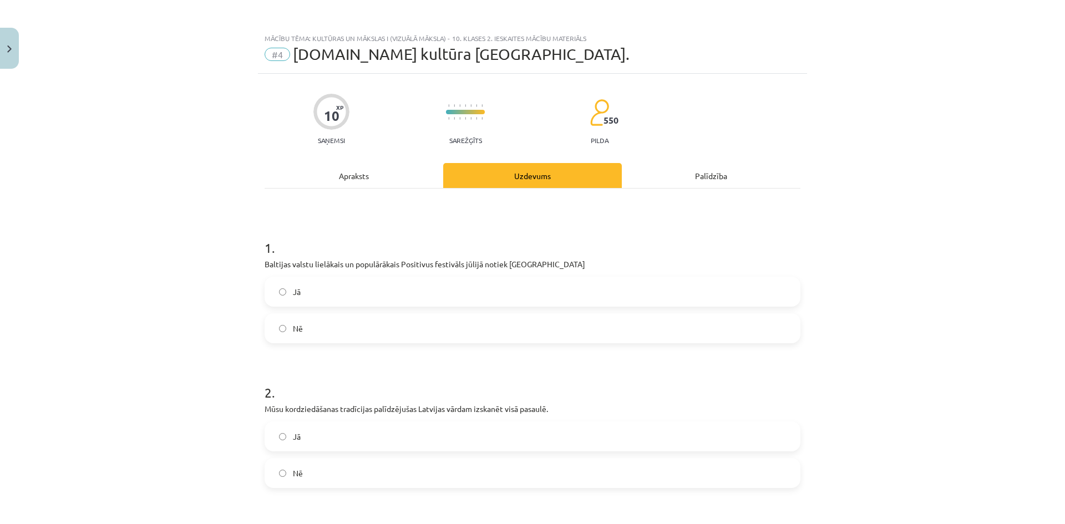
click at [325, 342] on label "Nē" at bounding box center [532, 328] width 533 height 28
click at [361, 441] on label "Jā" at bounding box center [532, 437] width 533 height 28
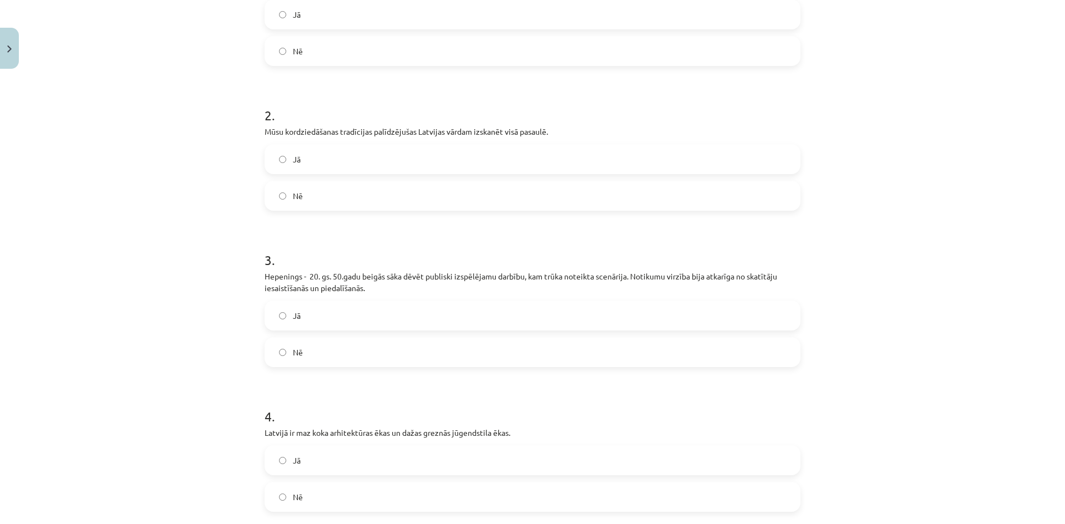
click at [412, 321] on label "Jā" at bounding box center [532, 316] width 533 height 28
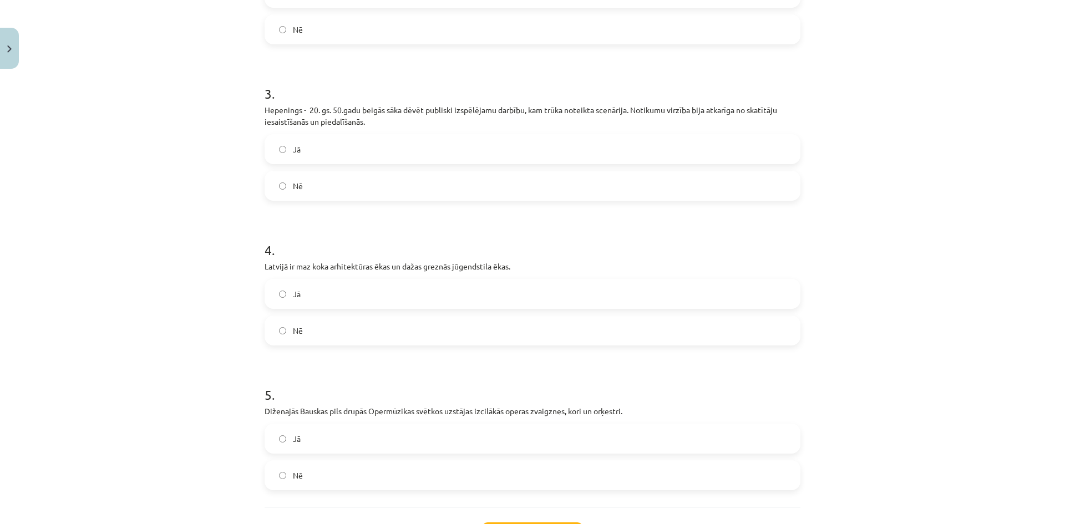
click at [418, 338] on label "Nē" at bounding box center [532, 331] width 533 height 28
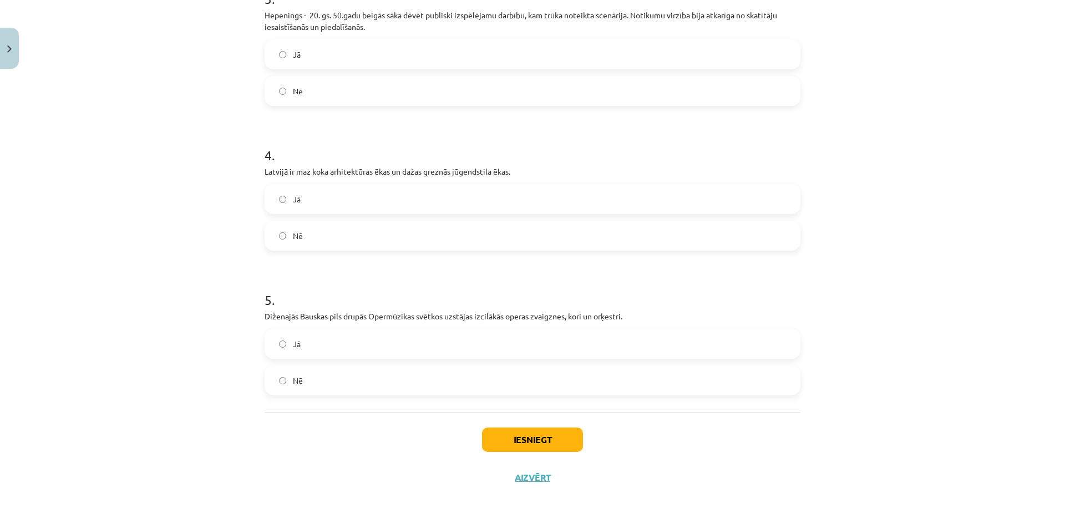
click at [373, 350] on label "Jā" at bounding box center [532, 344] width 533 height 28
click at [535, 451] on button "Iesniegt" at bounding box center [532, 439] width 101 height 24
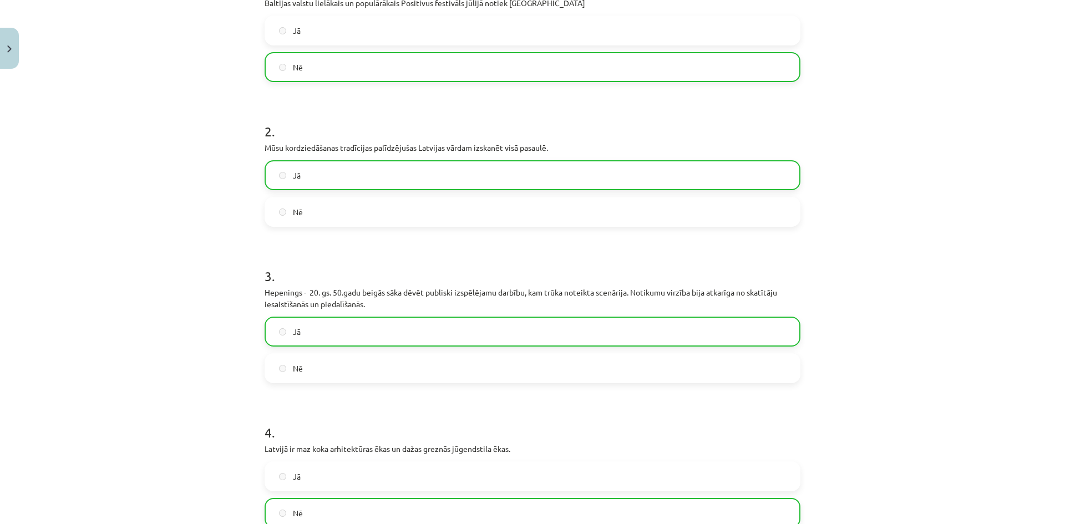
scroll to position [0, 0]
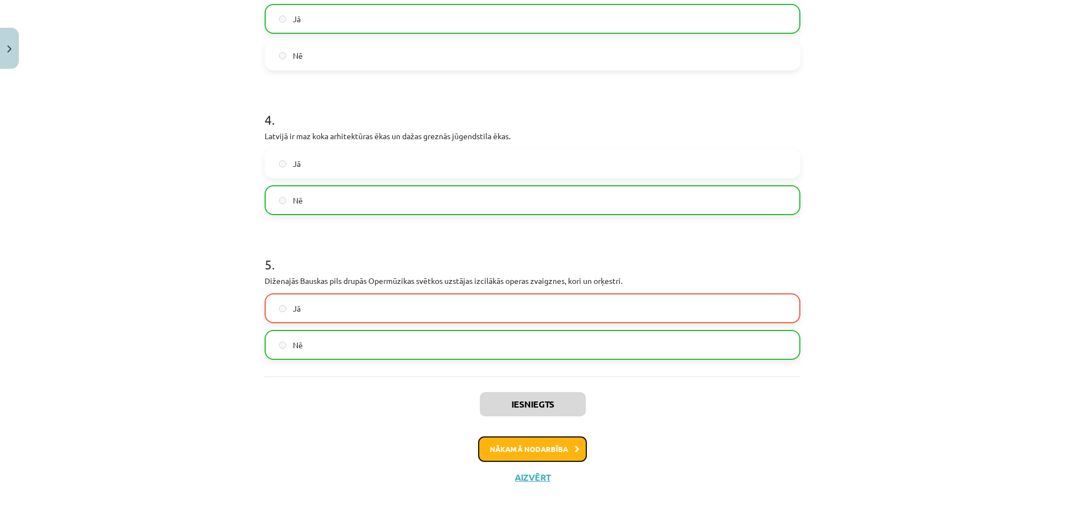
click at [509, 446] on button "Nākamā nodarbība" at bounding box center [532, 449] width 109 height 26
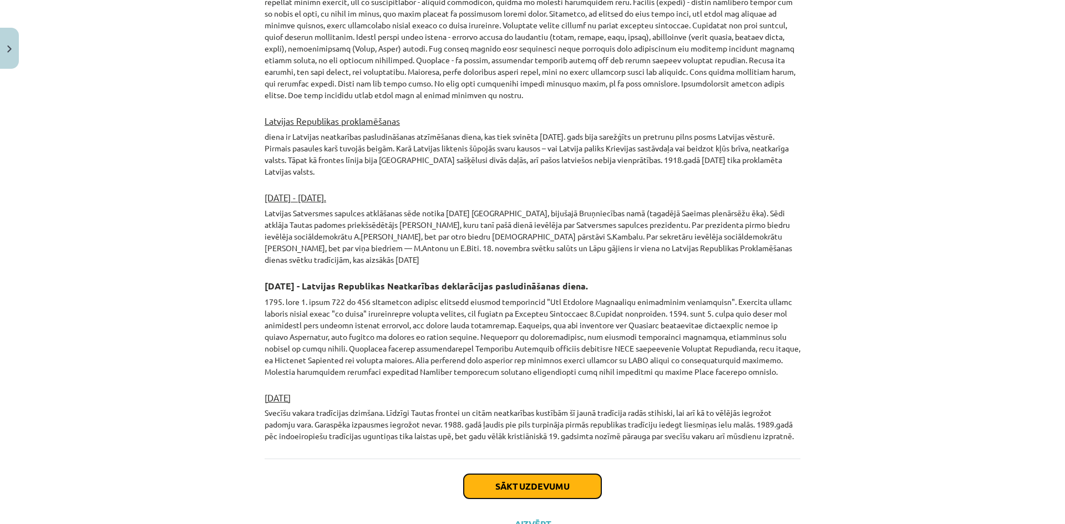
click at [514, 474] on button "Sākt uzdevumu" at bounding box center [533, 486] width 138 height 24
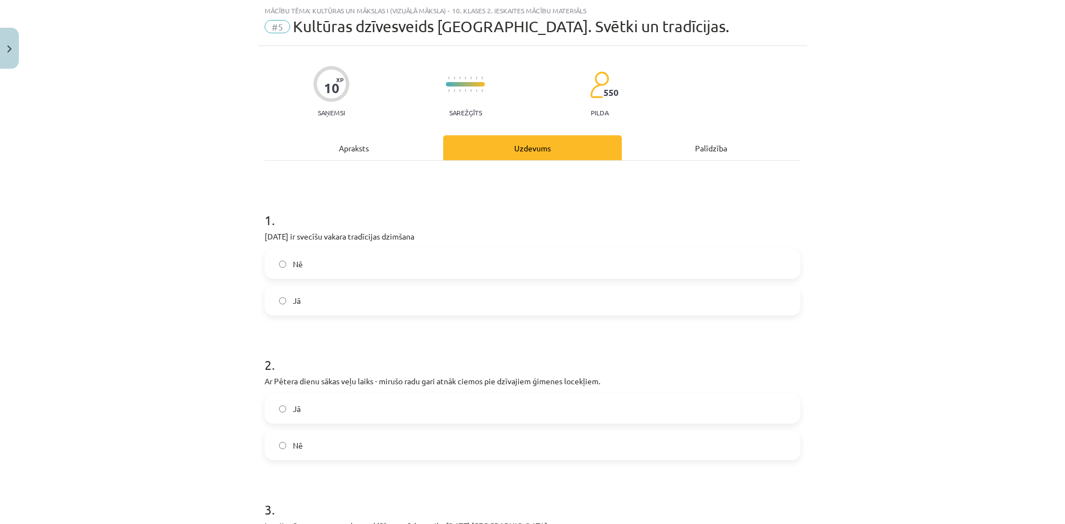
click at [320, 298] on label "Jā" at bounding box center [532, 301] width 533 height 28
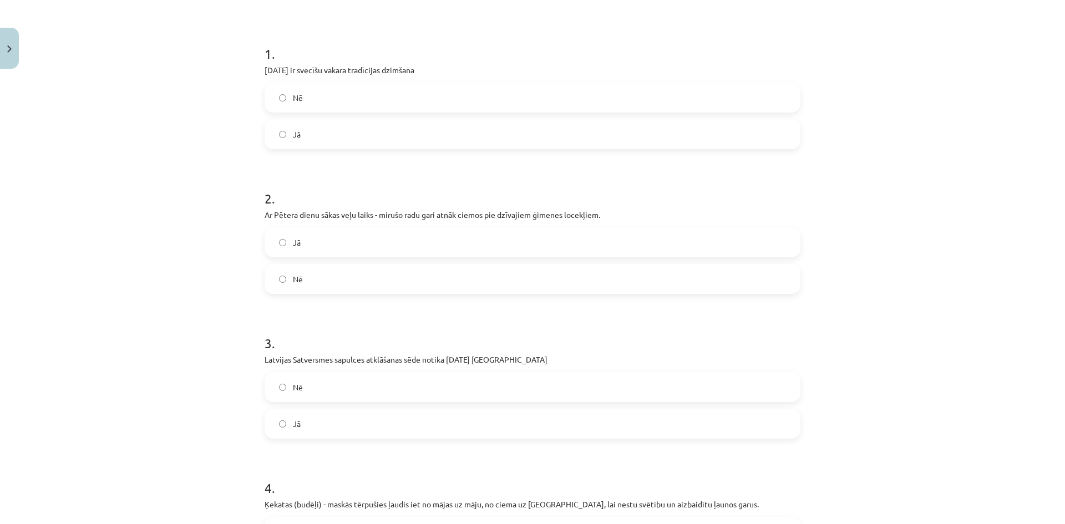
scroll to position [250, 0]
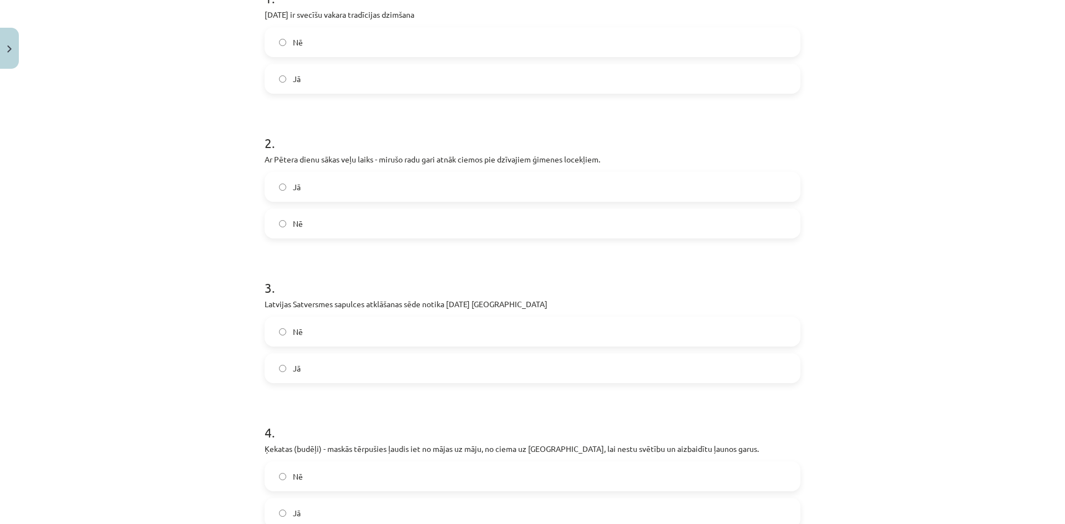
click at [318, 187] on label "Jā" at bounding box center [532, 187] width 533 height 28
click at [339, 338] on label "Nē" at bounding box center [532, 332] width 533 height 28
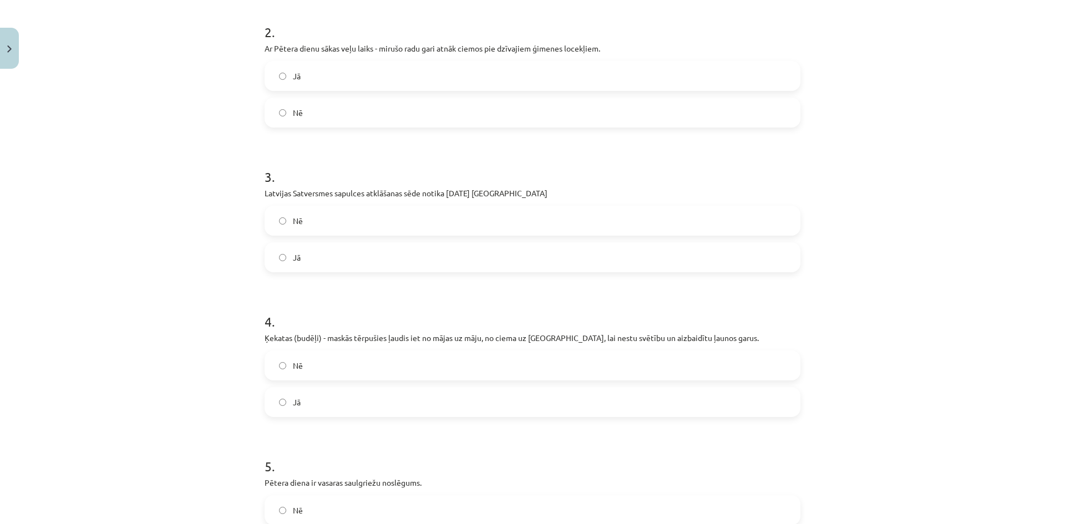
click at [340, 363] on label "Nē" at bounding box center [532, 366] width 533 height 28
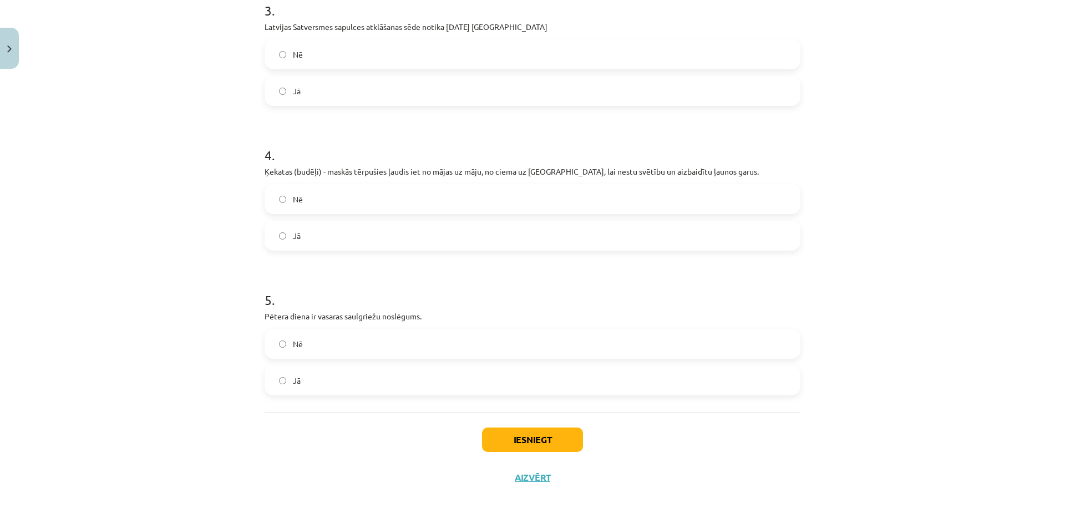
click at [343, 349] on label "Nē" at bounding box center [532, 344] width 533 height 28
click at [430, 381] on label "Jā" at bounding box center [532, 381] width 533 height 28
click at [519, 437] on button "Iesniegt" at bounding box center [532, 439] width 101 height 24
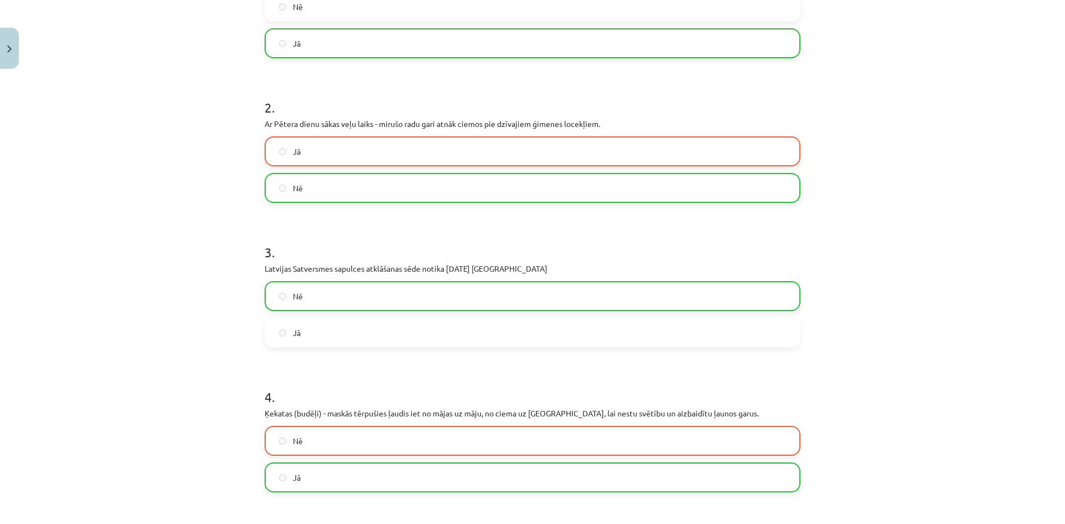
scroll to position [562, 0]
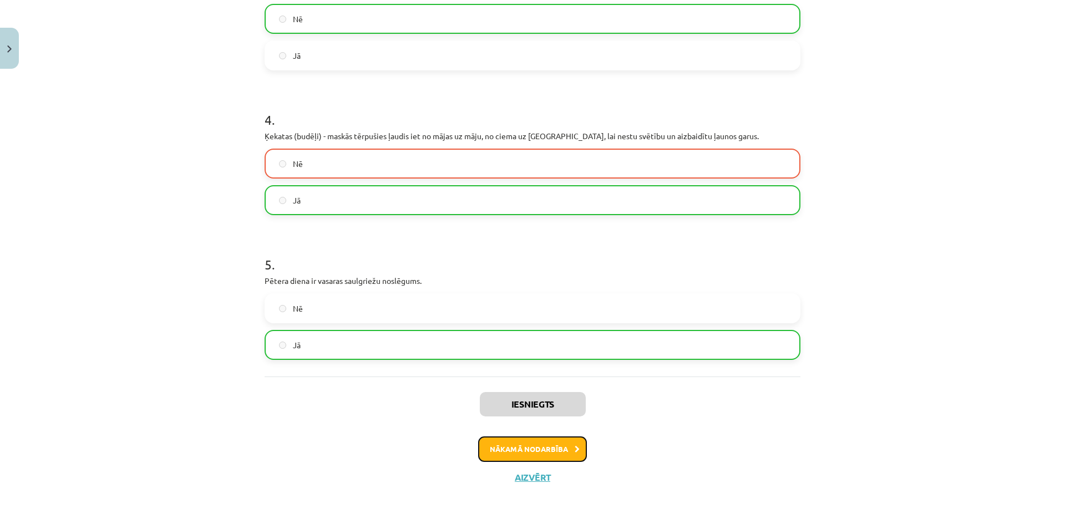
click at [511, 460] on button "Nākamā nodarbība" at bounding box center [532, 449] width 109 height 26
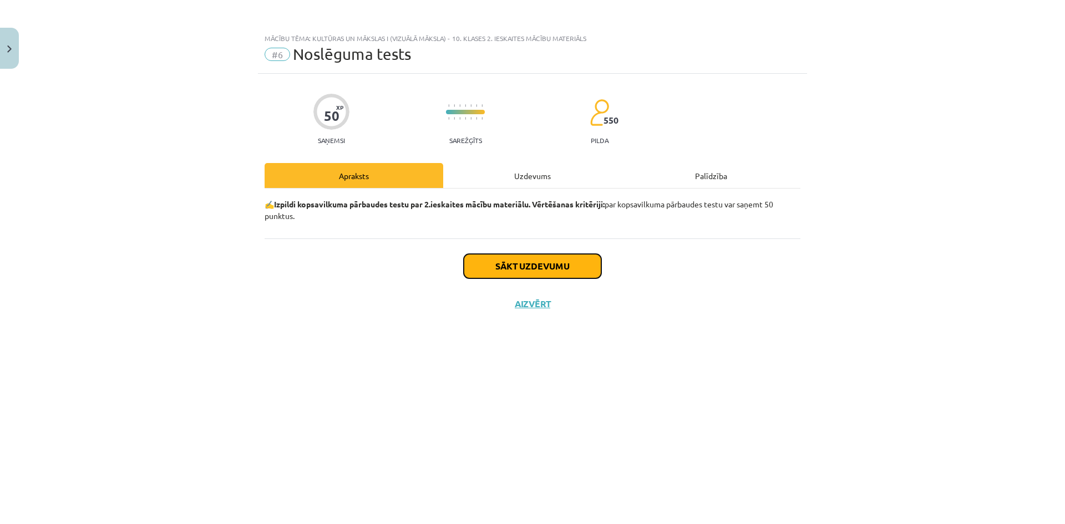
click at [517, 266] on button "Sākt uzdevumu" at bounding box center [533, 266] width 138 height 24
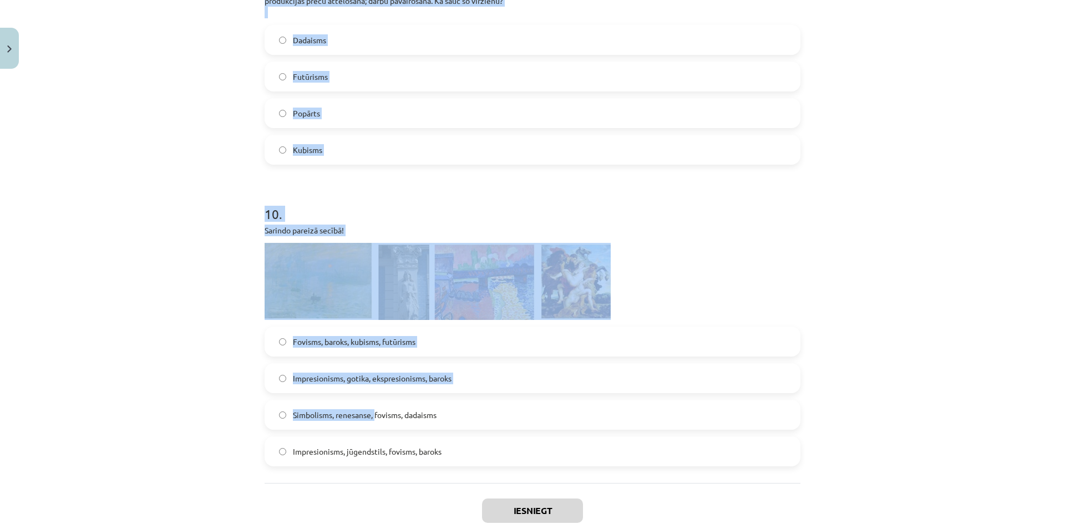
scroll to position [2344, 0]
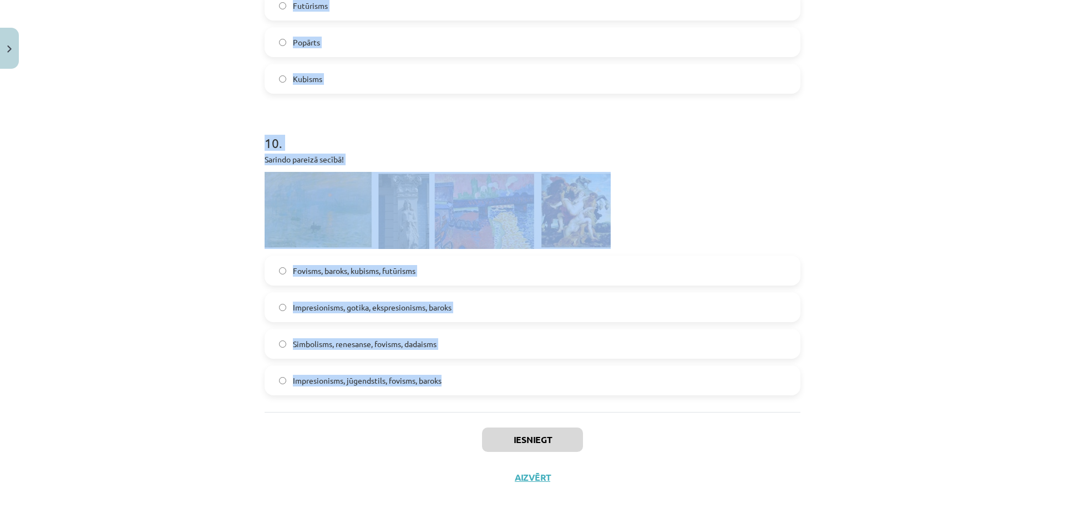
drag, startPoint x: 262, startPoint y: 266, endPoint x: 498, endPoint y: 384, distance: 264.3
click at [146, 167] on div "Mācību tēma: Kultūras un mākslas i (vizuālā māksla) - 10. klases 2. ieskaites m…" at bounding box center [532, 262] width 1065 height 524
drag, startPoint x: 261, startPoint y: 265, endPoint x: 508, endPoint y: 394, distance: 278.8
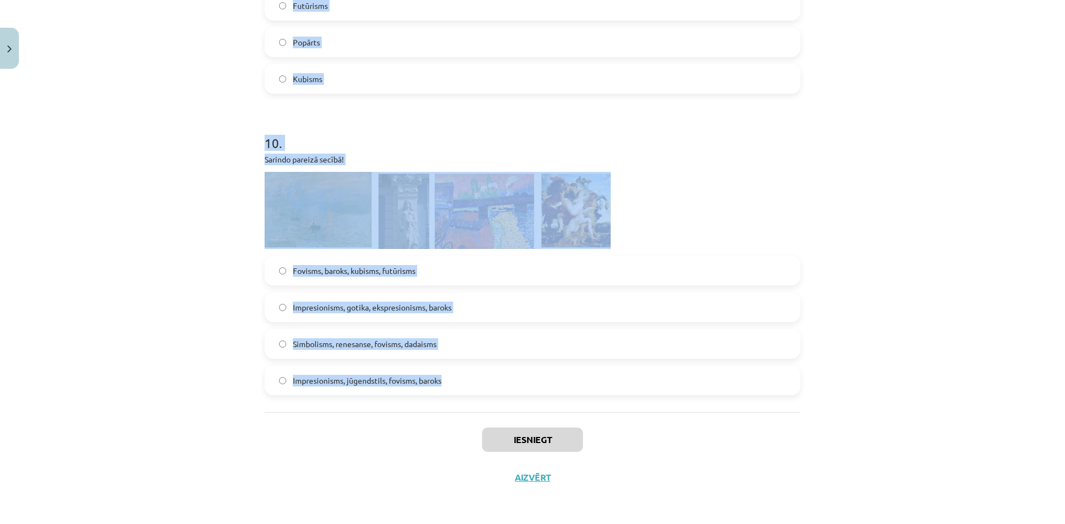
copy form "Loremip dolorsi! Ametco adipisc elitsedd Eiusmodtempori Utlaboreet Dolorem Aliq…"
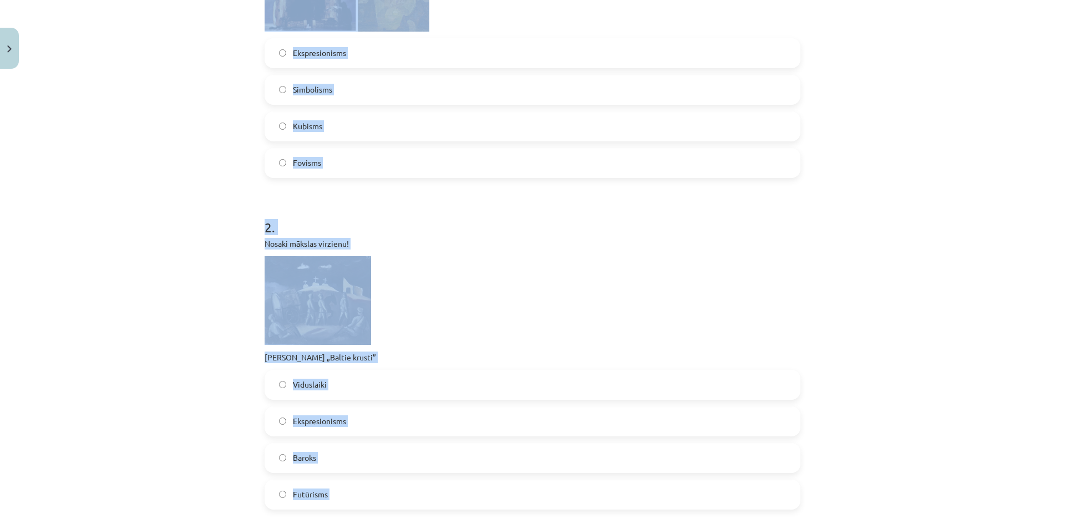
click at [181, 304] on div "Mācību tēma: Kultūras un mākslas i (vizuālā māksla) - 10. klases 2. ieskaites m…" at bounding box center [532, 262] width 1065 height 524
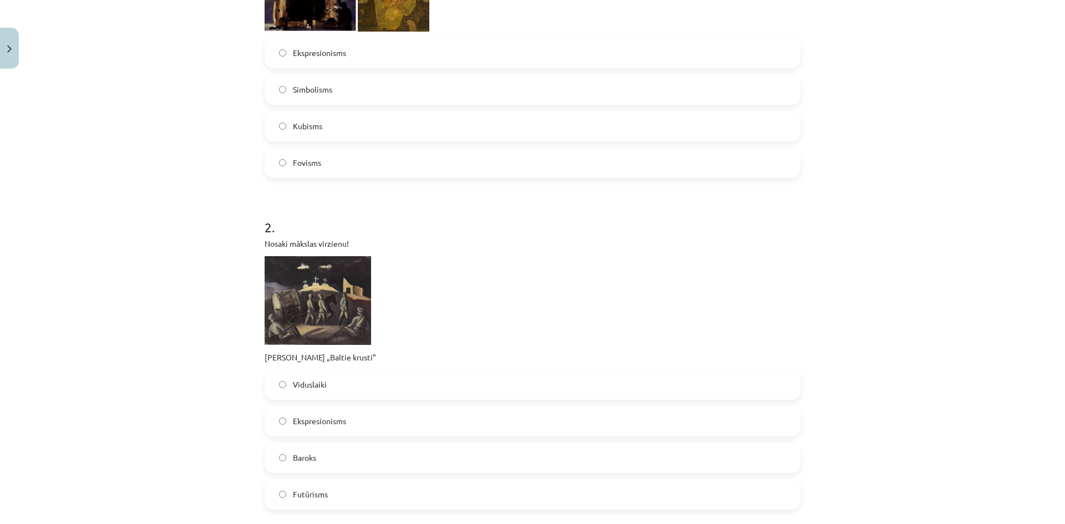
scroll to position [16, 0]
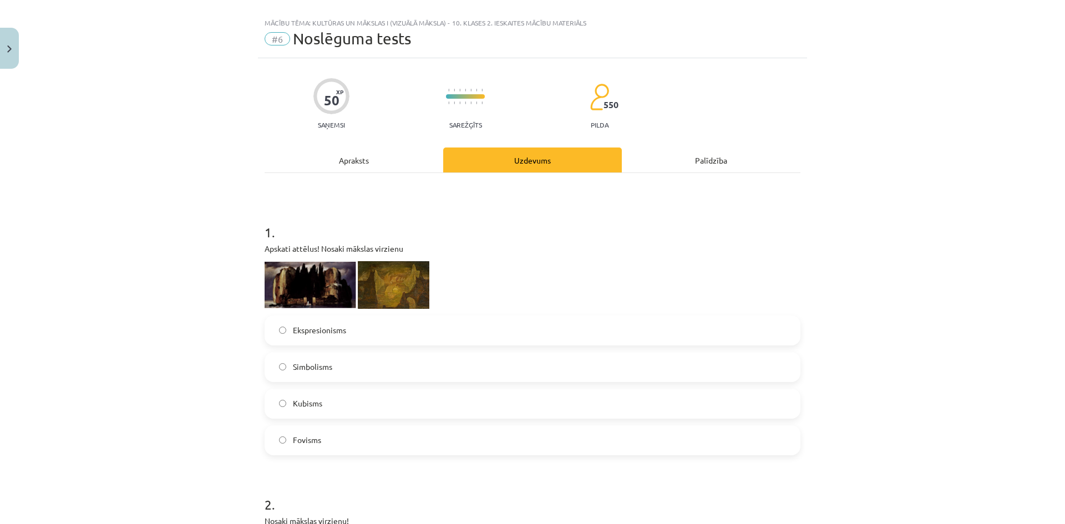
click at [367, 445] on label "Fovisms" at bounding box center [532, 440] width 533 height 28
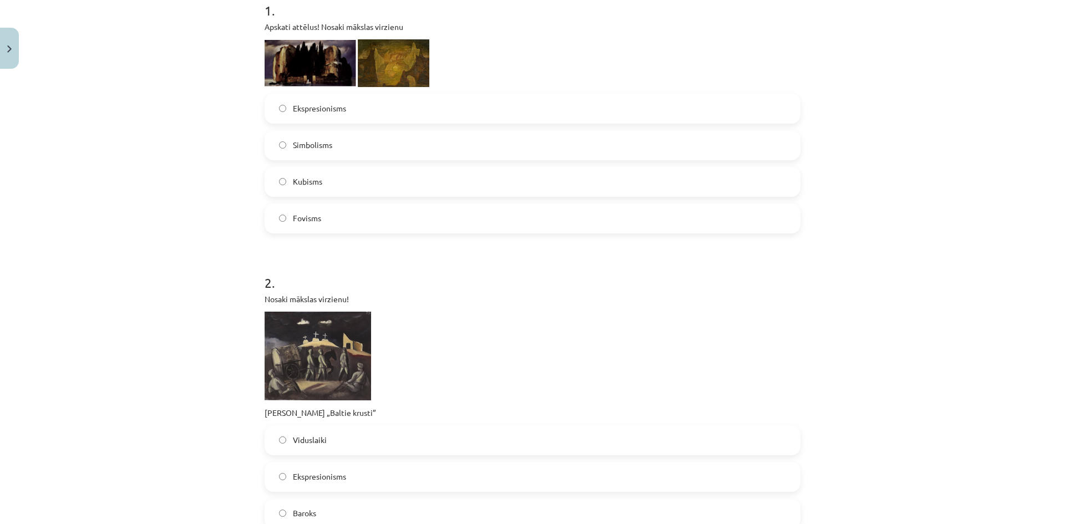
scroll to position [404, 0]
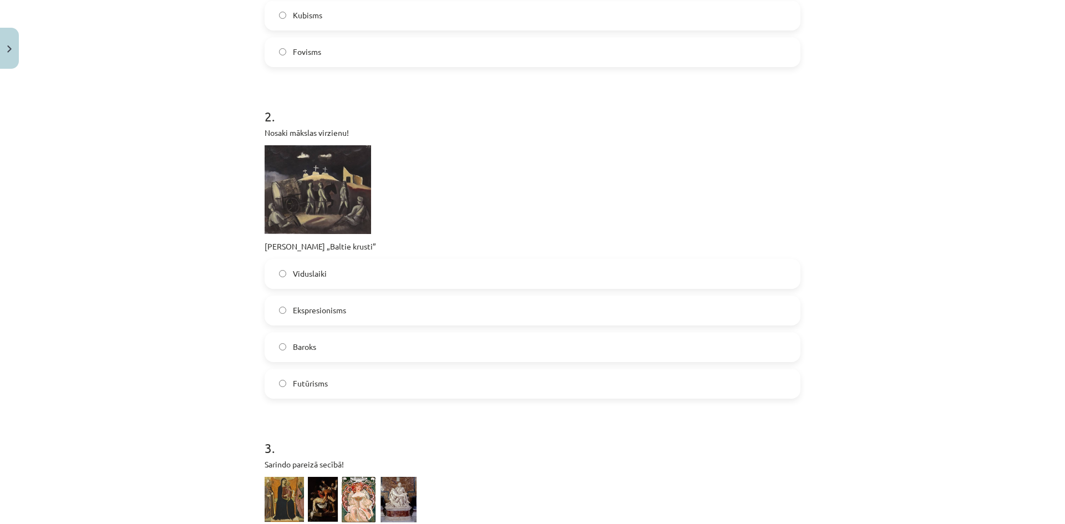
click at [380, 305] on label "Ekspresionisms" at bounding box center [532, 311] width 533 height 28
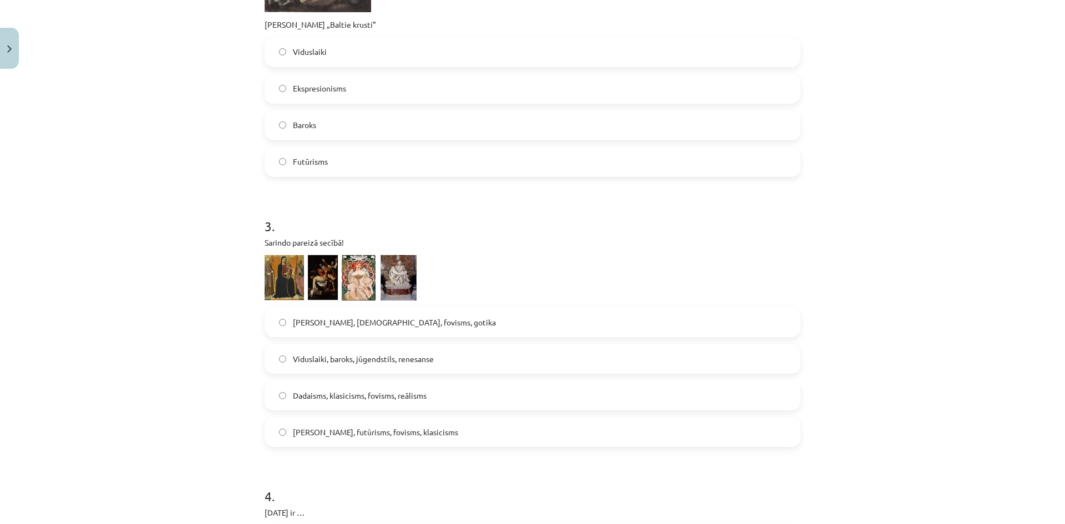
click at [426, 435] on label "[PERSON_NAME], futūrisms, fovisms, klasicisms" at bounding box center [532, 432] width 533 height 28
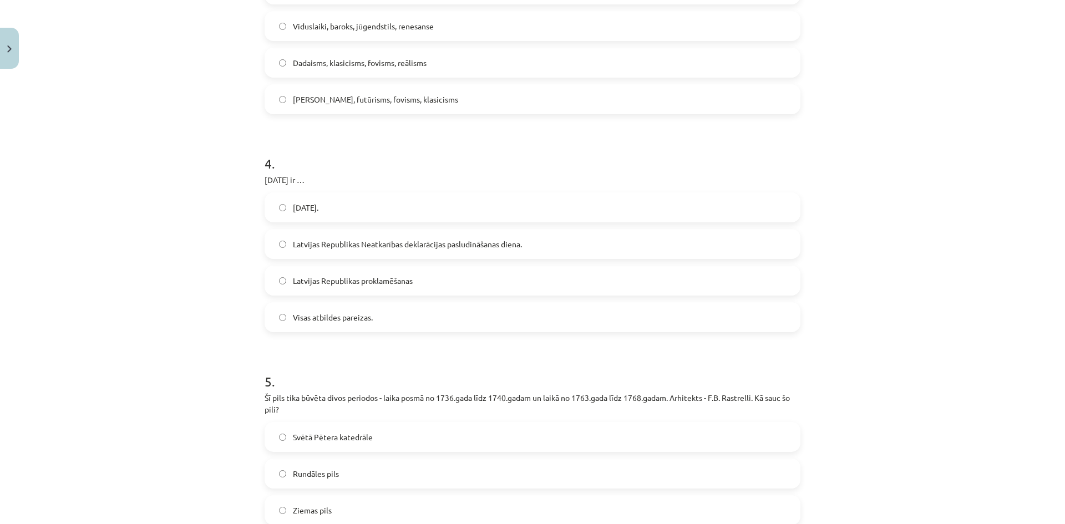
click at [328, 314] on span "Visas atbildes pareizas." at bounding box center [333, 318] width 80 height 12
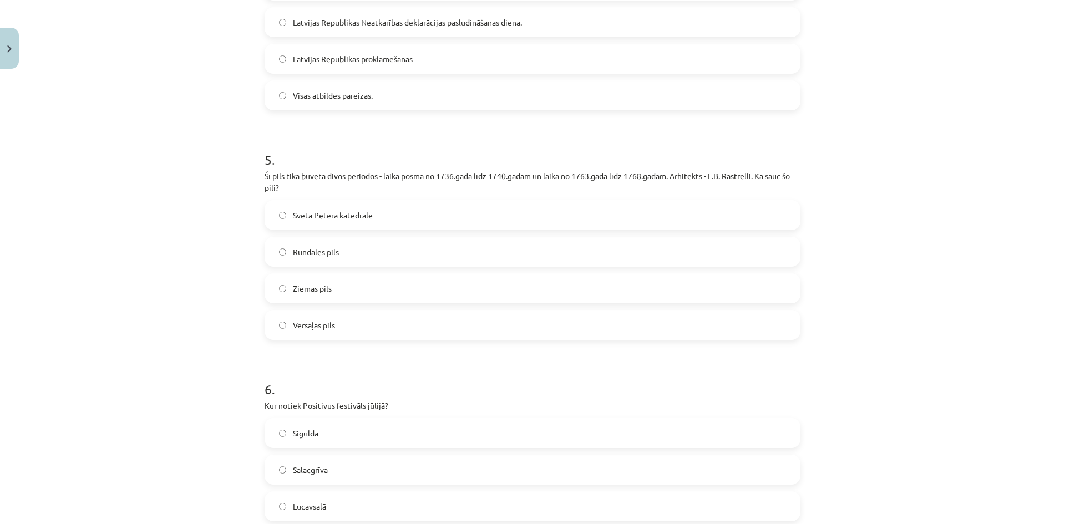
scroll to position [1235, 0]
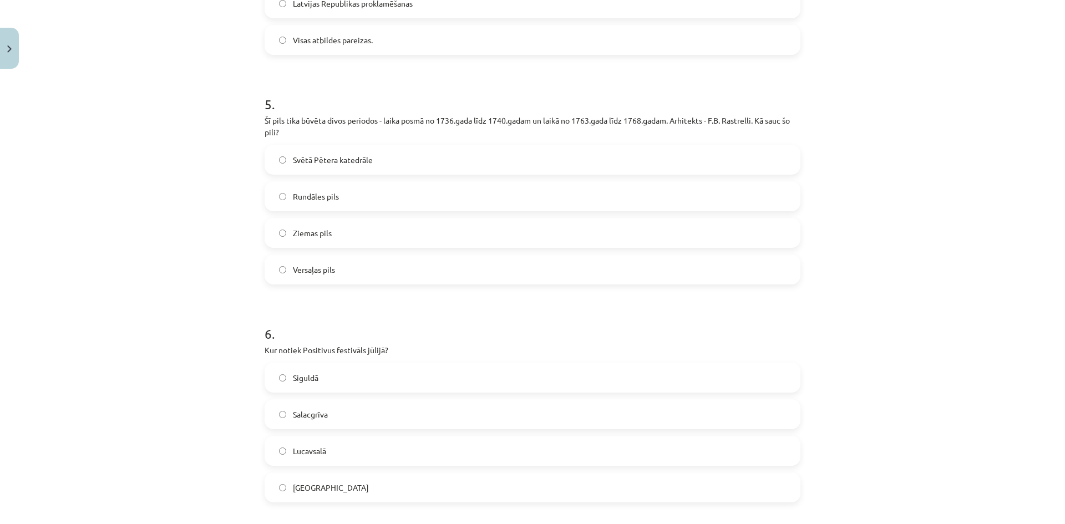
click at [363, 201] on label "Rundāles pils" at bounding box center [532, 196] width 533 height 28
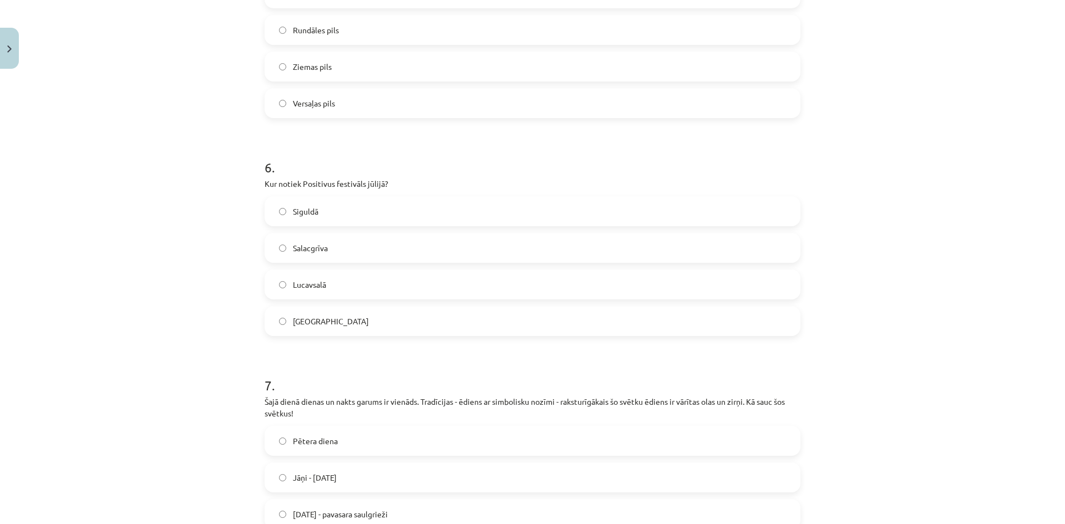
click at [363, 273] on label "Lucavsalā" at bounding box center [532, 285] width 533 height 28
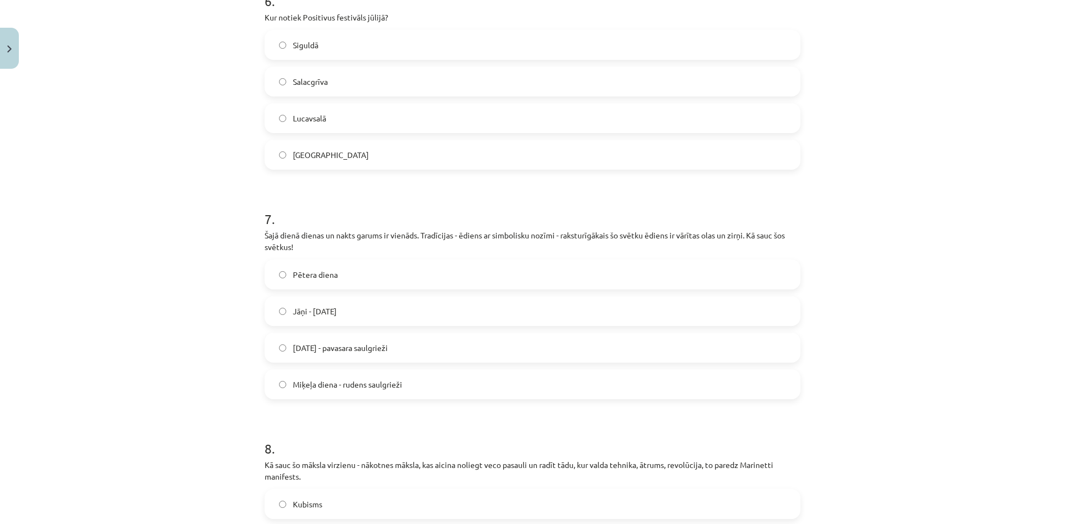
click at [385, 351] on span "[DATE] - pavasara saulgrieži" at bounding box center [340, 348] width 95 height 12
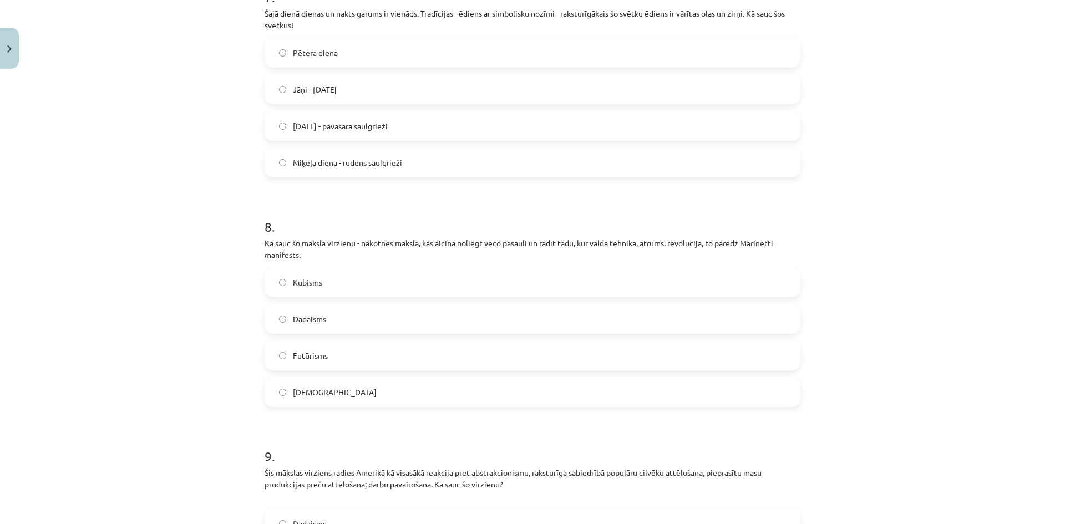
scroll to position [1845, 0]
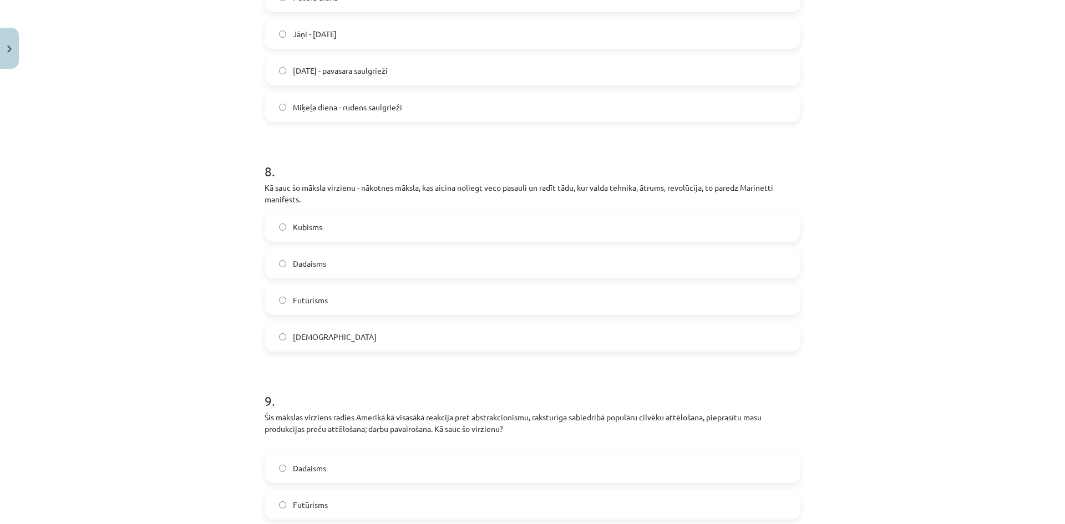
click at [344, 312] on label "Futūrisms" at bounding box center [532, 300] width 533 height 28
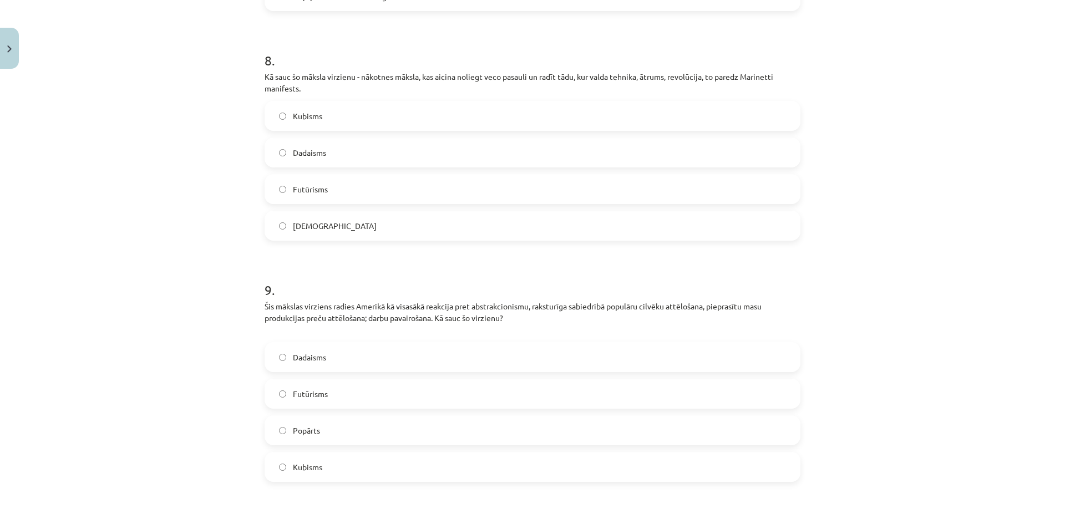
scroll to position [2012, 0]
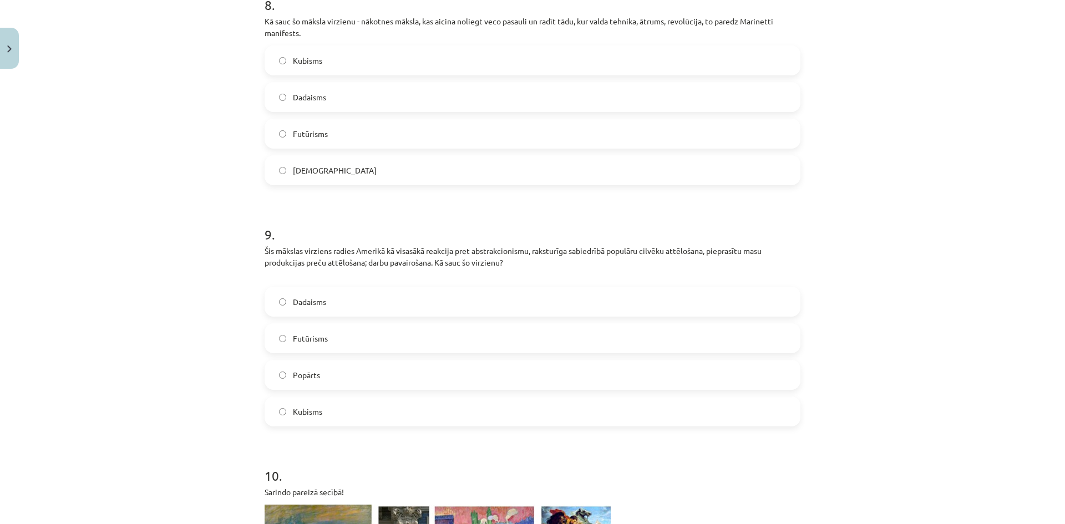
click at [384, 387] on label "Popārts" at bounding box center [532, 375] width 533 height 28
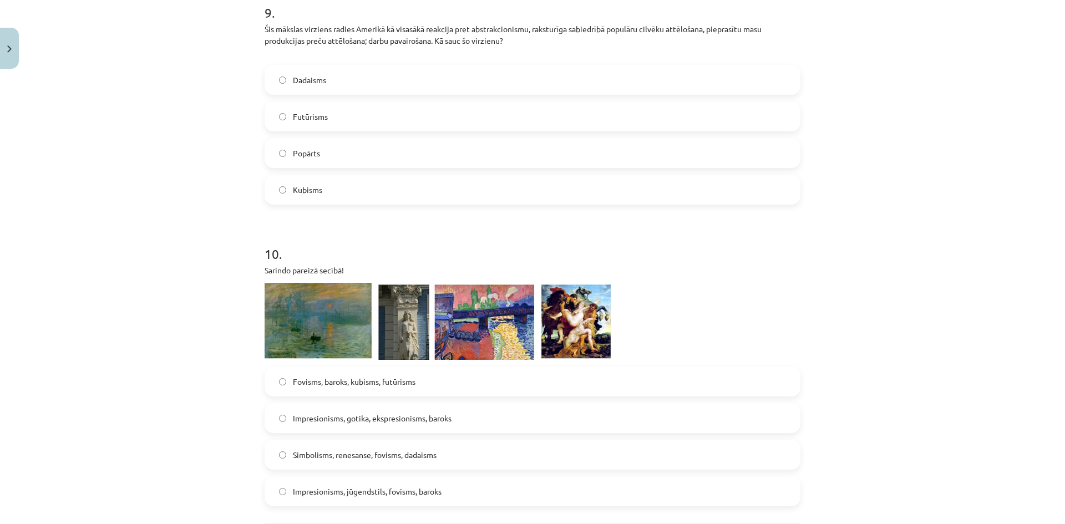
click at [400, 427] on label "Impresionisms, gotika, ekspresionisms, baroks" at bounding box center [532, 418] width 533 height 28
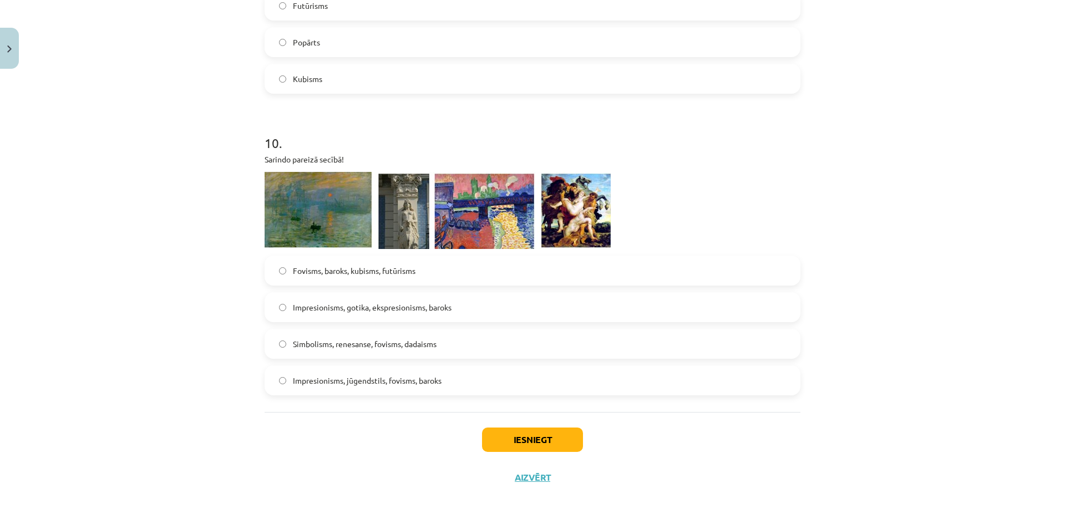
click at [438, 358] on label "Simbolisms, renesanse, fovisms, dadaisms" at bounding box center [532, 344] width 533 height 28
click at [515, 431] on button "Iesniegt" at bounding box center [532, 439] width 101 height 24
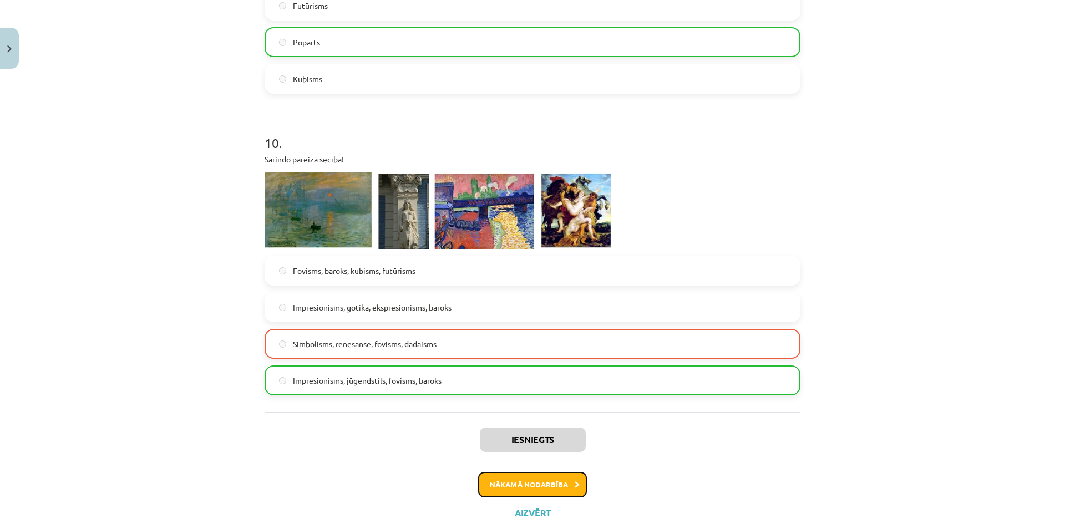
click at [520, 485] on button "Nākamā nodarbība" at bounding box center [532, 485] width 109 height 26
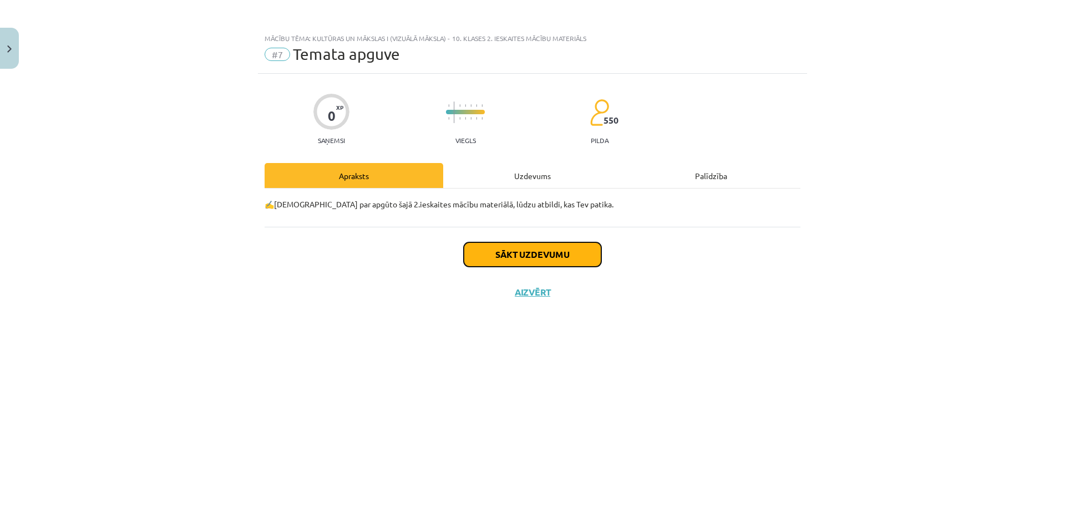
click at [504, 250] on button "Sākt uzdevumu" at bounding box center [533, 254] width 138 height 24
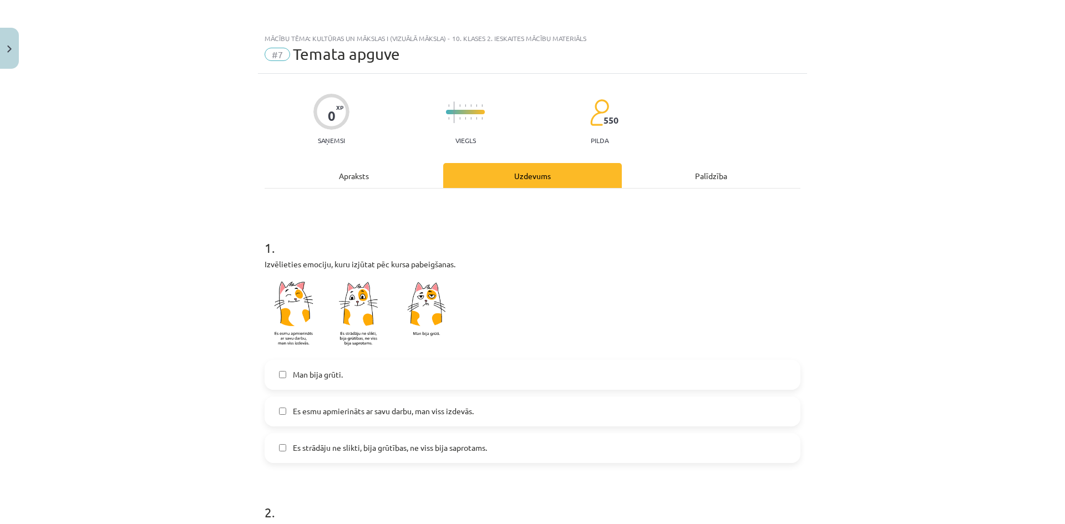
click at [417, 374] on label "Man bija grūti." at bounding box center [532, 375] width 533 height 28
click at [429, 403] on label "Es esmu apmierināts ar savu darbu, man viss izdevās." at bounding box center [532, 412] width 533 height 28
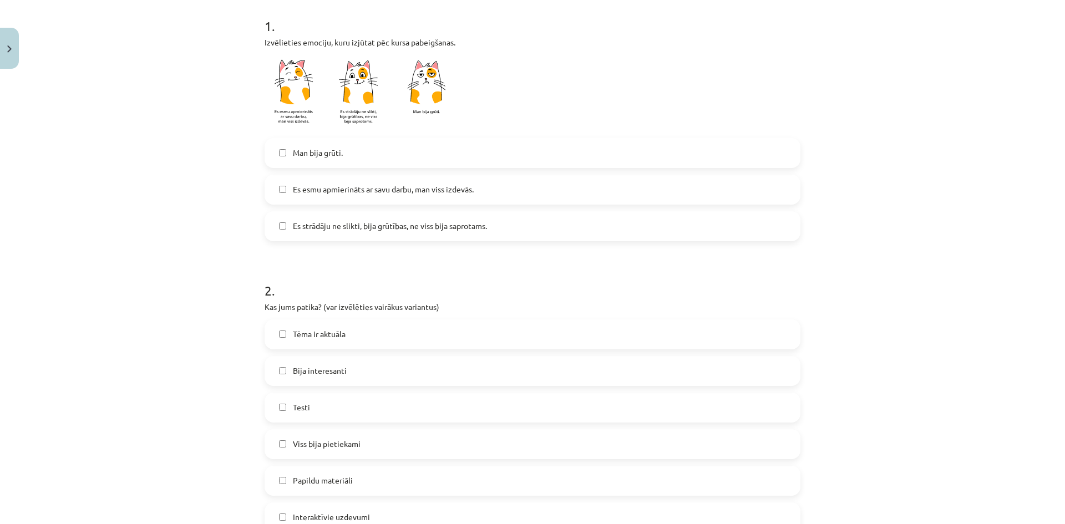
scroll to position [277, 0]
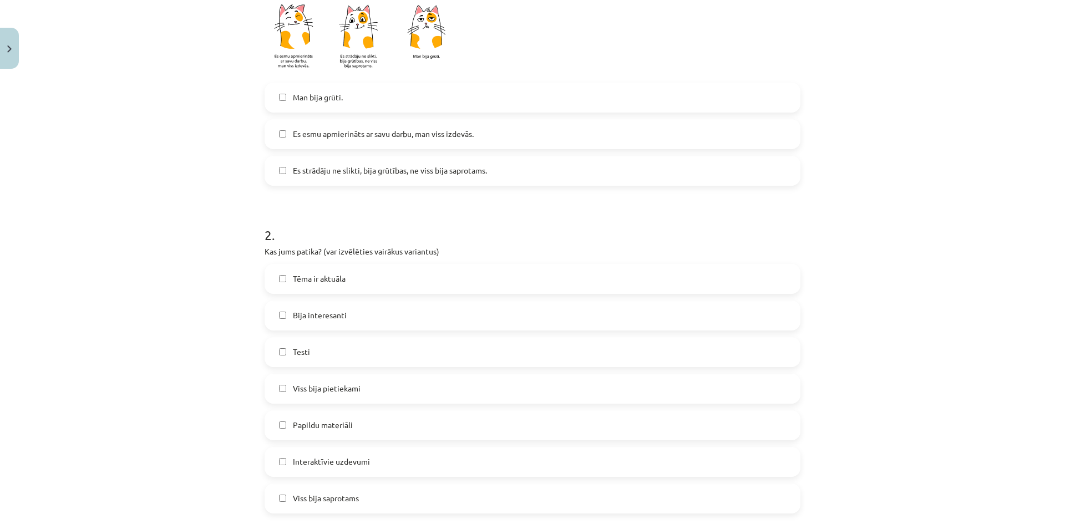
click at [413, 351] on label "Testi" at bounding box center [532, 352] width 533 height 28
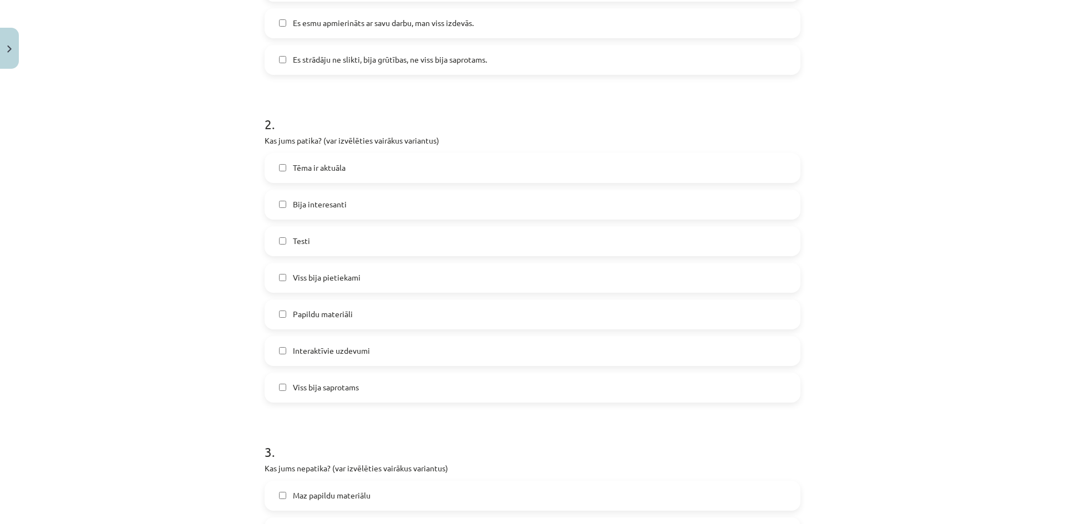
click at [413, 351] on label "Interaktīvie uzdevumi" at bounding box center [532, 351] width 533 height 28
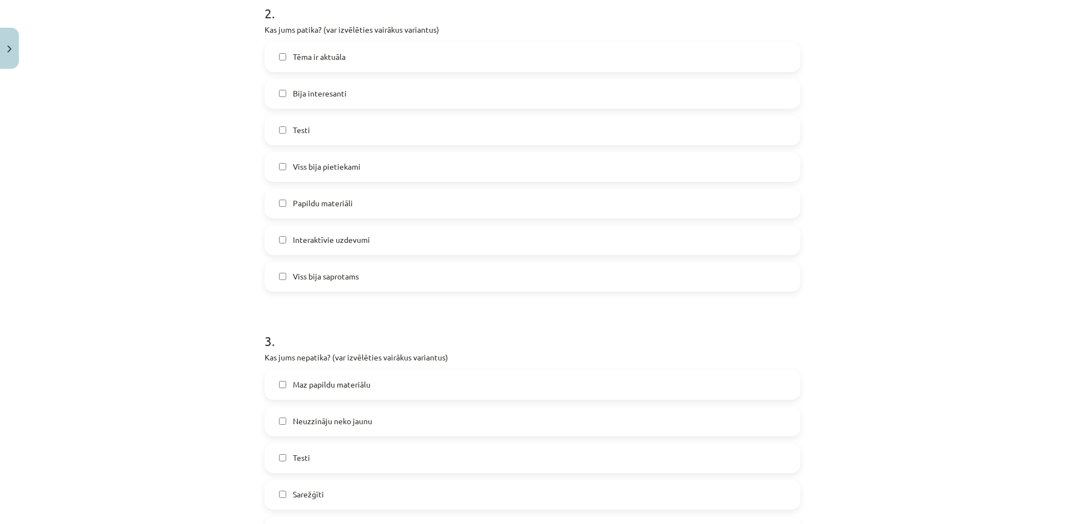
click at [419, 382] on label "Maz papildu materiālu" at bounding box center [532, 385] width 533 height 28
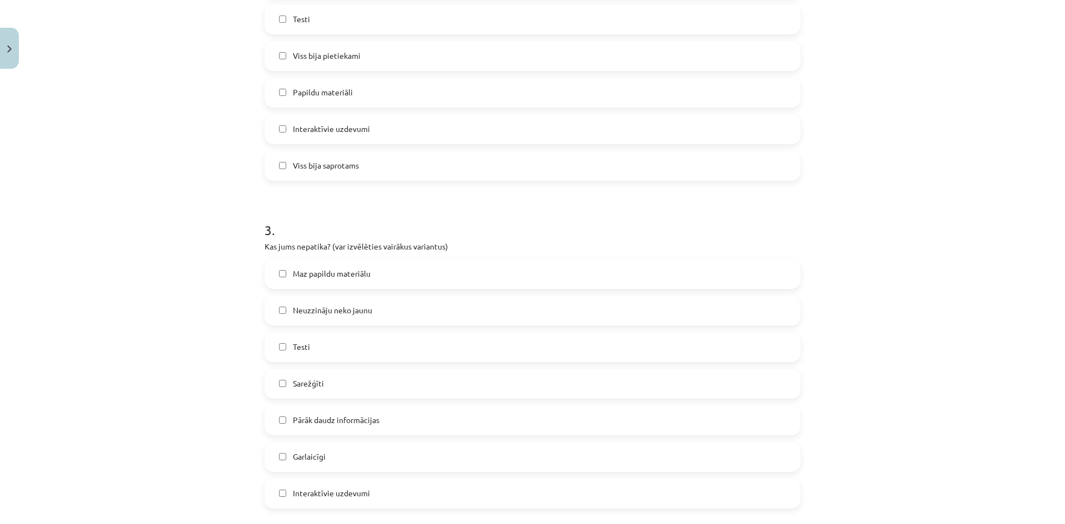
click at [395, 274] on label "Maz papildu materiālu" at bounding box center [532, 274] width 533 height 28
click at [413, 384] on label "Sarežģīti" at bounding box center [532, 384] width 533 height 28
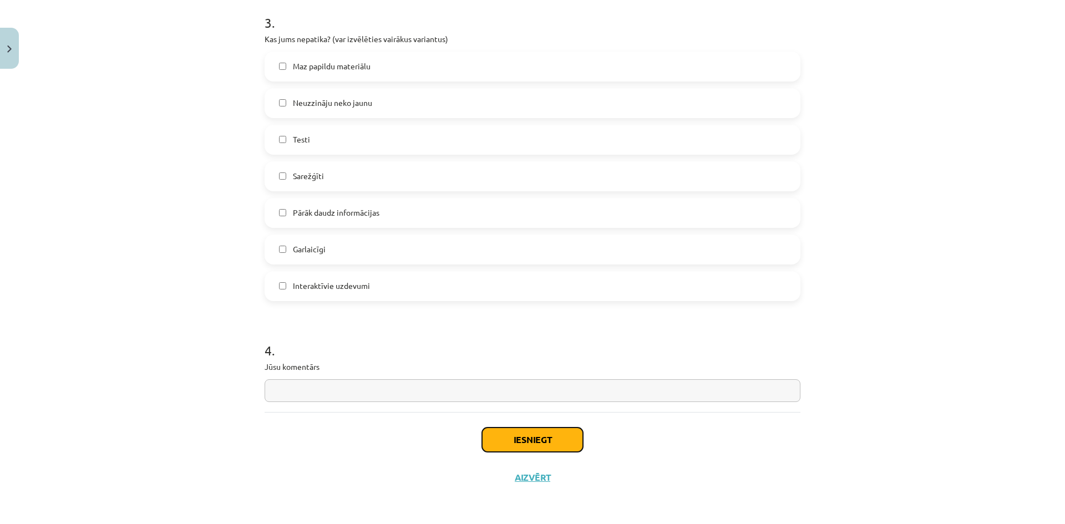
click at [525, 427] on button "Iesniegt" at bounding box center [532, 439] width 101 height 24
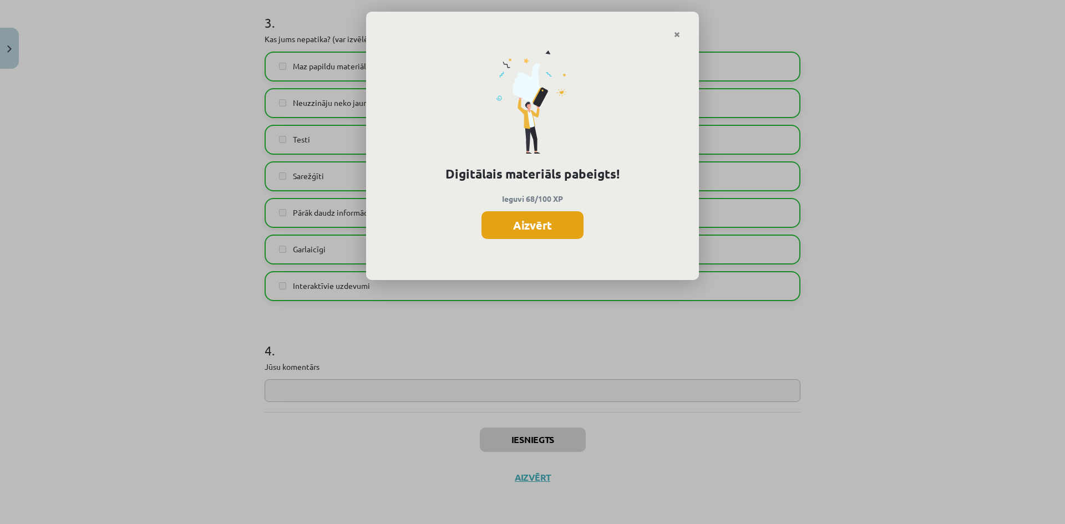
click at [545, 221] on button "Aizvērt" at bounding box center [532, 225] width 102 height 28
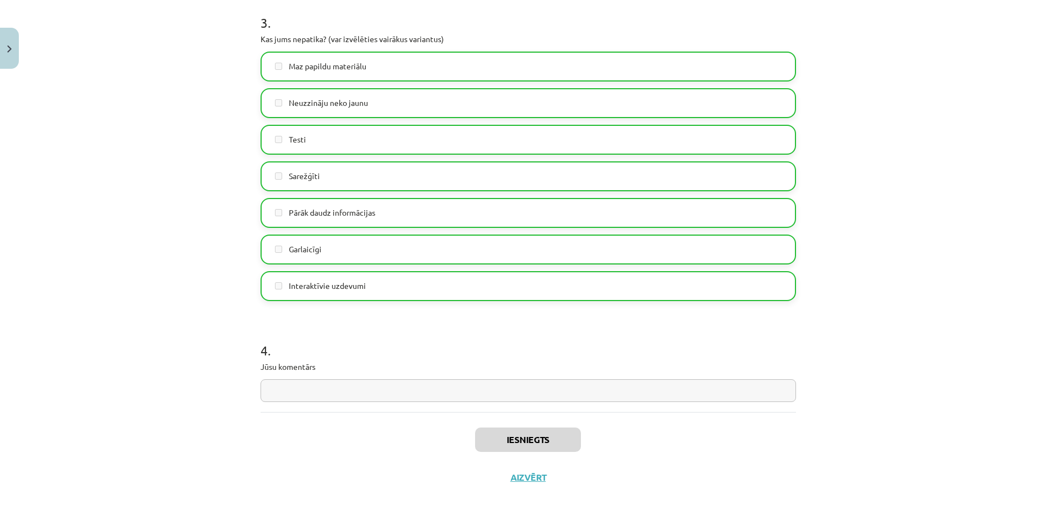
scroll to position [499, 0]
click at [527, 479] on button "Aizvērt" at bounding box center [528, 477] width 42 height 11
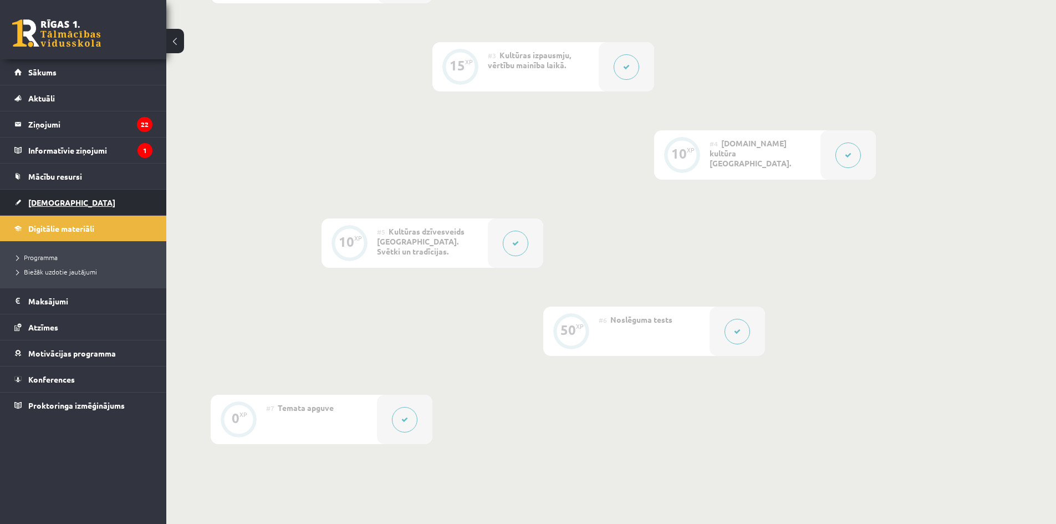
click at [56, 211] on link "[DEMOGRAPHIC_DATA]" at bounding box center [83, 203] width 138 height 26
